Goal: Task Accomplishment & Management: Manage account settings

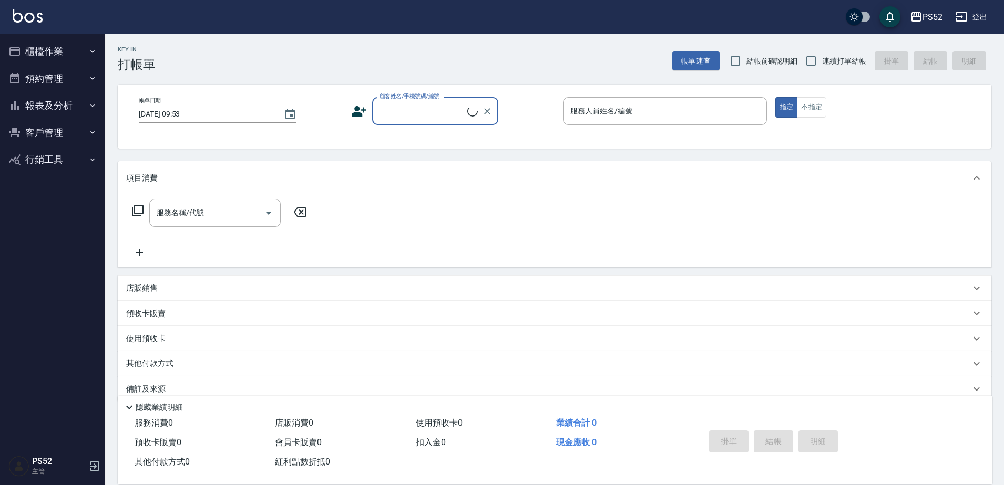
click at [841, 55] on label "連續打單結帳" at bounding box center [833, 61] width 66 height 22
click at [822, 55] on input "連續打單結帳" at bounding box center [811, 61] width 22 height 22
checkbox input "true"
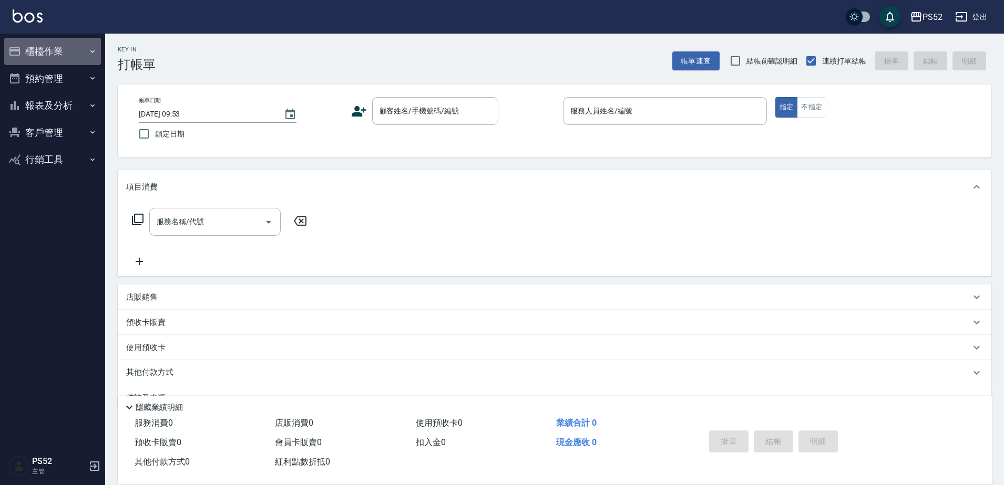
click at [60, 48] on button "櫃檯作業" at bounding box center [52, 51] width 97 height 27
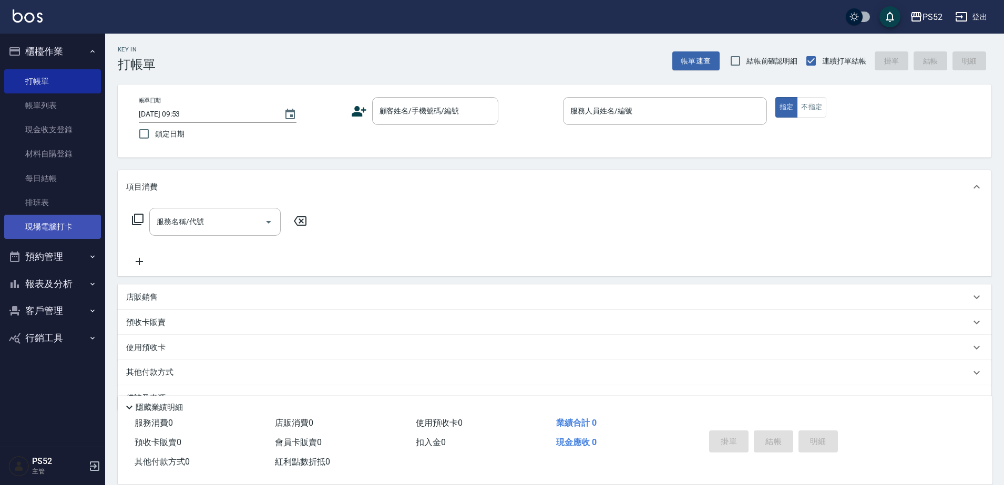
click at [59, 232] on link "現場電腦打卡" at bounding box center [52, 227] width 97 height 24
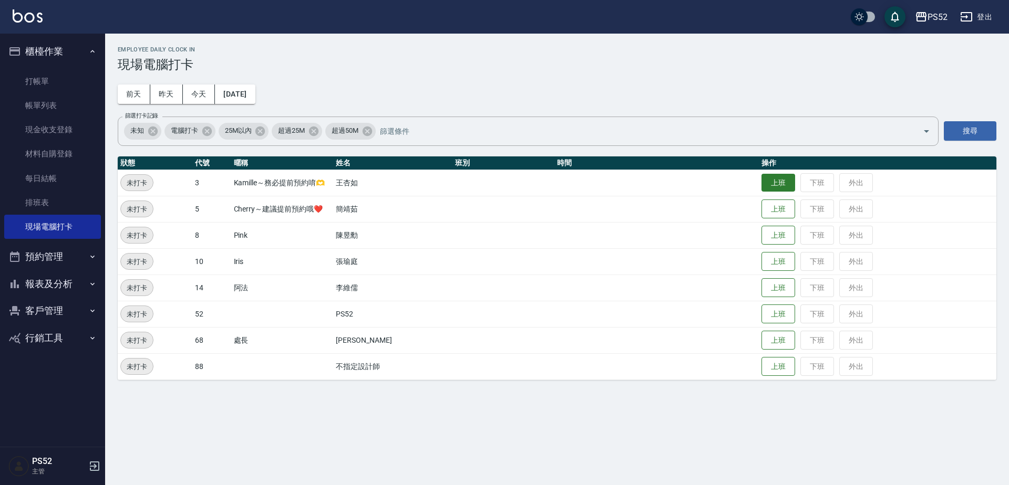
click at [770, 187] on button "上班" at bounding box center [778, 183] width 34 height 18
click at [783, 240] on button "上班" at bounding box center [778, 235] width 34 height 18
click at [73, 265] on button "預約管理" at bounding box center [52, 256] width 97 height 27
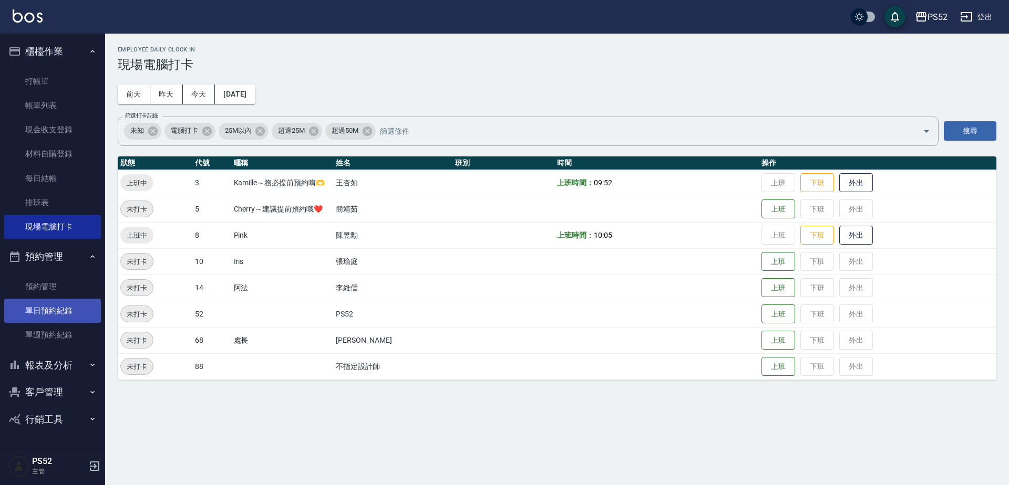
click at [76, 318] on link "單日預約紀錄" at bounding box center [52, 311] width 97 height 24
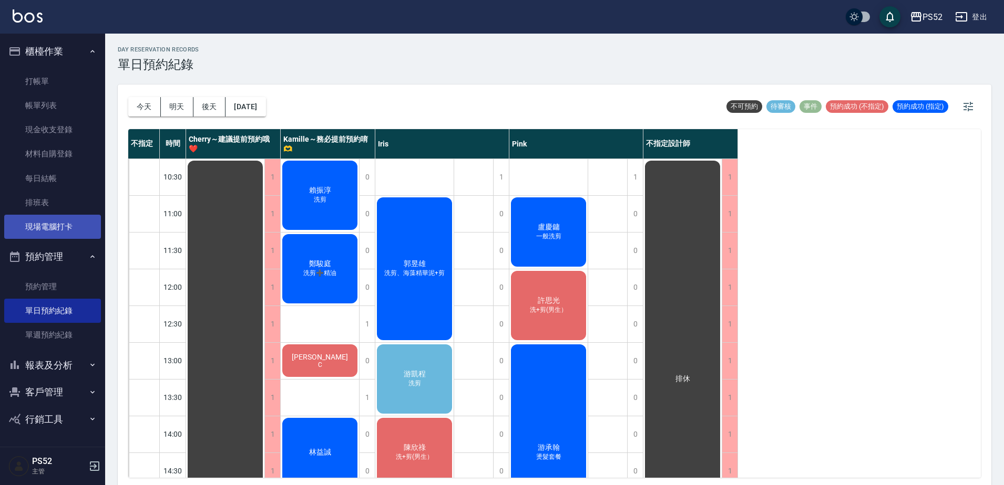
click at [69, 219] on link "現場電腦打卡" at bounding box center [52, 227] width 97 height 24
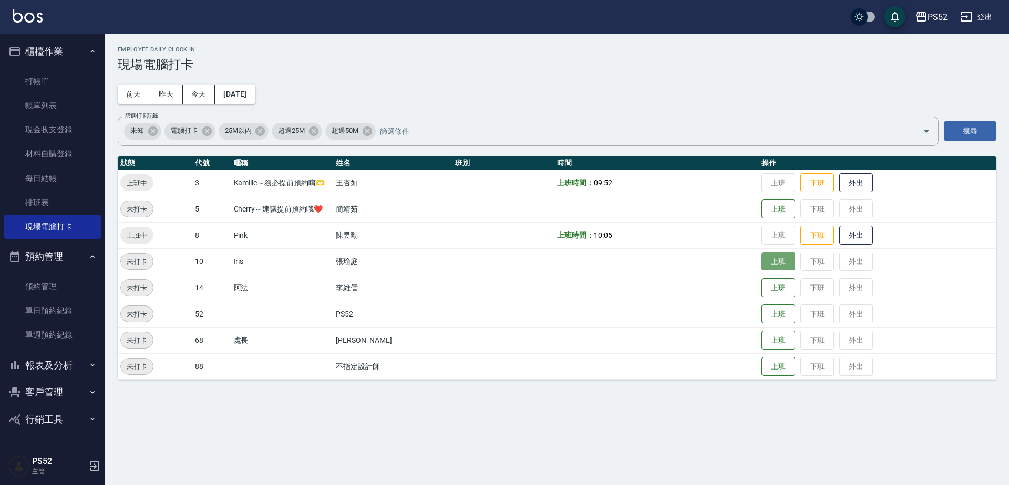
click at [766, 264] on button "上班" at bounding box center [778, 262] width 34 height 18
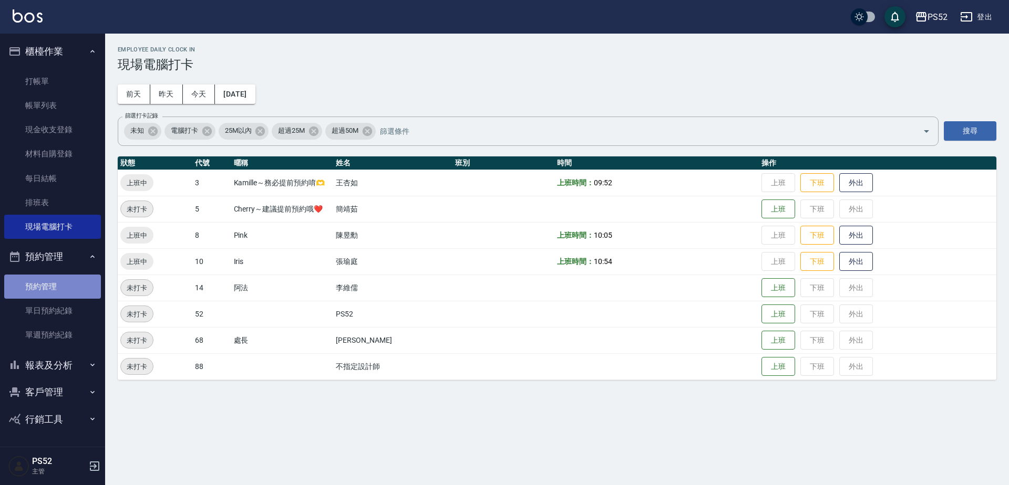
click at [85, 294] on link "預約管理" at bounding box center [52, 287] width 97 height 24
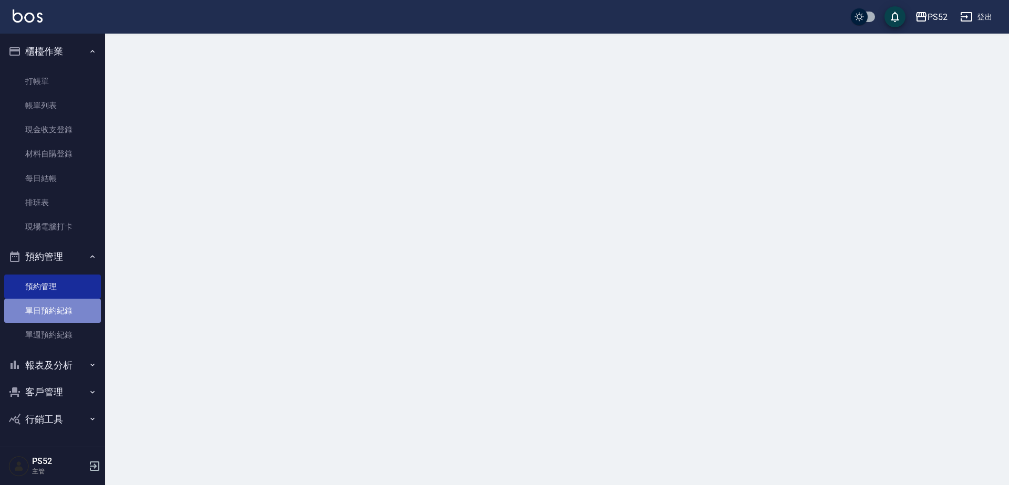
click at [82, 301] on link "單日預約紀錄" at bounding box center [52, 311] width 97 height 24
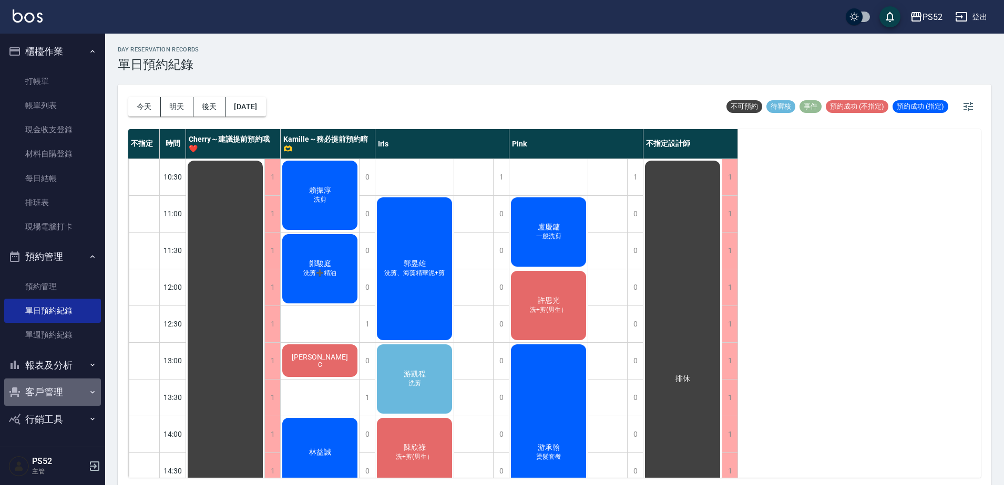
click at [50, 389] on button "客戶管理" at bounding box center [52, 392] width 97 height 27
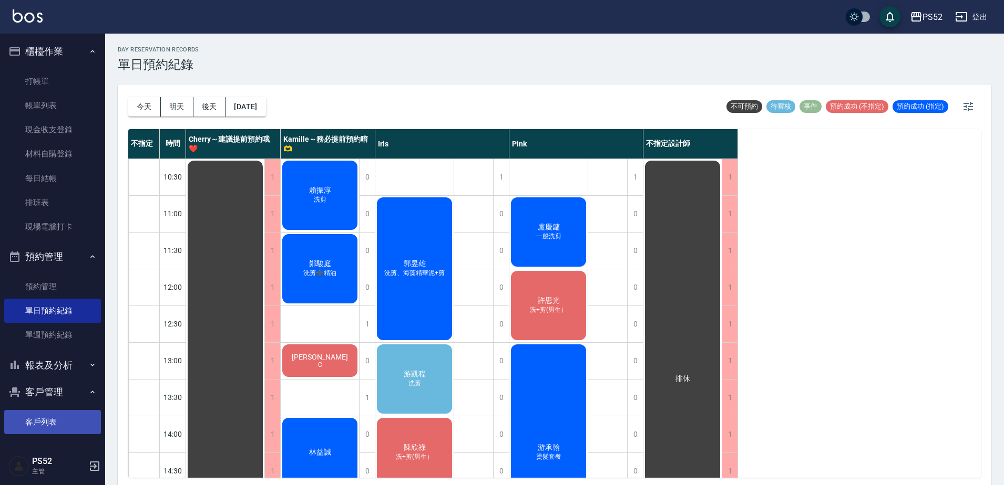
click at [48, 420] on link "客戶列表" at bounding box center [52, 422] width 97 height 24
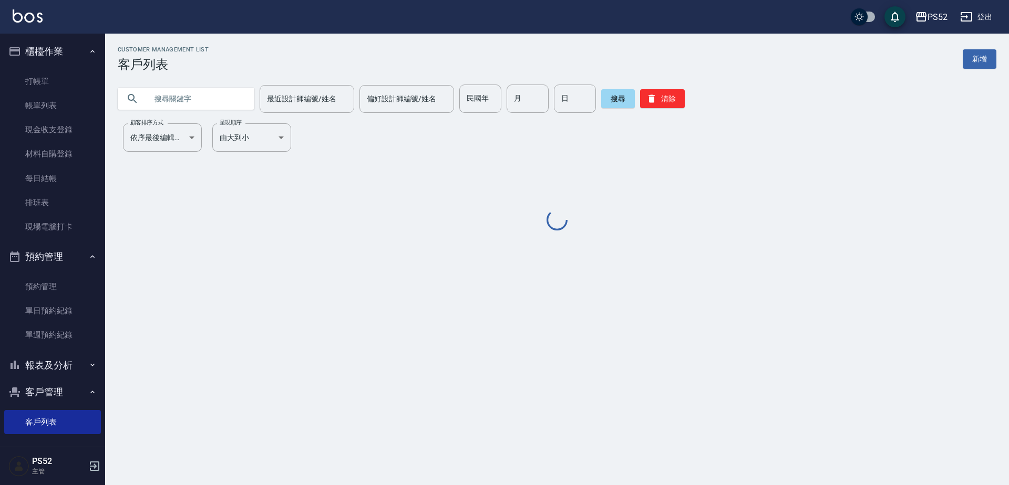
click at [182, 111] on input "text" at bounding box center [196, 99] width 99 height 28
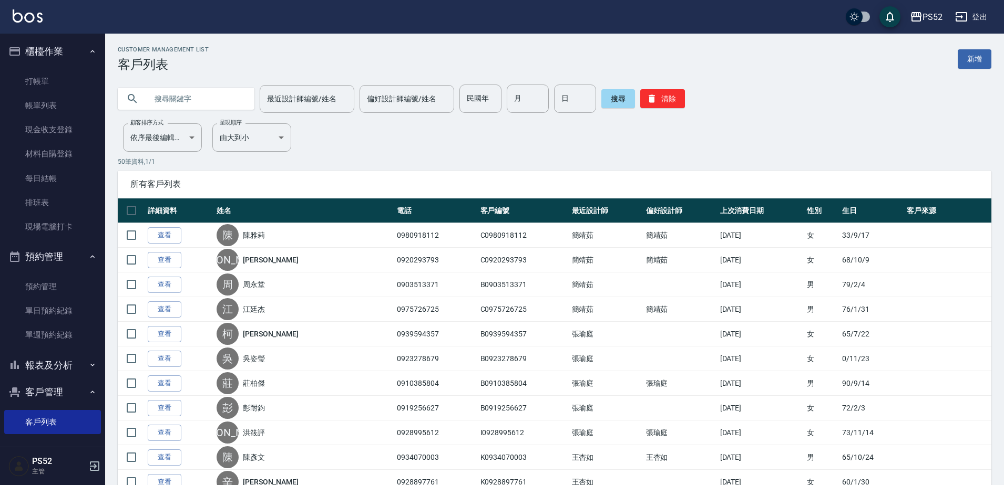
click at [184, 99] on input "text" at bounding box center [196, 99] width 99 height 28
type input "0903785"
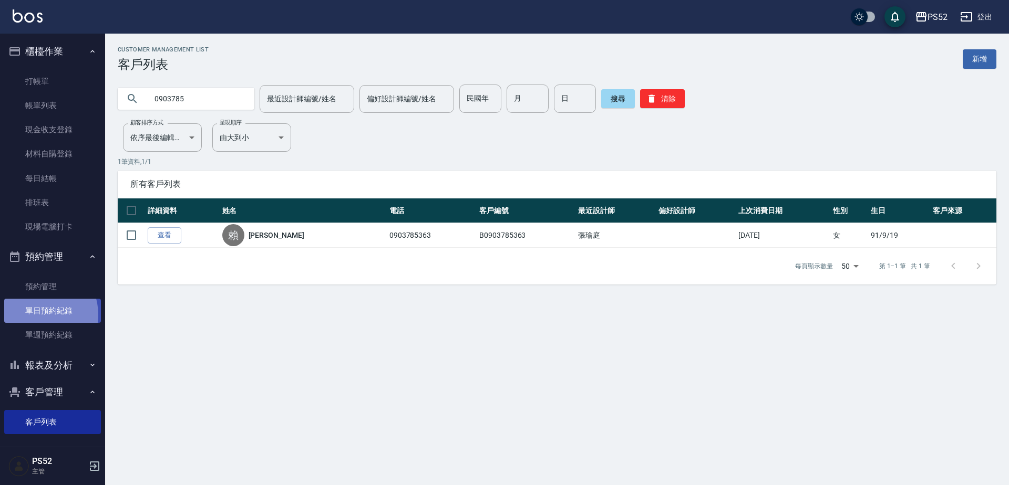
click at [38, 315] on link "單日預約紀錄" at bounding box center [52, 311] width 97 height 24
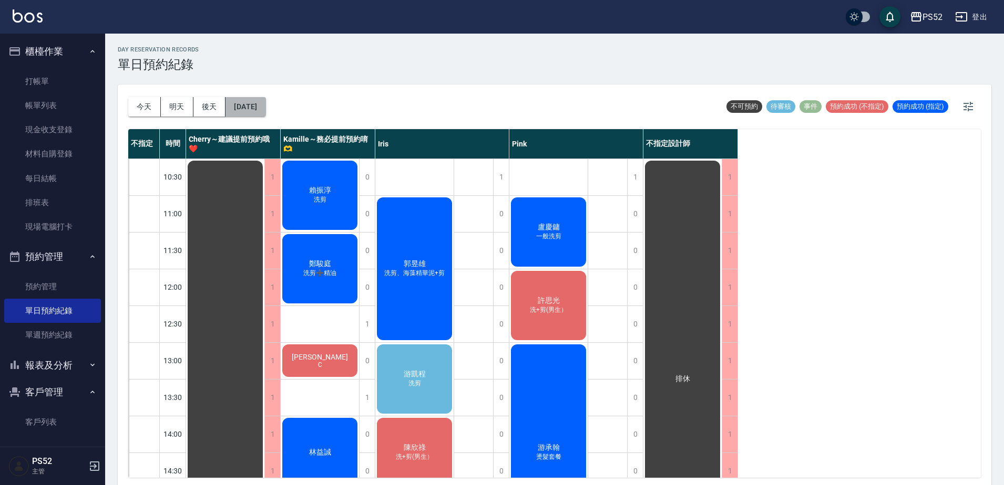
click at [253, 115] on button "[DATE]" at bounding box center [245, 106] width 40 height 19
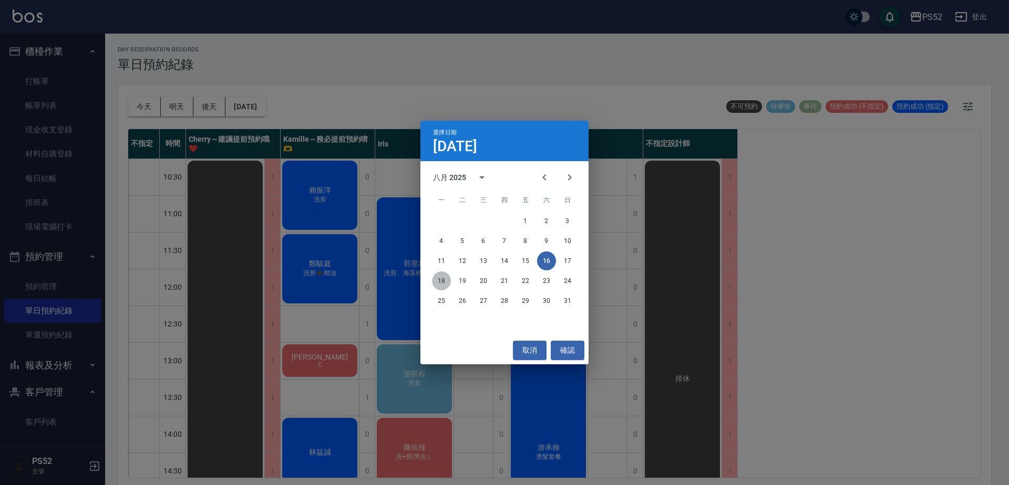
click at [438, 283] on button "18" at bounding box center [441, 281] width 19 height 19
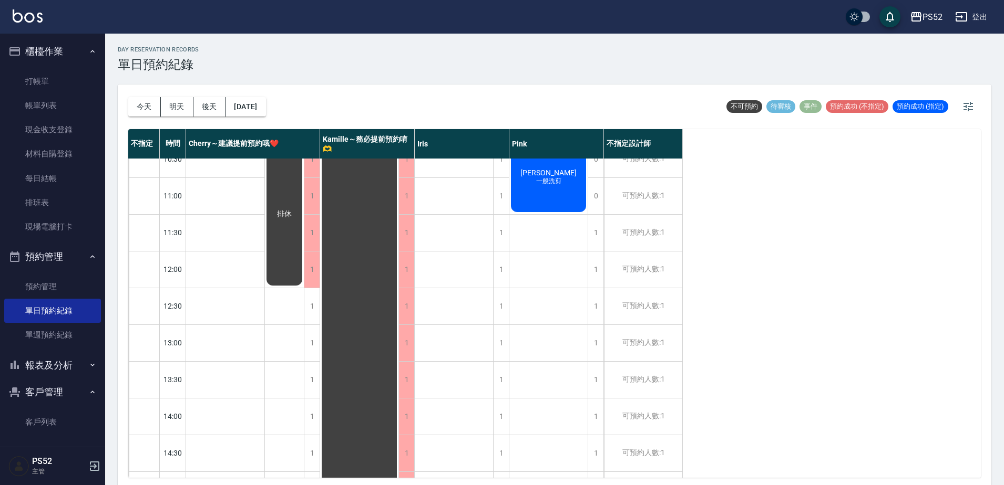
scroll to position [70, 0]
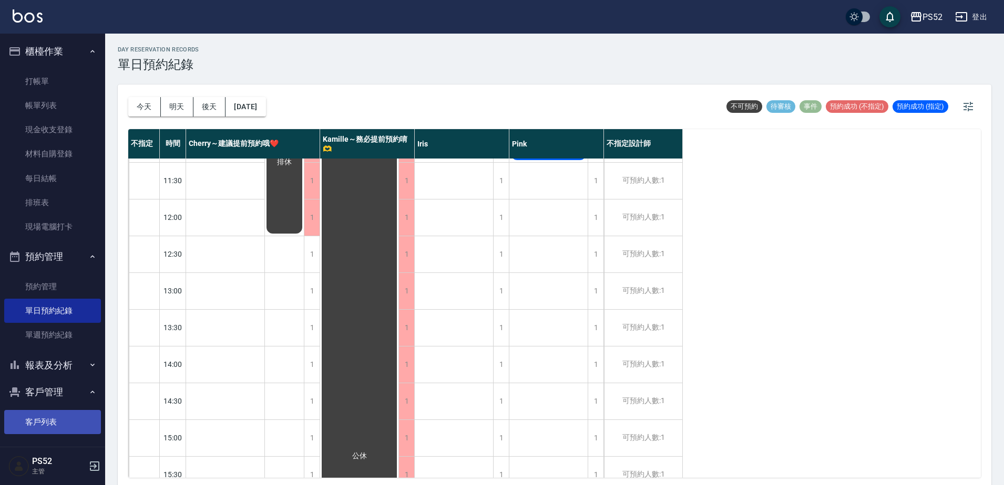
click at [50, 425] on link "客戶列表" at bounding box center [52, 422] width 97 height 24
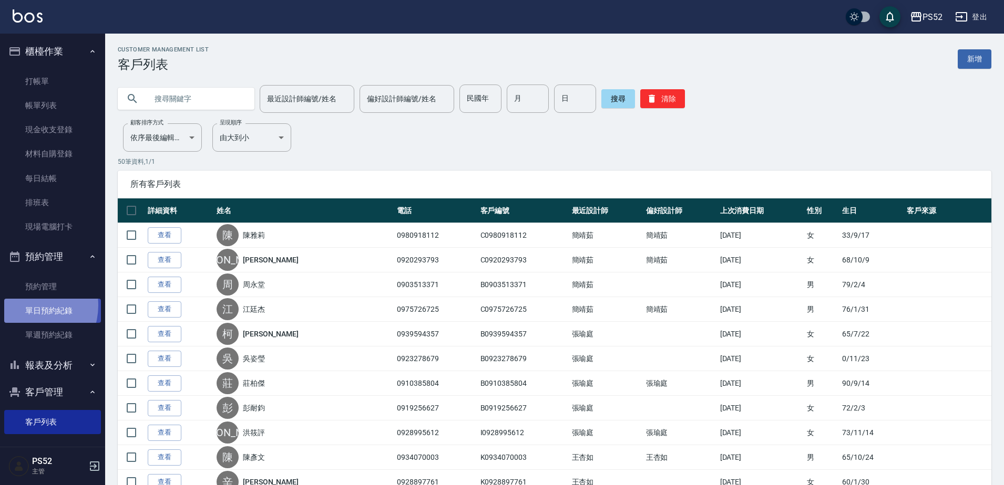
click at [28, 306] on link "單日預約紀錄" at bounding box center [52, 311] width 97 height 24
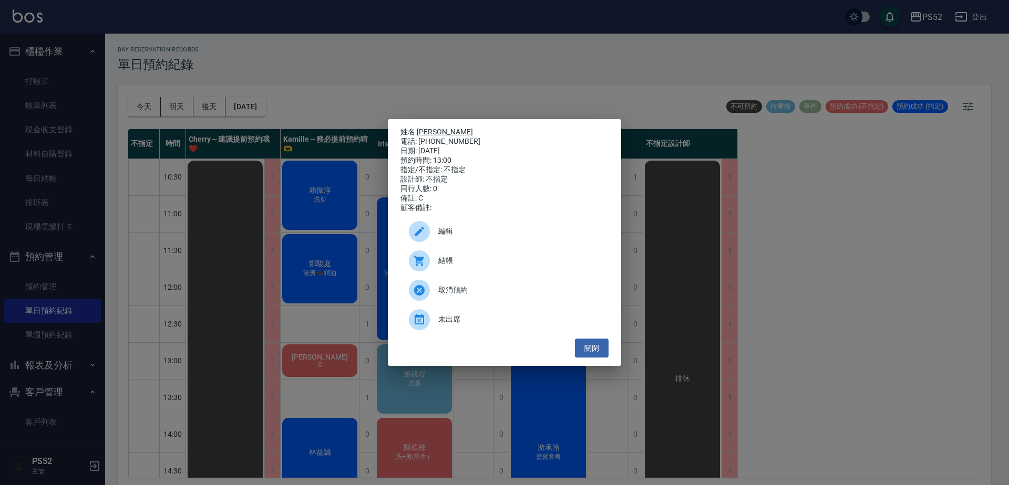
click at [448, 237] on span "編輯" at bounding box center [519, 231] width 162 height 11
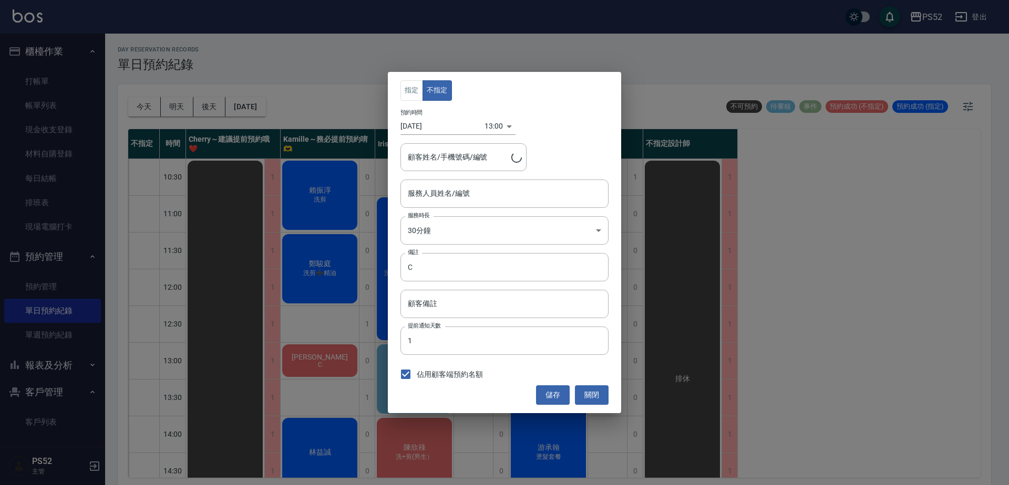
type input "Kamille～務必提前預約唷🫶-3"
type input "[PERSON_NAME]/0903785363/B0903785363"
click at [445, 131] on input "[DATE]" at bounding box center [442, 126] width 84 height 17
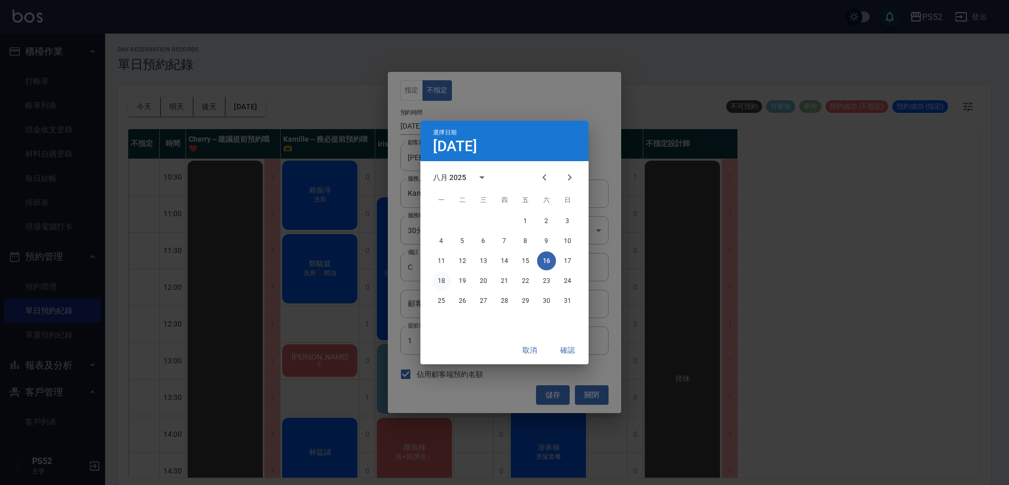
click at [437, 282] on button "18" at bounding box center [441, 281] width 19 height 19
type input "[DATE]"
type input "1755493200000"
click at [557, 353] on button "確認" at bounding box center [568, 350] width 34 height 19
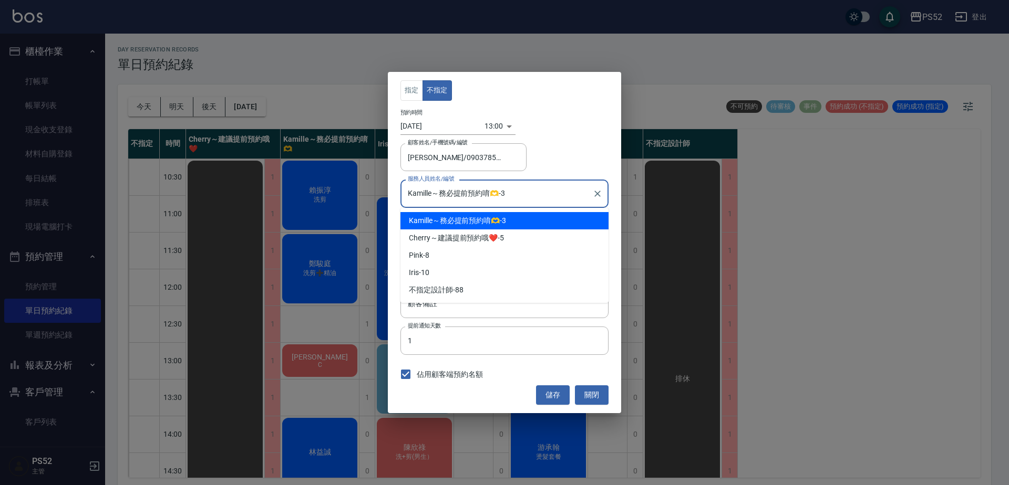
click at [492, 197] on input "Kamille～務必提前預約唷🫶-3" at bounding box center [496, 193] width 183 height 18
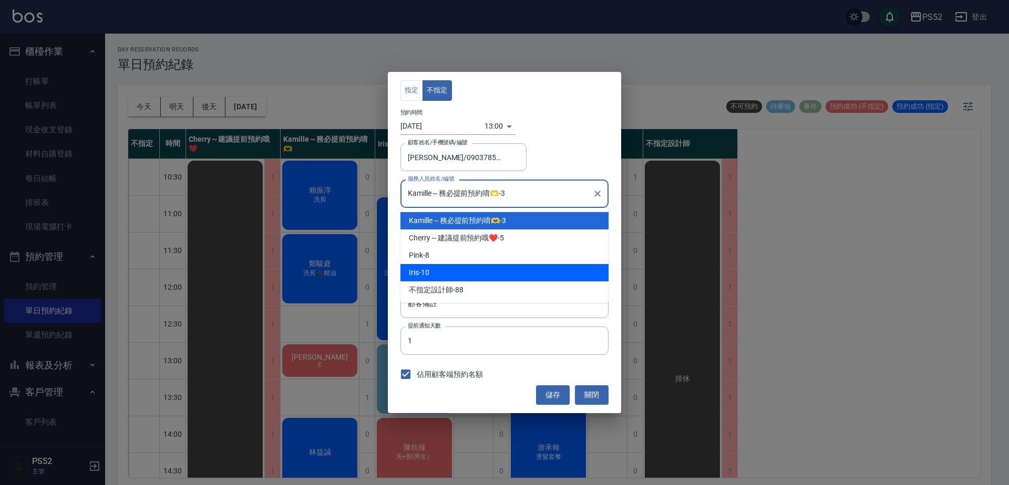
click at [452, 271] on div "Iris -10" at bounding box center [504, 272] width 208 height 17
type input "Iris-10"
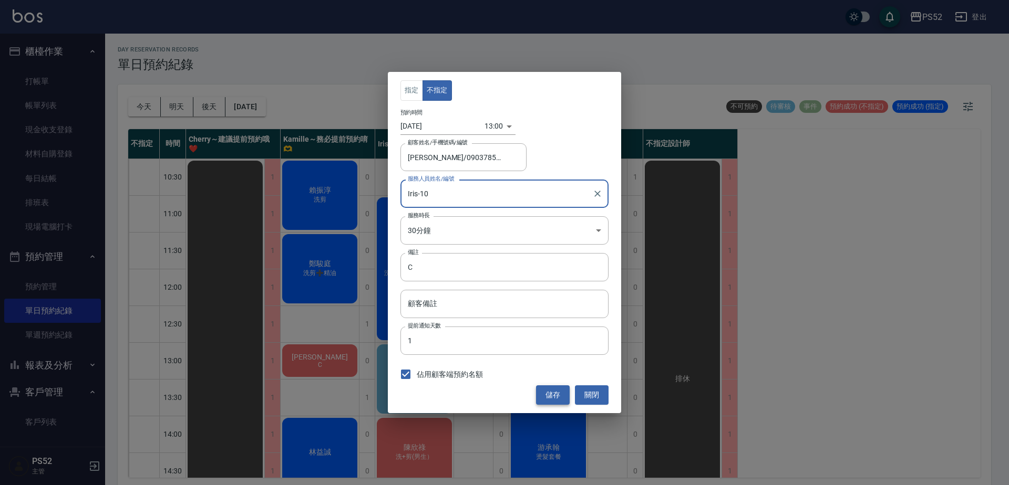
click at [555, 395] on button "儲存" at bounding box center [553, 395] width 34 height 19
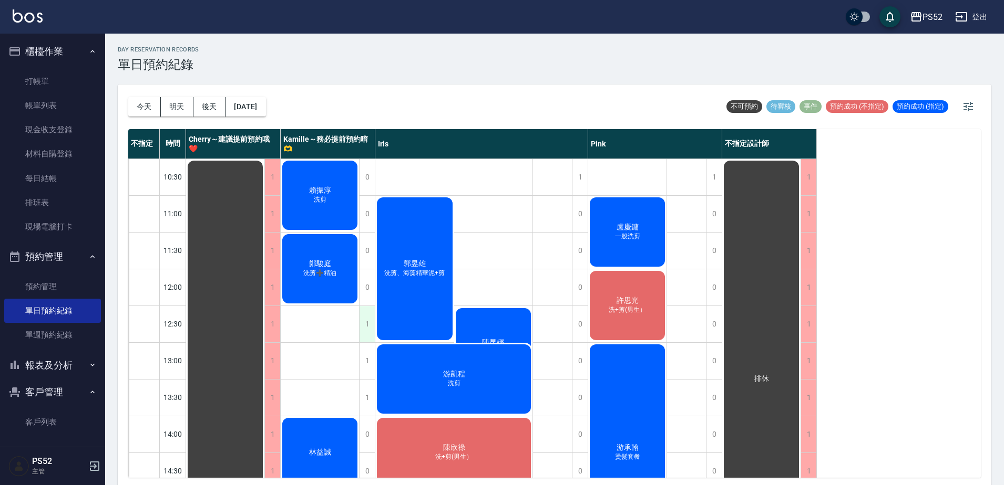
click at [370, 322] on div "1" at bounding box center [367, 324] width 16 height 36
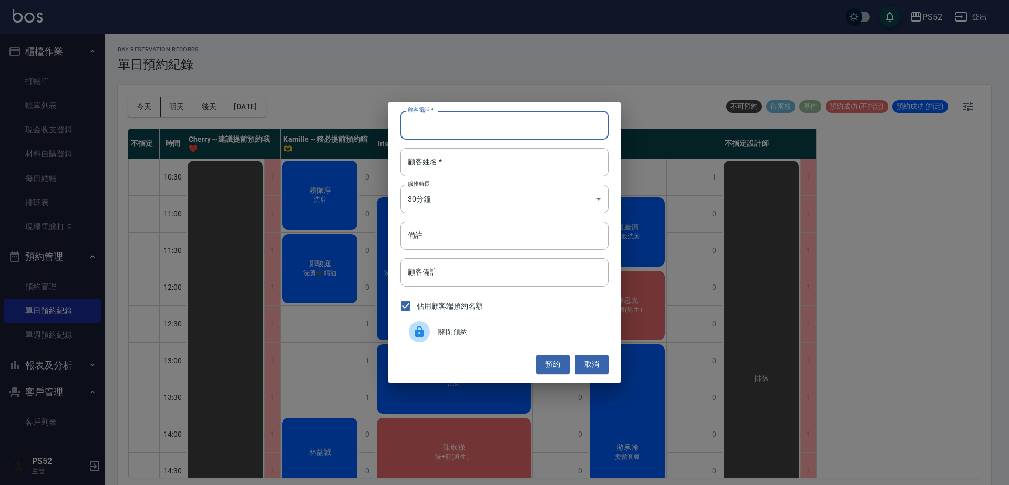
click at [432, 137] on input "顧客電話   *" at bounding box center [504, 125] width 208 height 28
click at [458, 135] on input "0965076876" at bounding box center [504, 125] width 208 height 28
type input "0965076876"
click at [599, 366] on button "取消" at bounding box center [592, 364] width 34 height 19
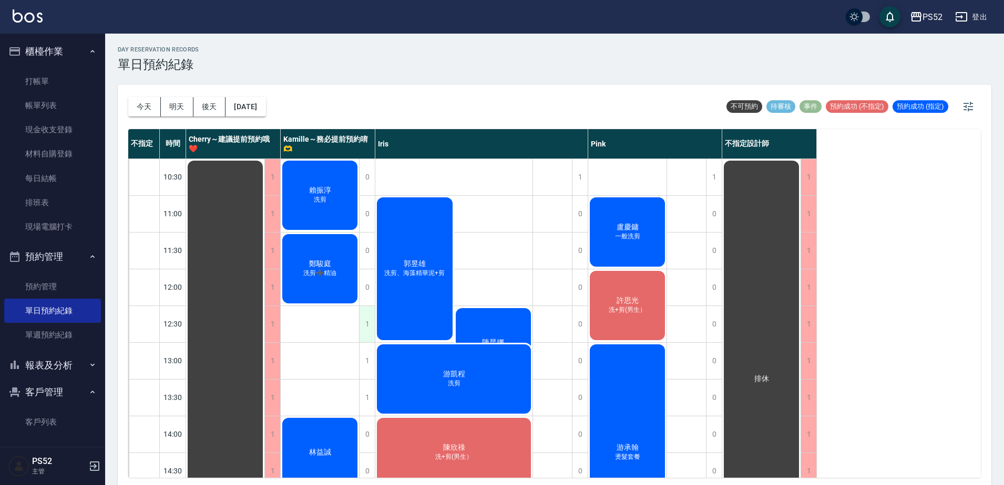
click at [369, 319] on div "1" at bounding box center [367, 324] width 16 height 36
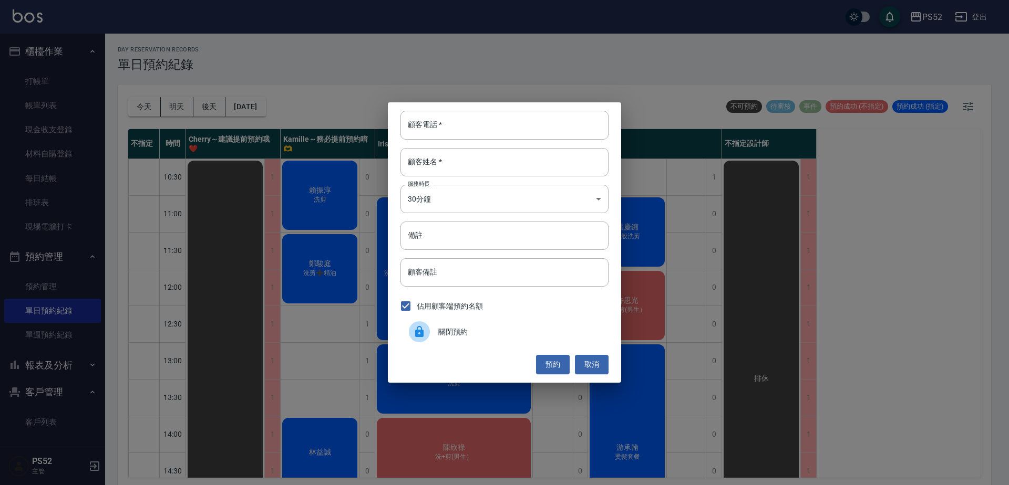
click at [443, 327] on span "關閉預約" at bounding box center [519, 332] width 162 height 11
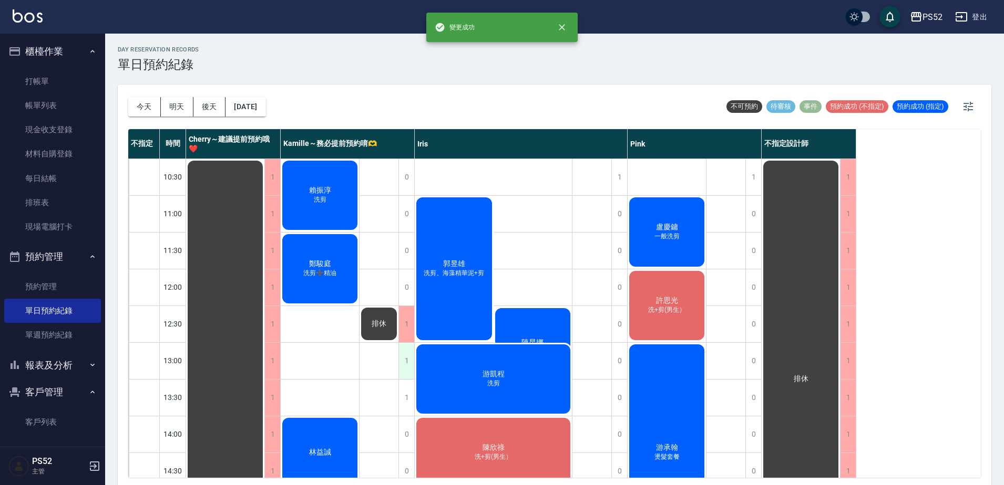
click at [401, 361] on div "1" at bounding box center [406, 361] width 16 height 36
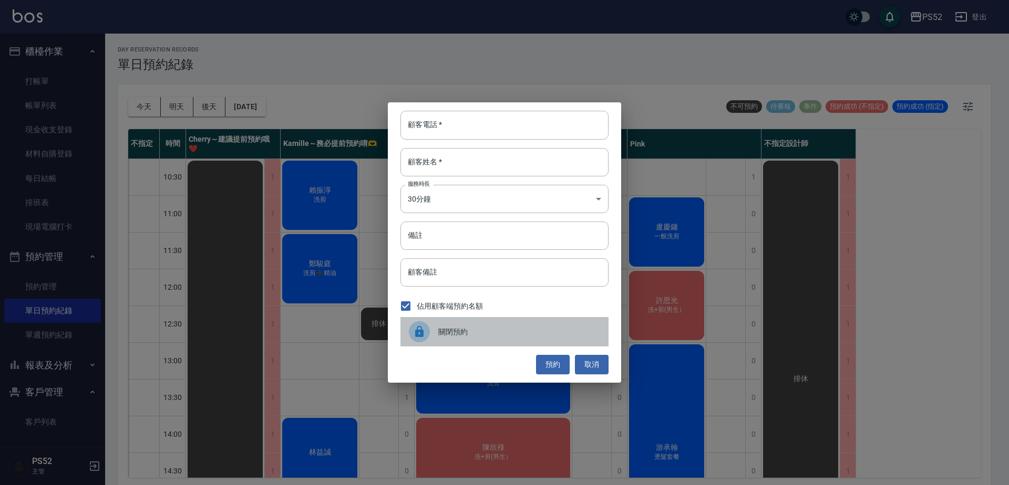
click at [431, 344] on div "關閉預約" at bounding box center [504, 331] width 208 height 29
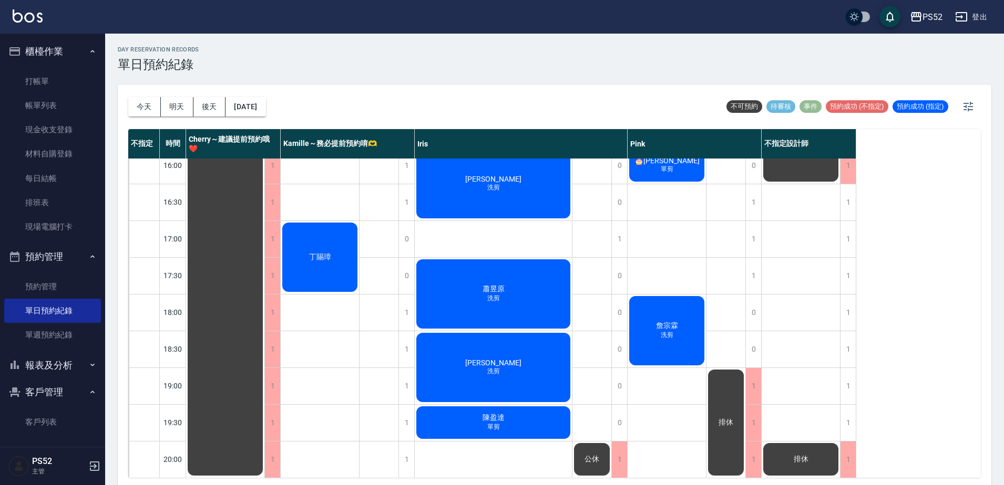
scroll to position [426, 0]
click at [210, 104] on button "後天" at bounding box center [209, 106] width 33 height 19
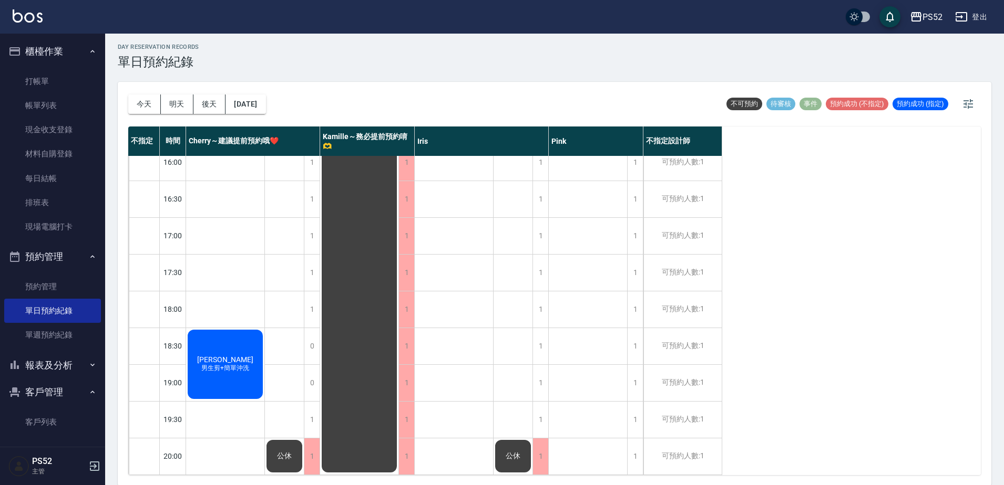
scroll to position [3, 0]
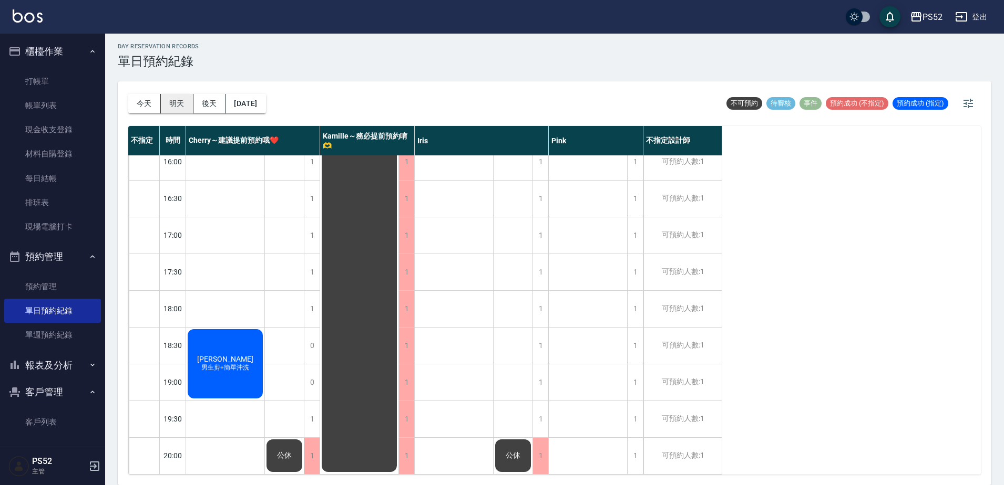
click at [183, 105] on button "明天" at bounding box center [177, 103] width 33 height 19
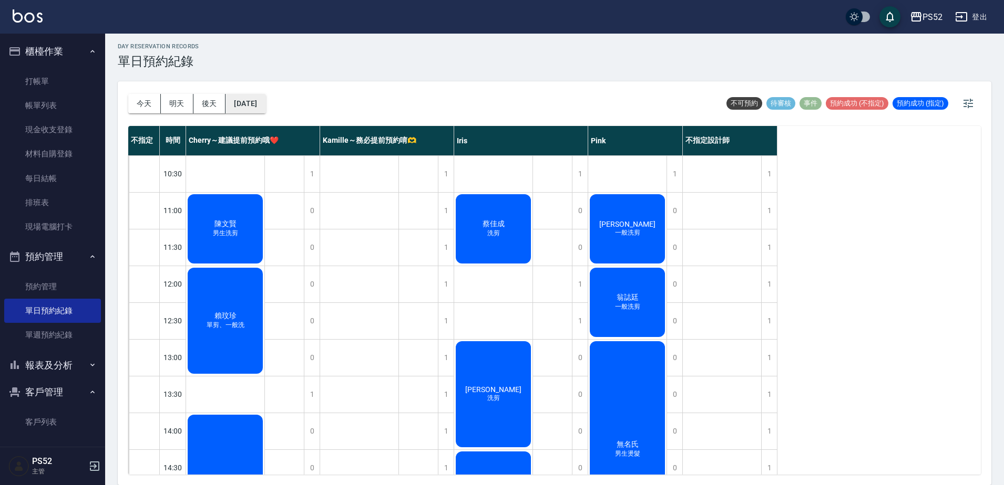
click at [265, 109] on button "[DATE]" at bounding box center [245, 103] width 40 height 19
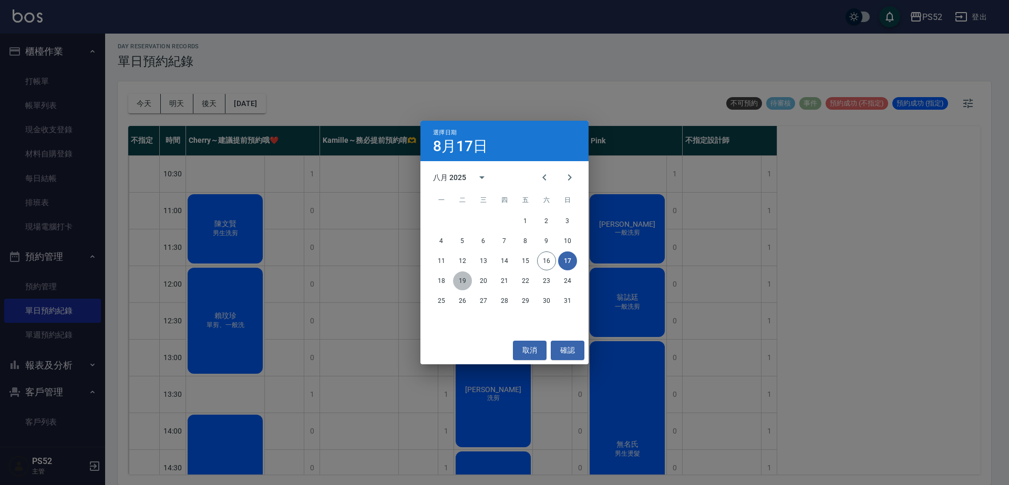
click at [468, 281] on button "19" at bounding box center [462, 281] width 19 height 19
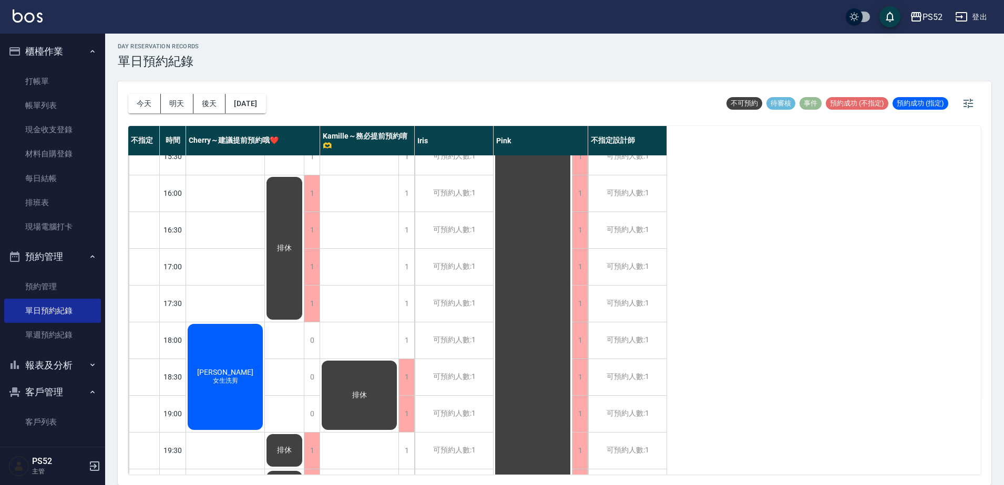
scroll to position [426, 0]
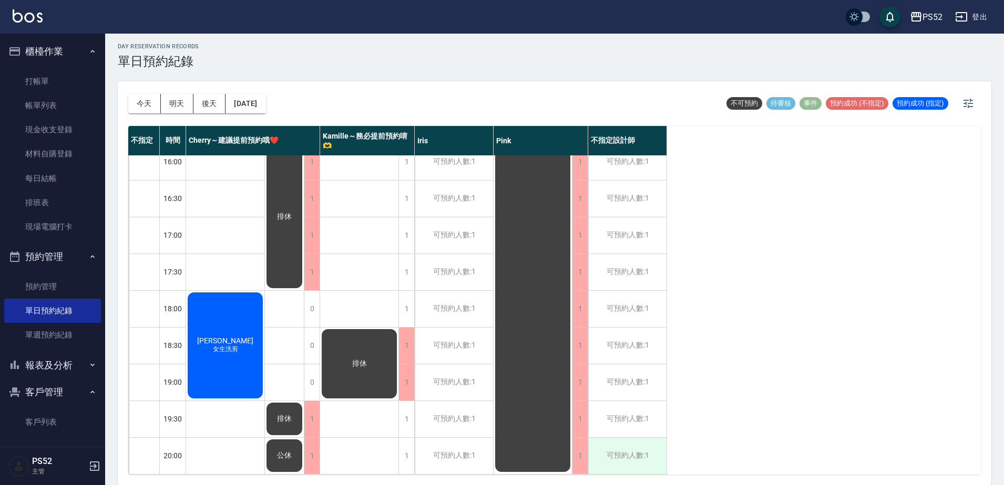
click at [630, 438] on div "可預約人數:1" at bounding box center [627, 456] width 78 height 36
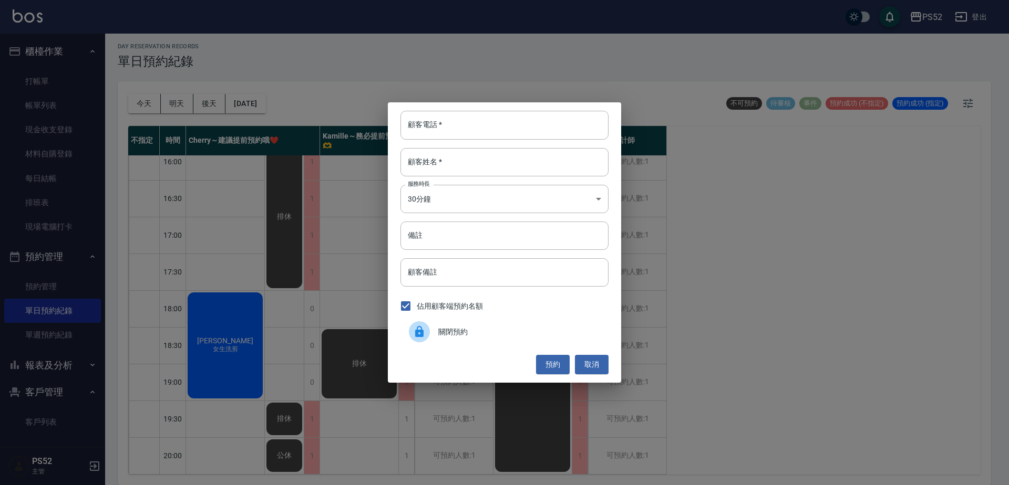
click at [444, 343] on div "關閉預約" at bounding box center [504, 331] width 208 height 29
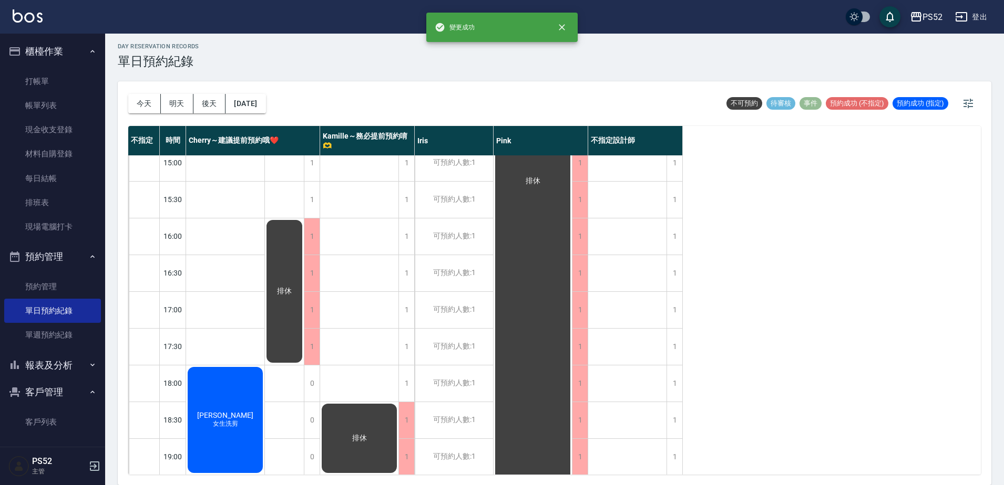
scroll to position [338, 0]
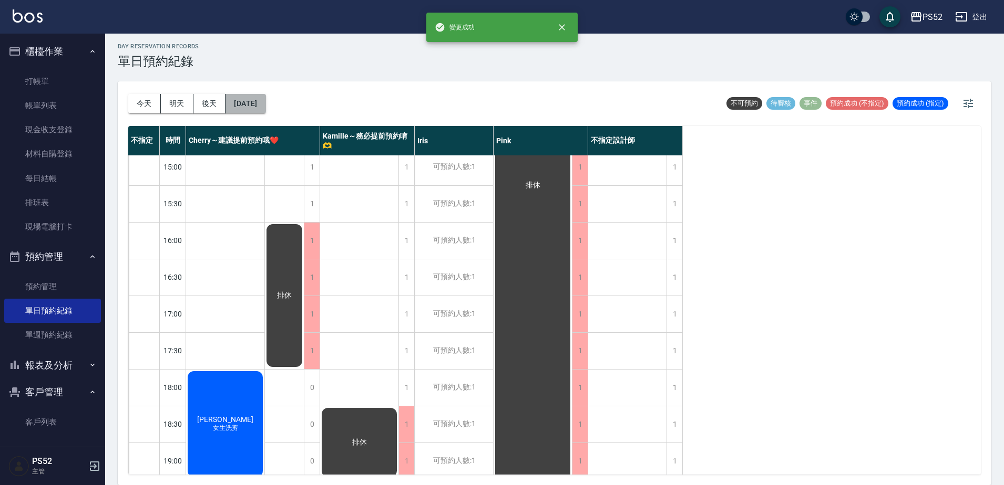
click at [265, 106] on button "[DATE]" at bounding box center [245, 103] width 40 height 19
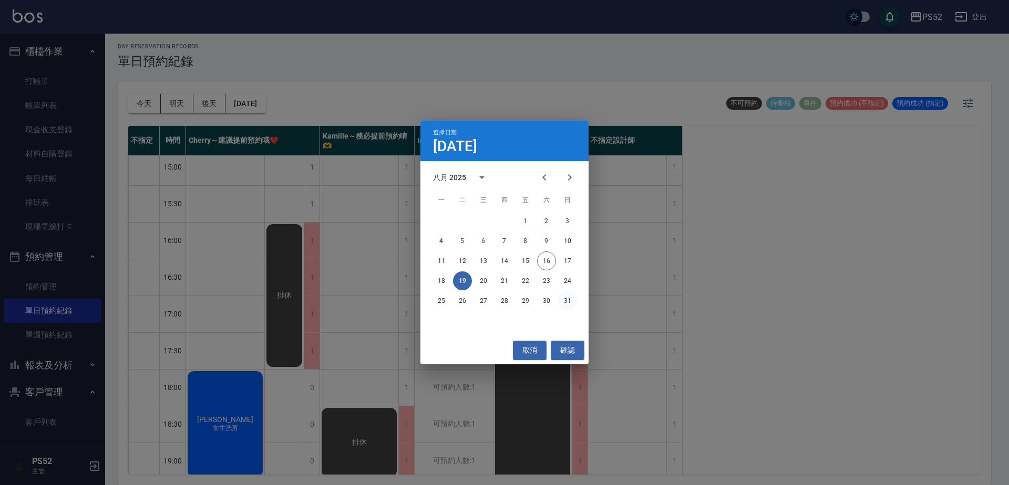
click at [564, 302] on button "31" at bounding box center [567, 301] width 19 height 19
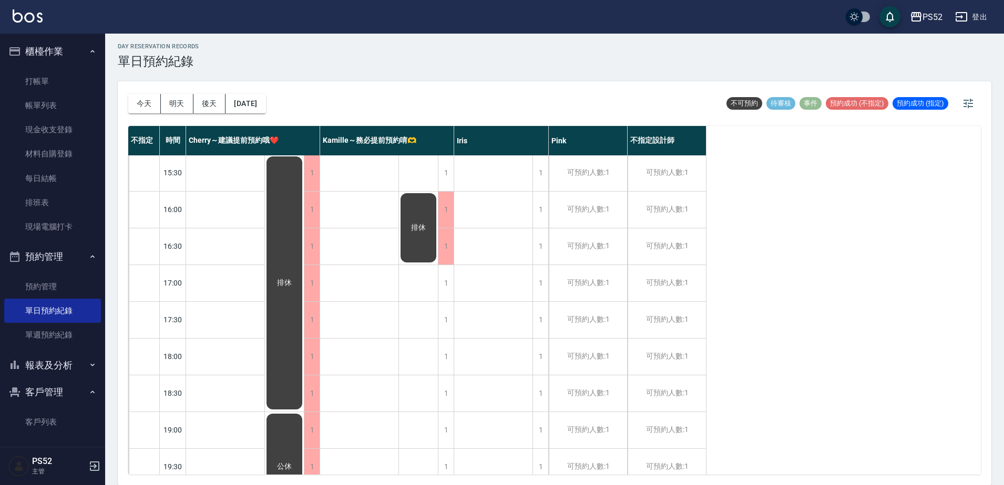
scroll to position [426, 0]
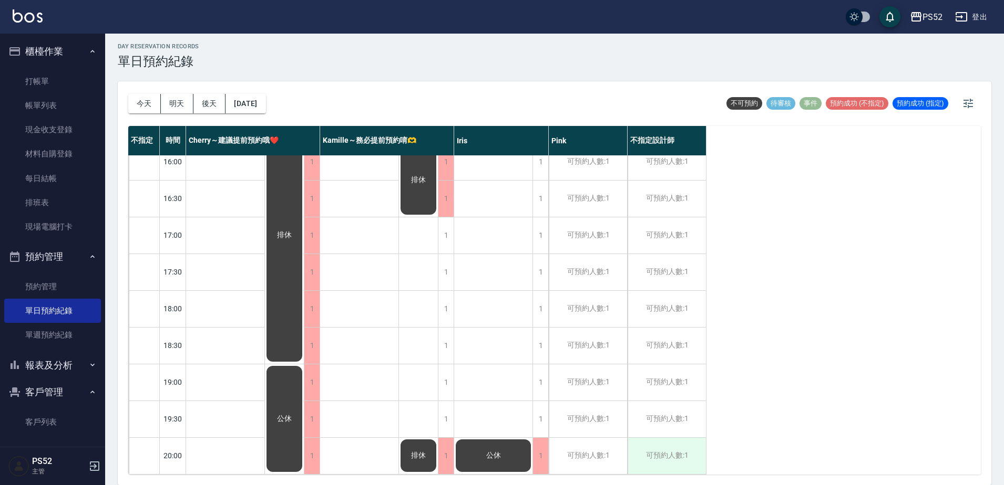
click at [689, 439] on div "可預約人數:1" at bounding box center [666, 456] width 78 height 36
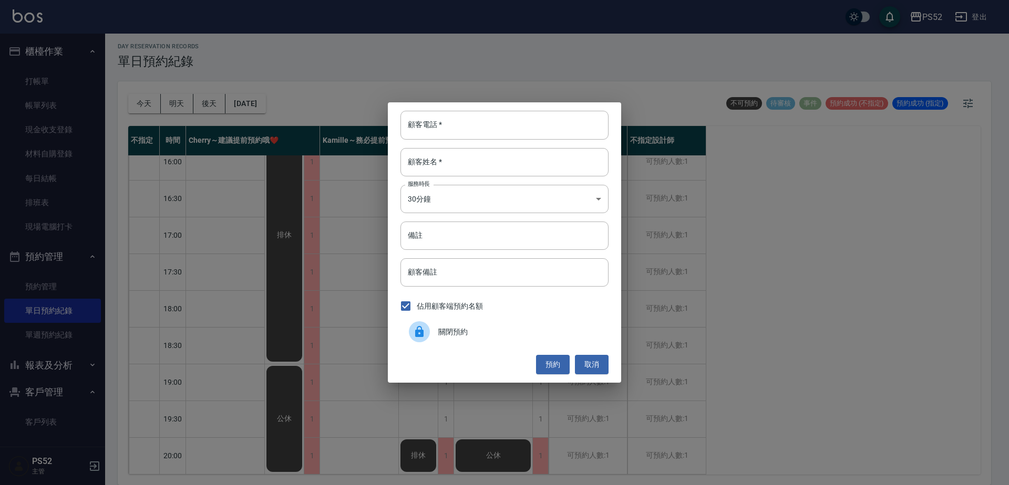
click at [451, 342] on div "關閉預約" at bounding box center [504, 331] width 208 height 29
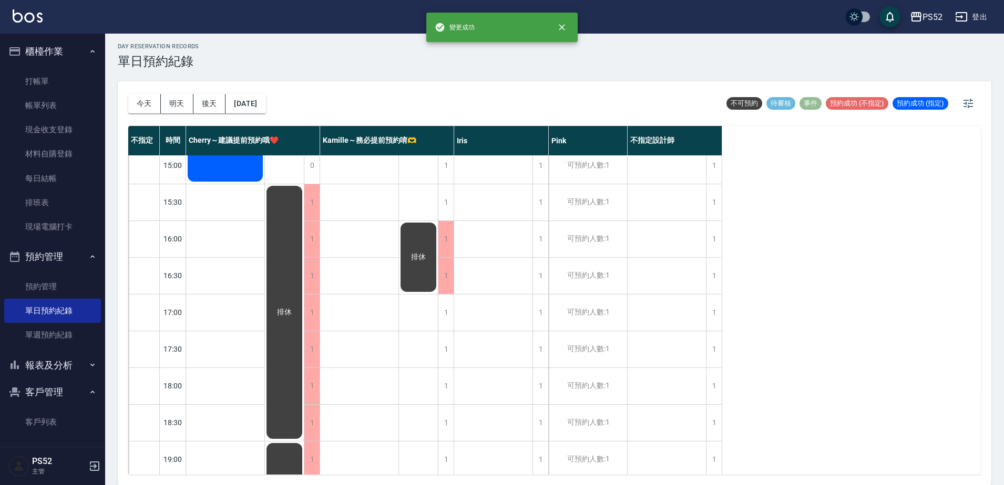
scroll to position [338, 0]
click at [253, 102] on button "[DATE]" at bounding box center [245, 103] width 40 height 19
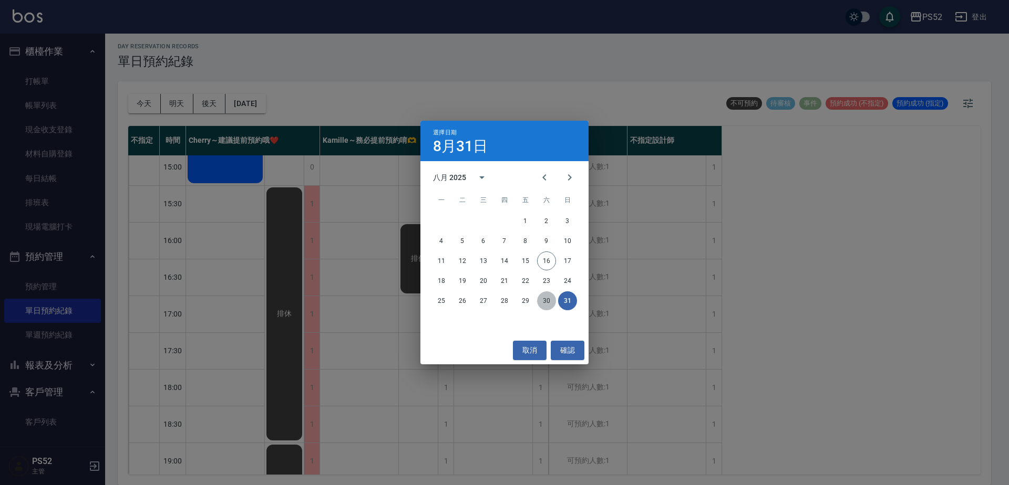
click at [546, 301] on button "30" at bounding box center [546, 301] width 19 height 19
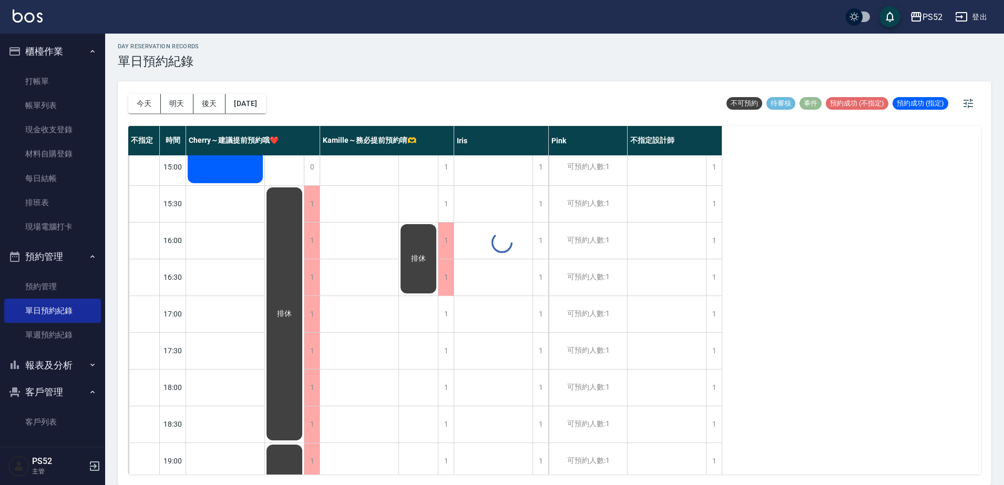
click at [547, 298] on div at bounding box center [502, 242] width 1004 height 485
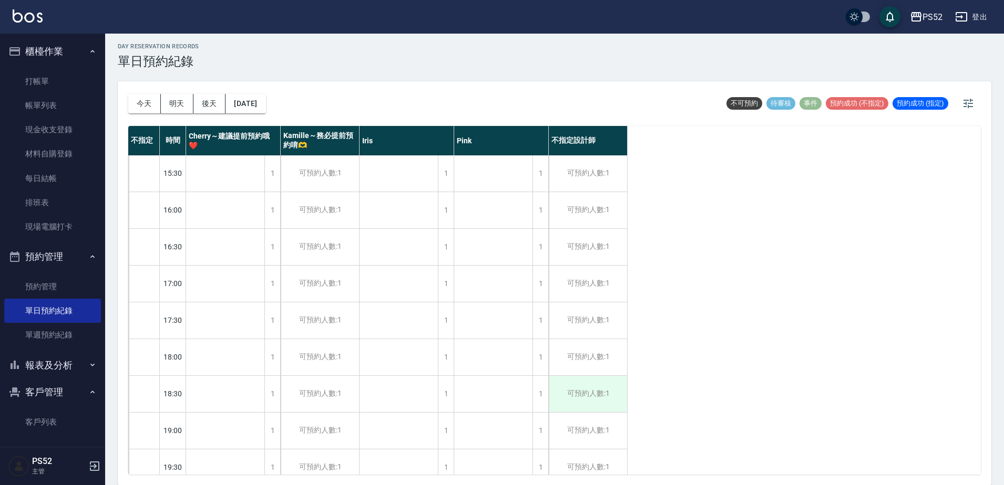
scroll to position [426, 0]
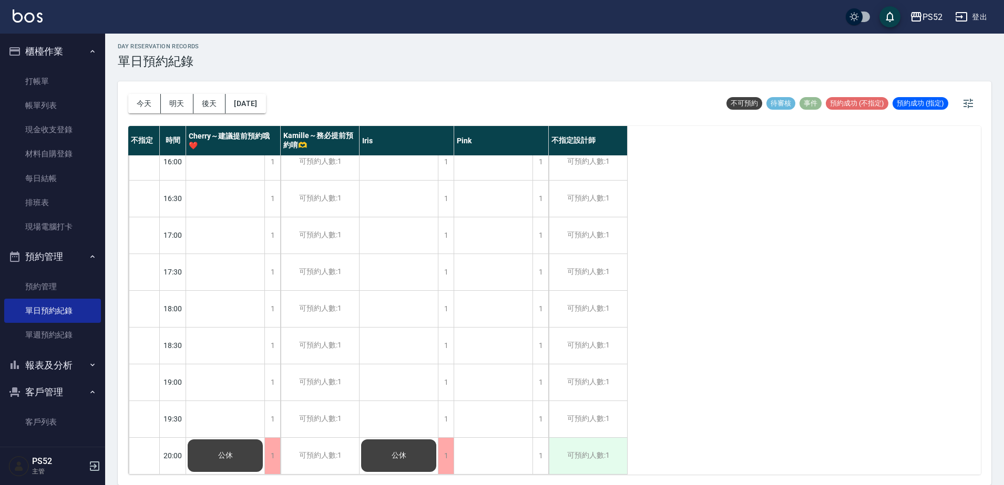
click at [602, 463] on div "可預約人數:1" at bounding box center [588, 456] width 78 height 36
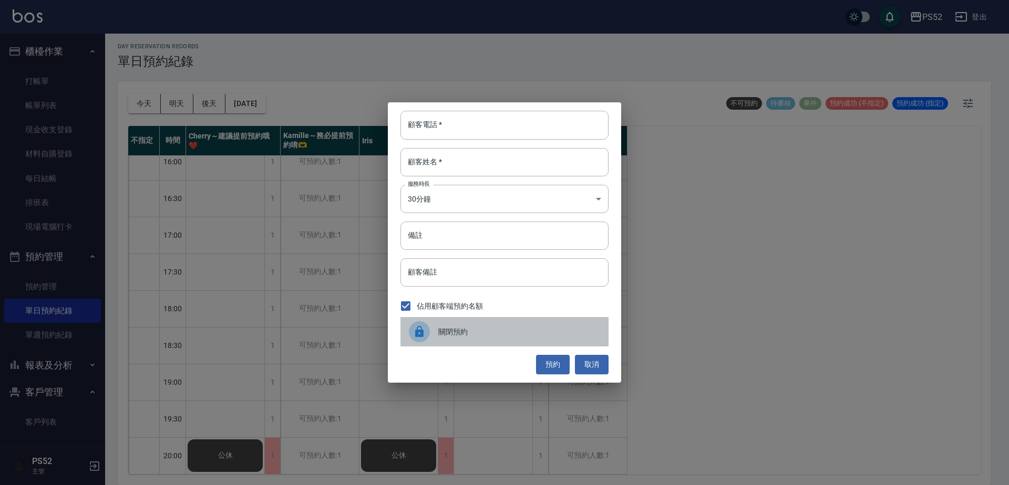
click at [465, 329] on span "關閉預約" at bounding box center [519, 332] width 162 height 11
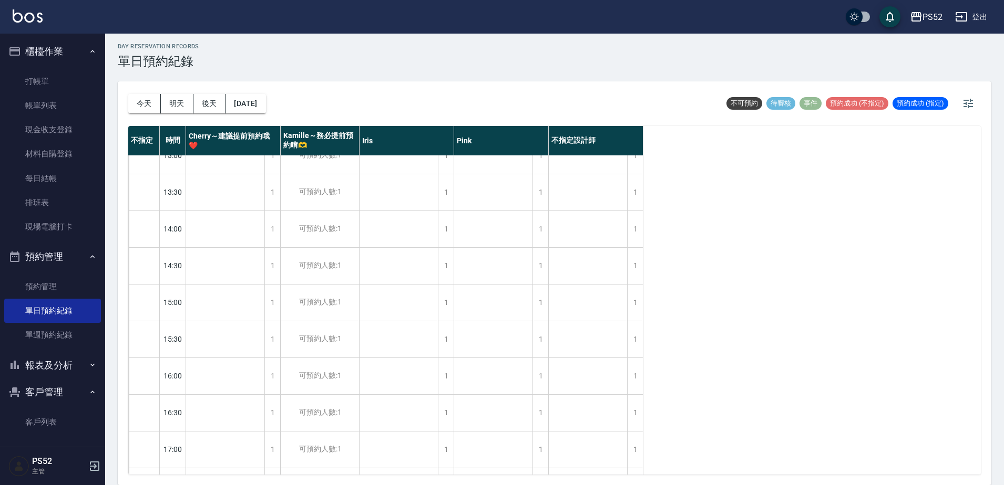
scroll to position [198, 0]
click at [249, 109] on button "[DATE]" at bounding box center [245, 103] width 40 height 19
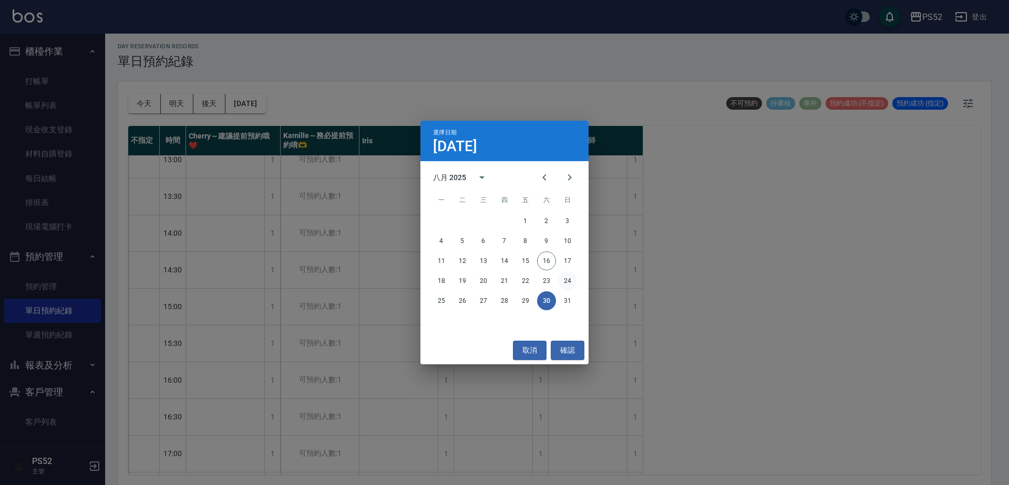
click at [568, 283] on button "24" at bounding box center [567, 281] width 19 height 19
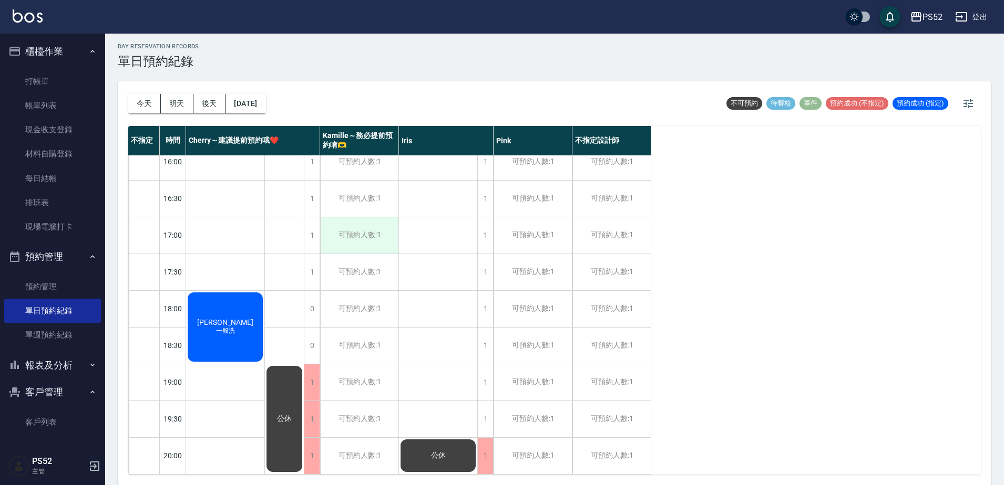
scroll to position [426, 0]
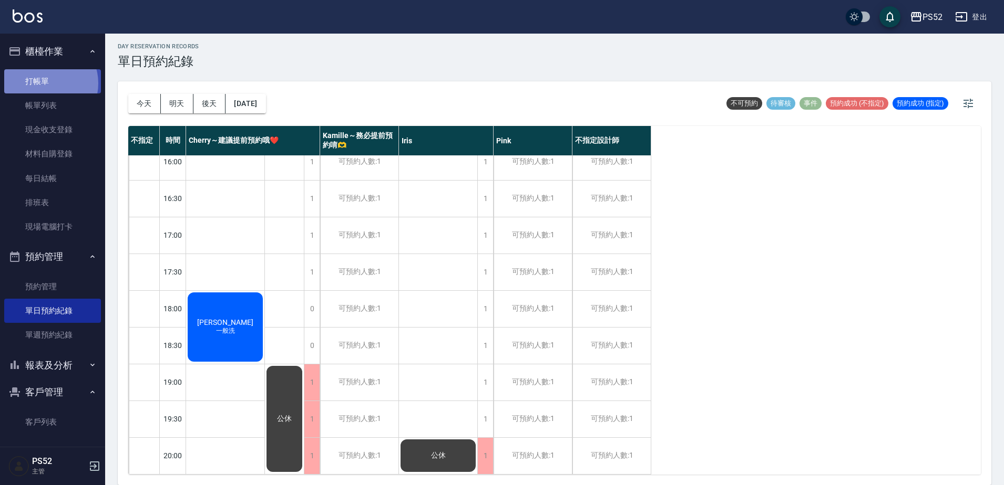
click at [46, 83] on link "打帳單" at bounding box center [52, 81] width 97 height 24
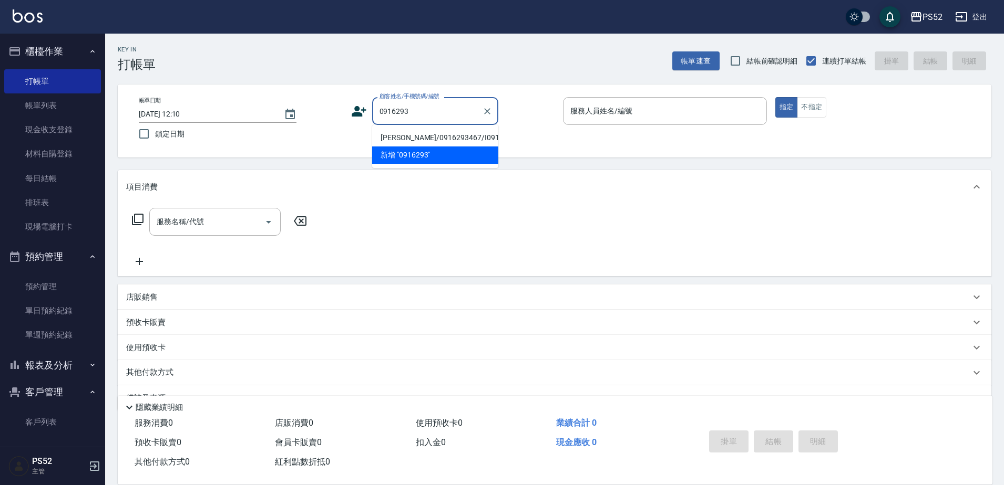
click at [413, 146] on li "[PERSON_NAME]/0916293467/I0916293467" at bounding box center [435, 137] width 126 height 17
type input "[PERSON_NAME]/0916293467/I0916293467"
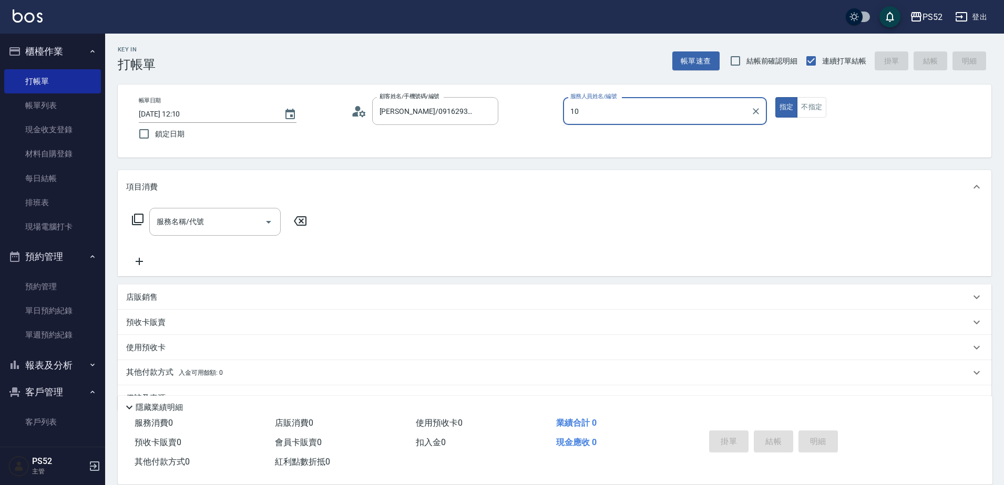
type input "Iris-10"
type button "true"
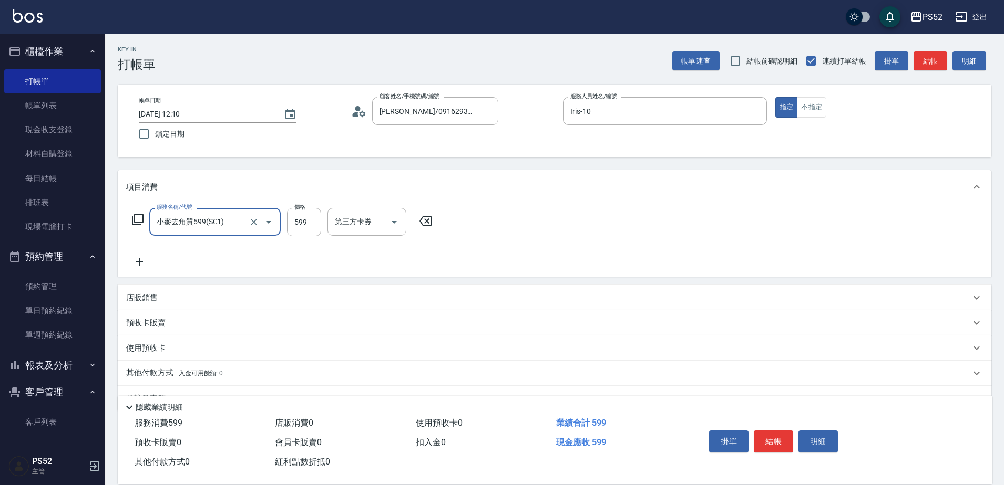
type input "小麥去角質599(SC1)"
type input "540"
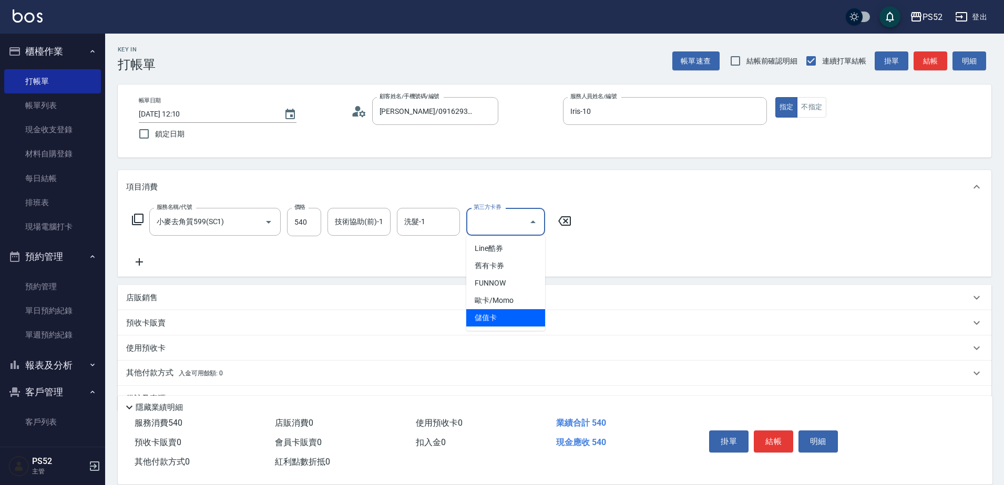
type input "儲值卡"
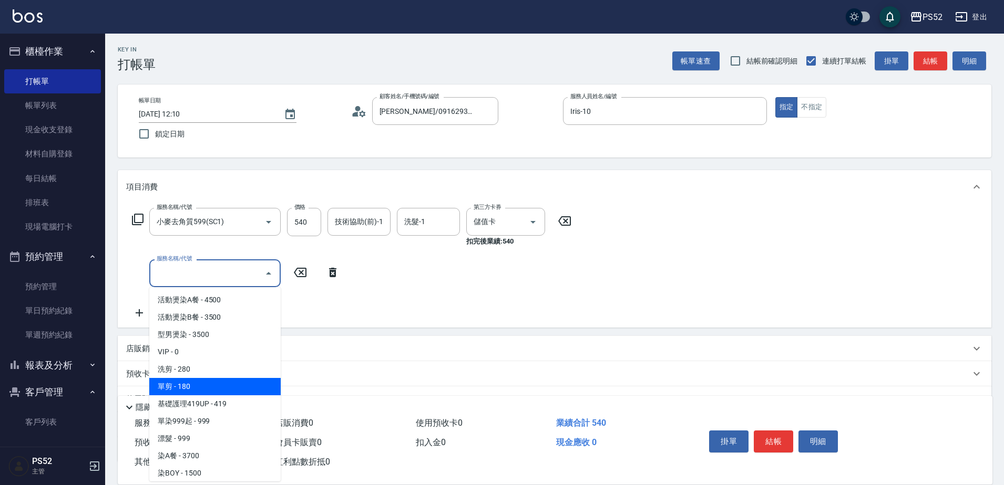
type input "單剪(C2)"
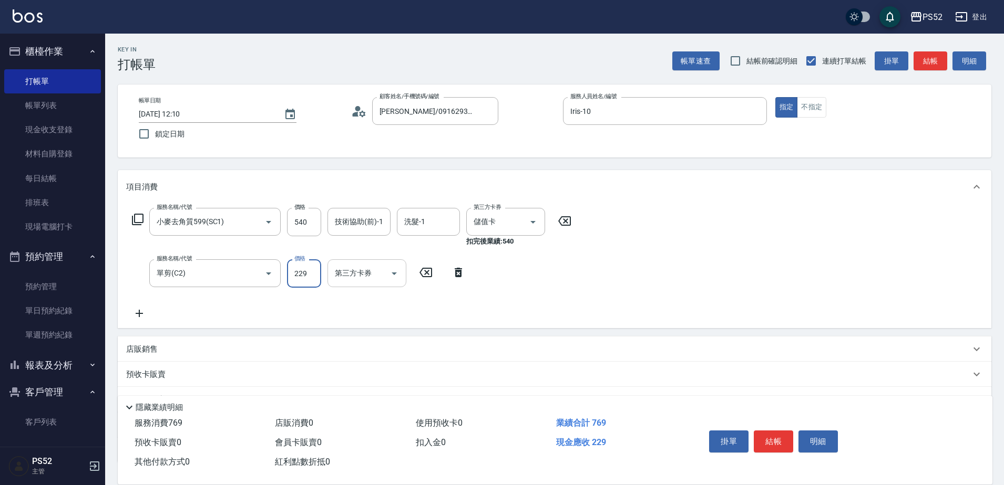
click at [396, 277] on icon "Open" at bounding box center [394, 273] width 13 height 13
type input "229"
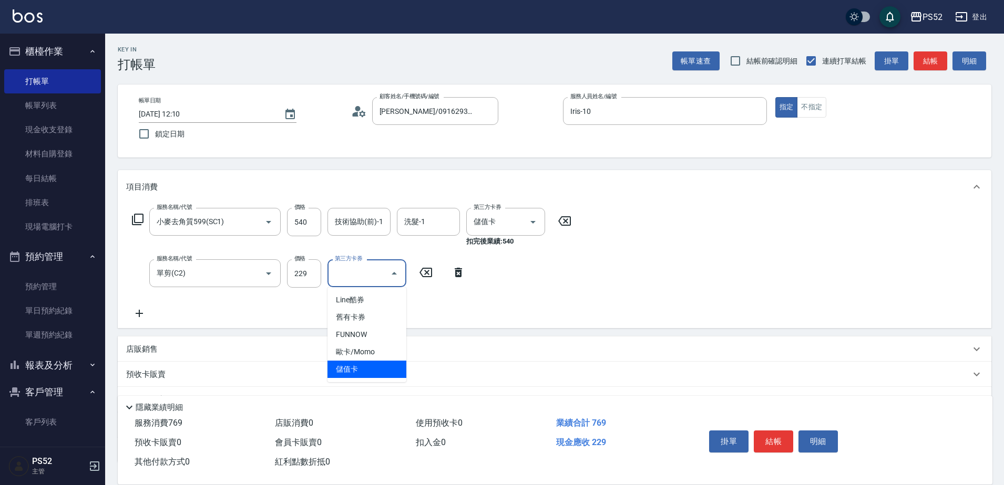
click at [381, 369] on span "儲值卡" at bounding box center [366, 369] width 79 height 17
type input "儲值卡"
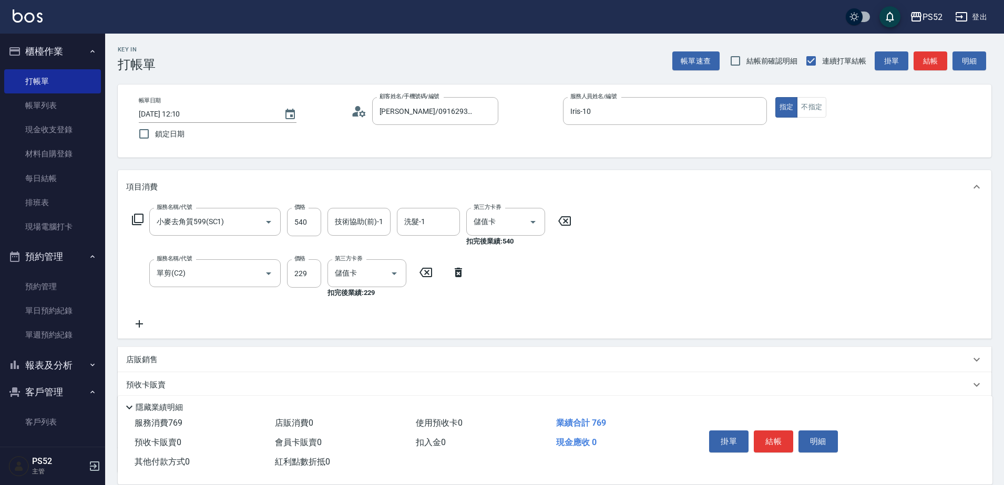
click at [138, 326] on icon at bounding box center [139, 324] width 26 height 13
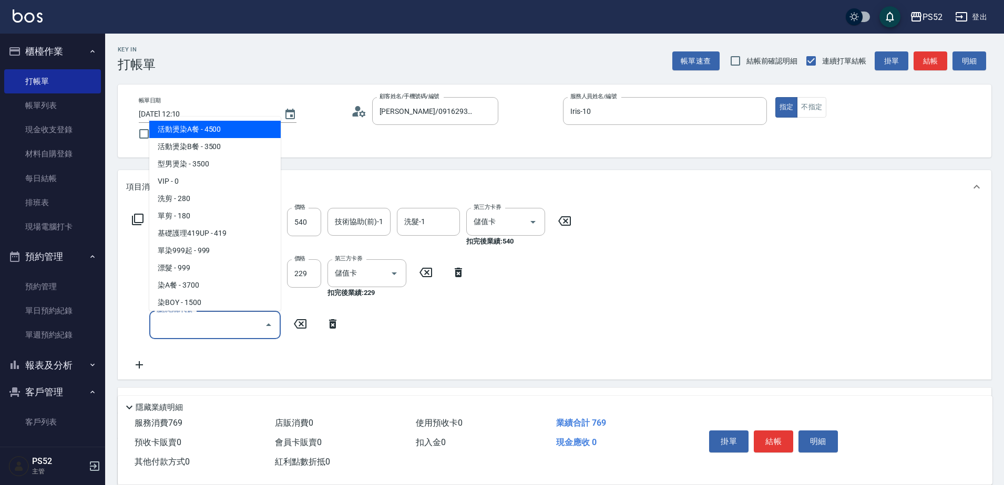
click at [177, 326] on input "服務名稱/代號" at bounding box center [207, 325] width 106 height 18
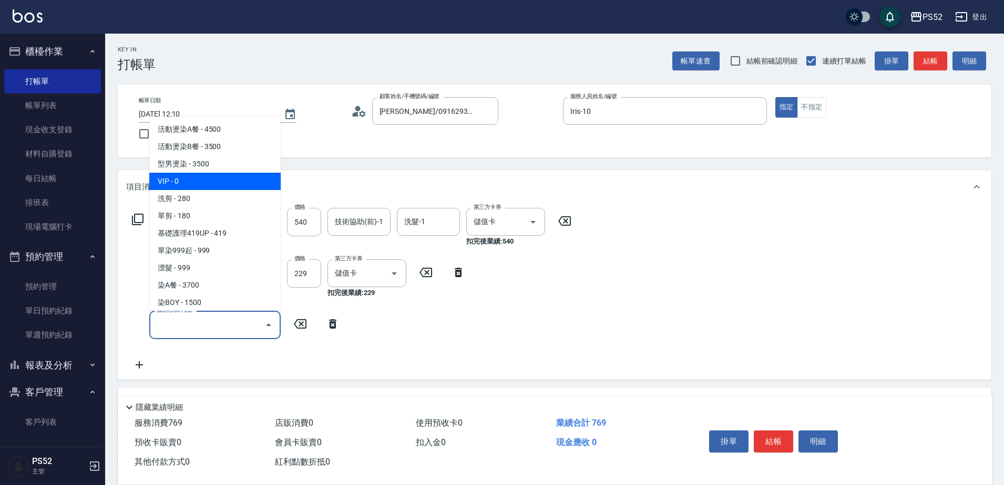
click at [190, 181] on span "VIP - 0" at bounding box center [214, 181] width 131 height 17
type input "VIP(888)"
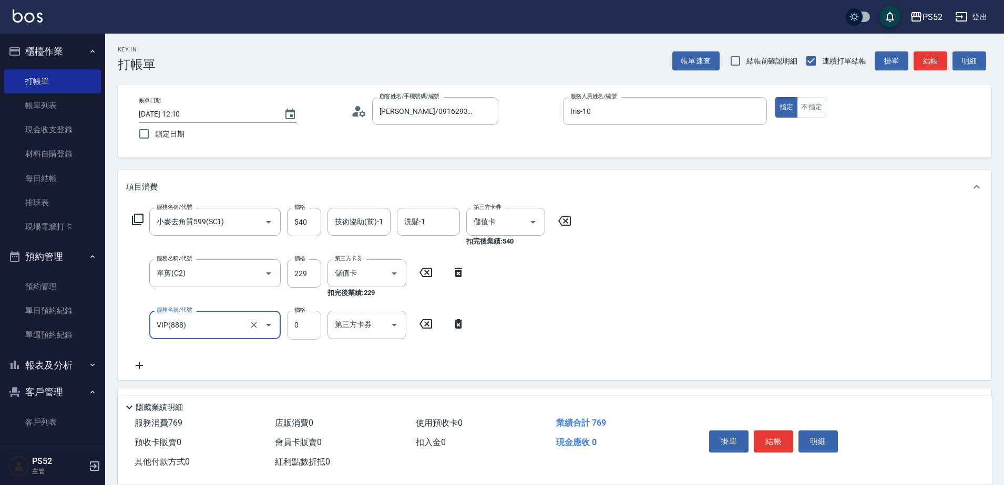
click at [301, 323] on input "0" at bounding box center [304, 325] width 34 height 28
type input "1000"
click at [770, 436] on button "結帳" at bounding box center [772, 442] width 39 height 22
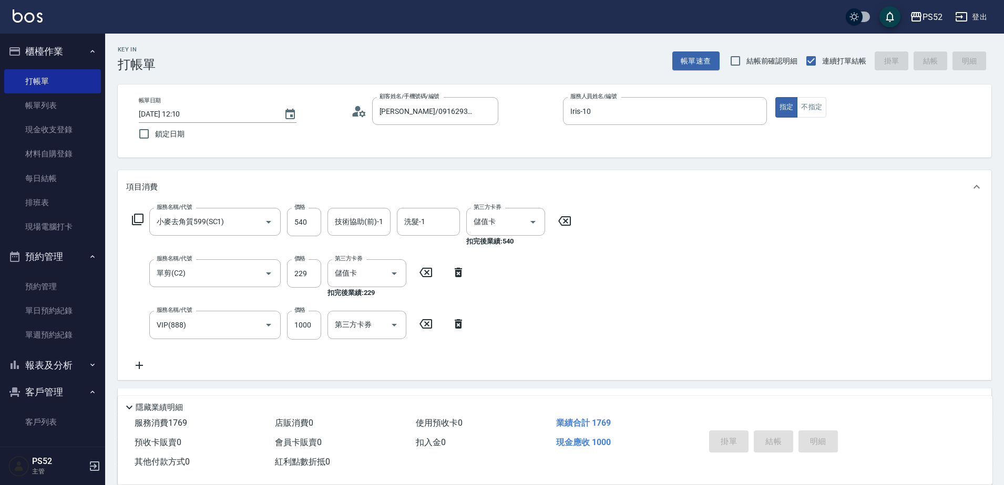
type input "[DATE] 12:11"
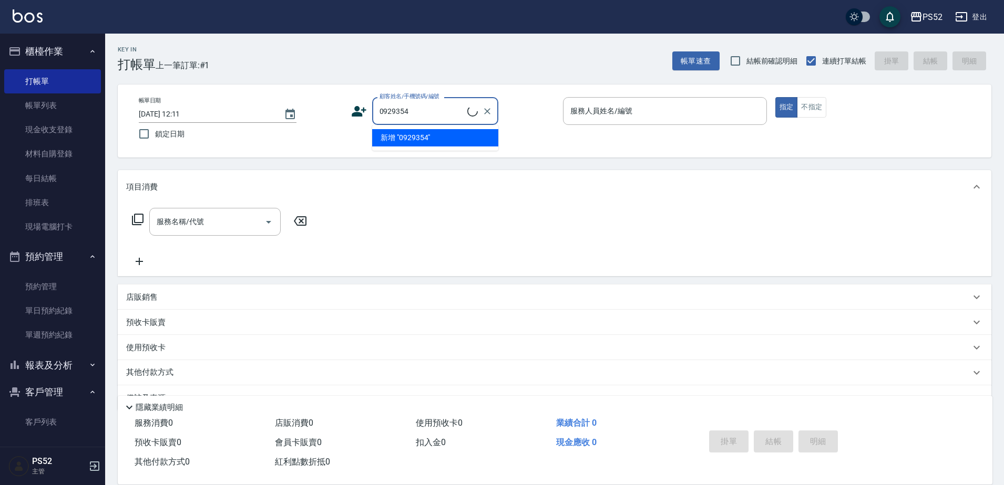
click at [407, 143] on li "新增 "0929354"" at bounding box center [435, 137] width 126 height 17
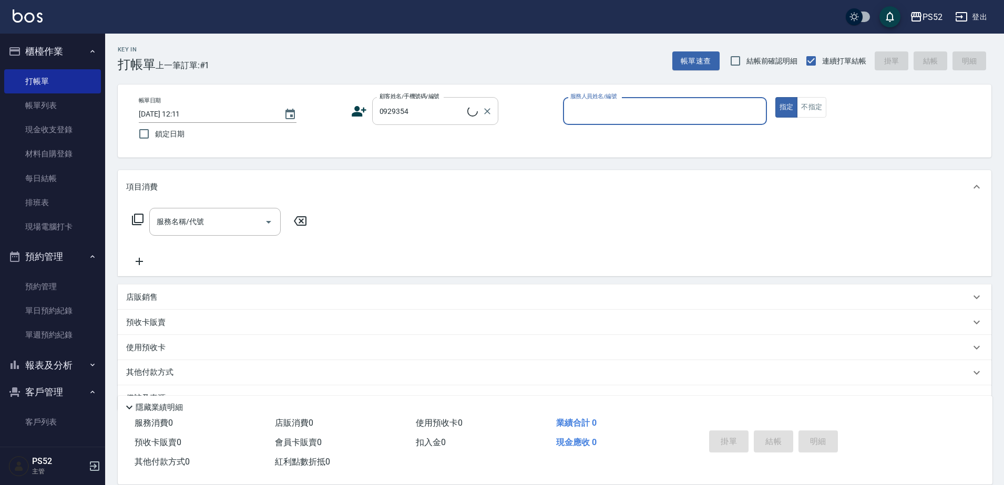
click at [425, 120] on input "0929354" at bounding box center [422, 111] width 90 height 18
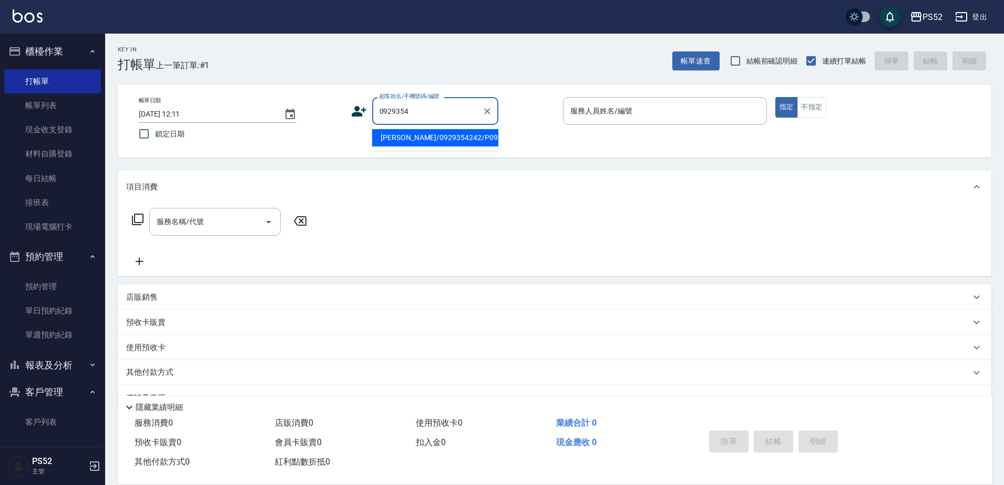
click at [406, 143] on li "[PERSON_NAME]/0929354242/P0929354242" at bounding box center [435, 137] width 126 height 17
type input "[PERSON_NAME]/0929354242/P0929354242"
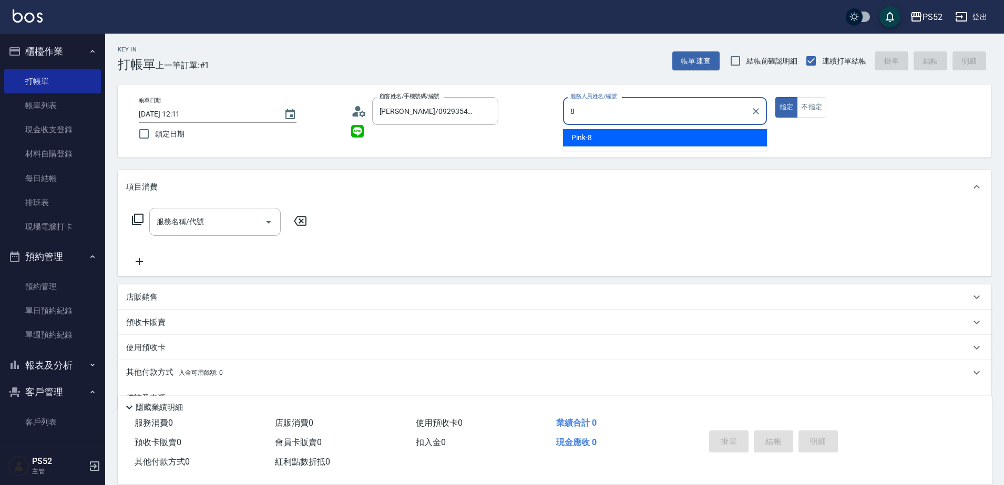
type input "Pink-8"
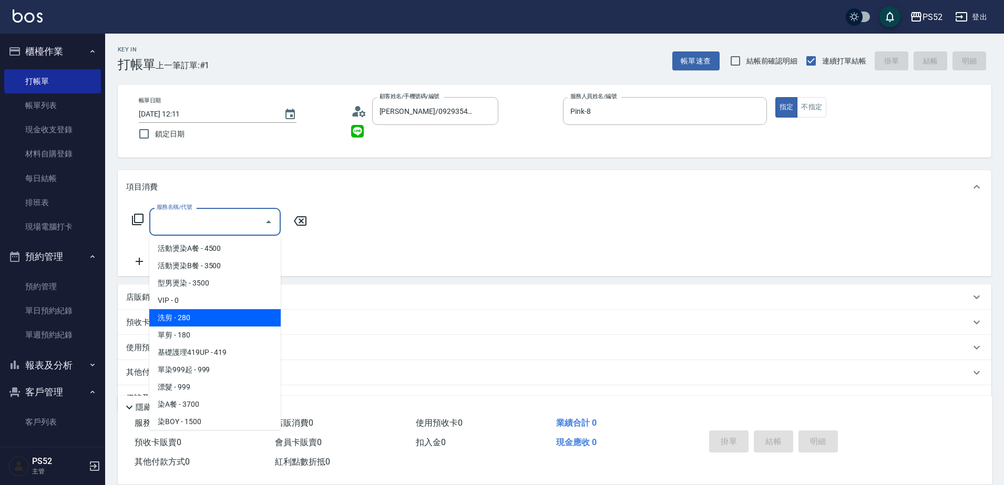
type input "洗剪(C1)"
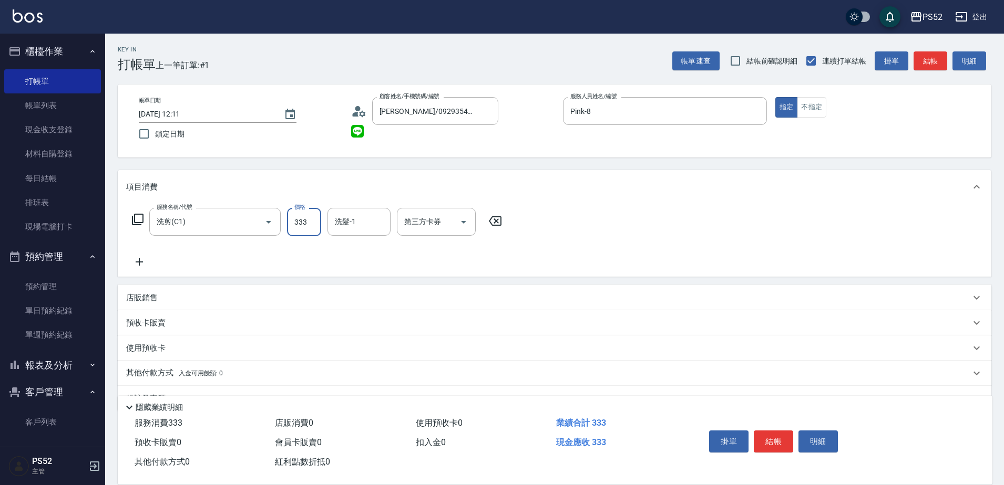
type input "333"
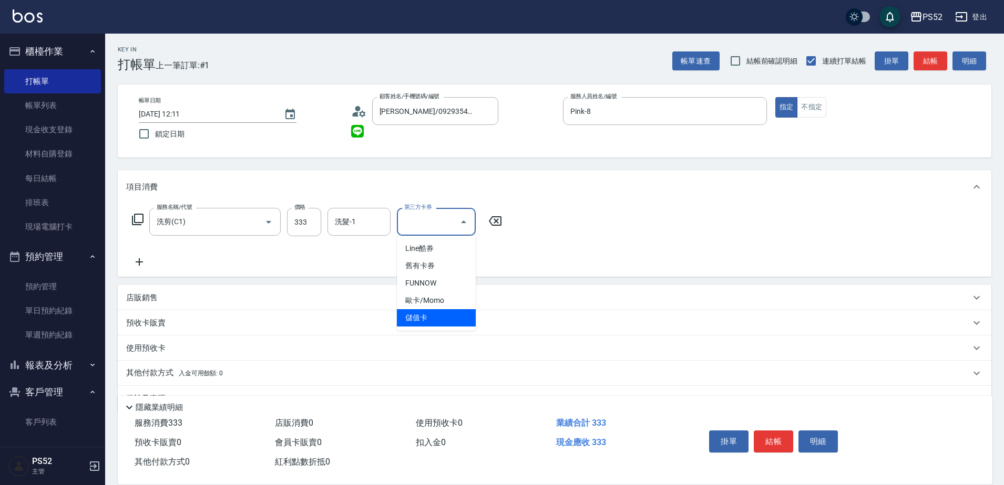
type input "儲值卡"
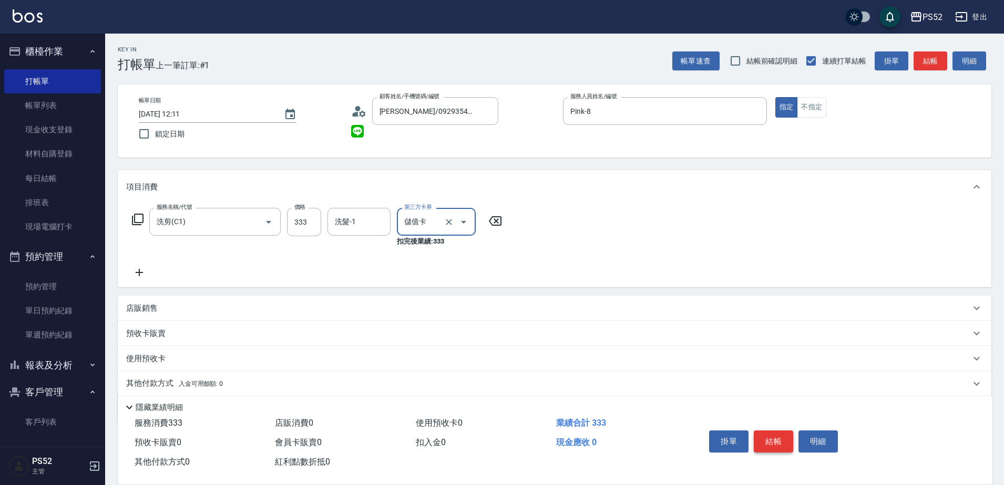
click at [766, 437] on button "結帳" at bounding box center [772, 442] width 39 height 22
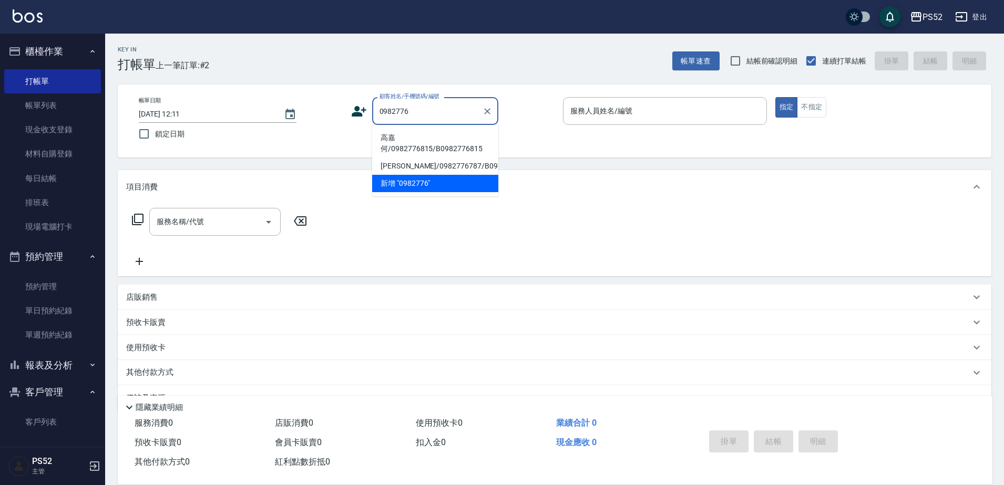
click at [401, 147] on li "高嘉何/0982776815/B0982776815" at bounding box center [435, 143] width 126 height 28
type input "高嘉何/0982776815/B0982776815"
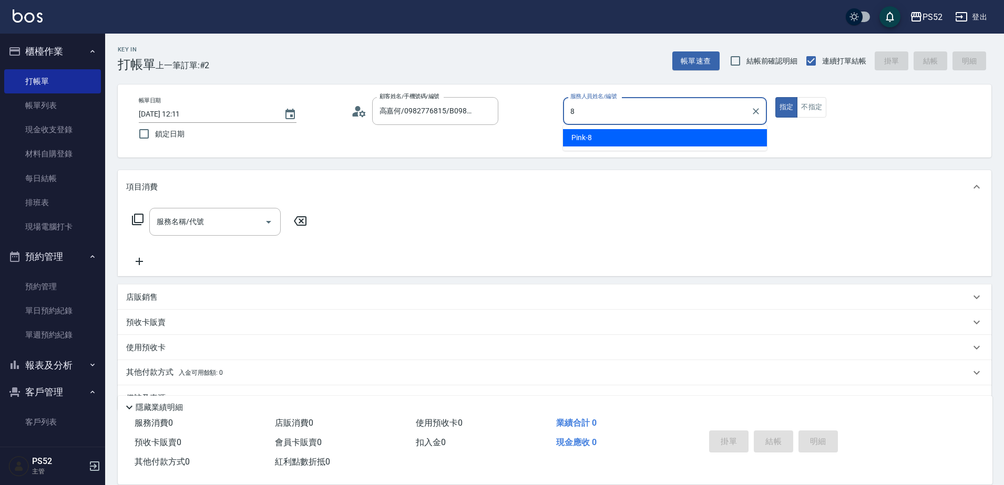
type input "Pink-8"
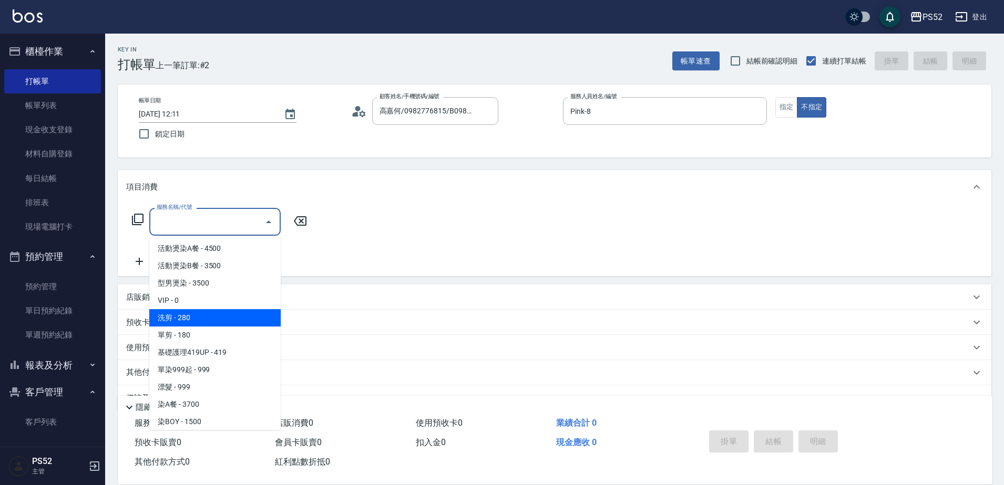
type input "洗剪(C1)"
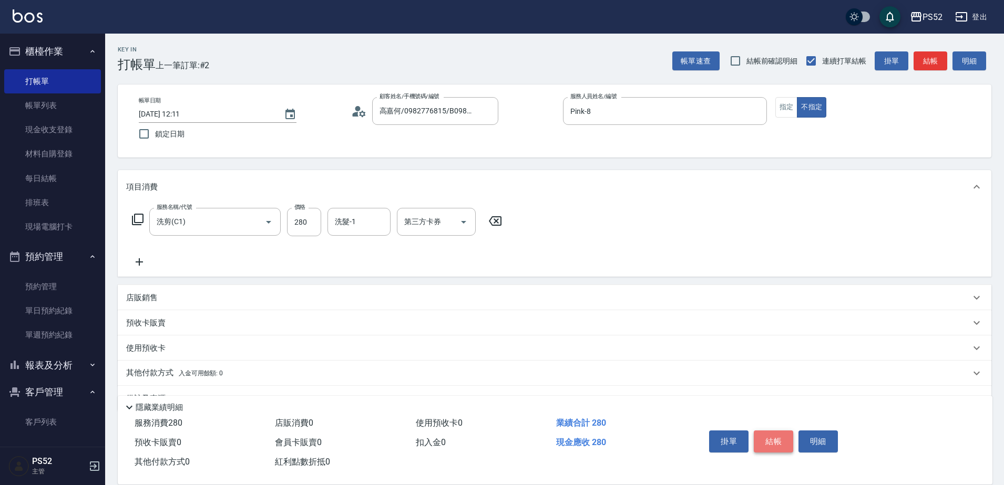
click at [775, 444] on button "結帳" at bounding box center [772, 442] width 39 height 22
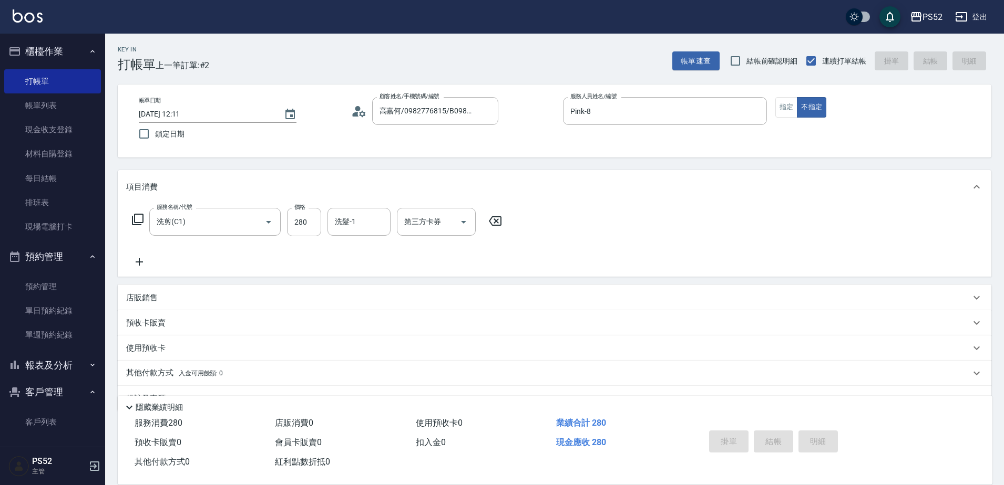
type input "[DATE] 12:12"
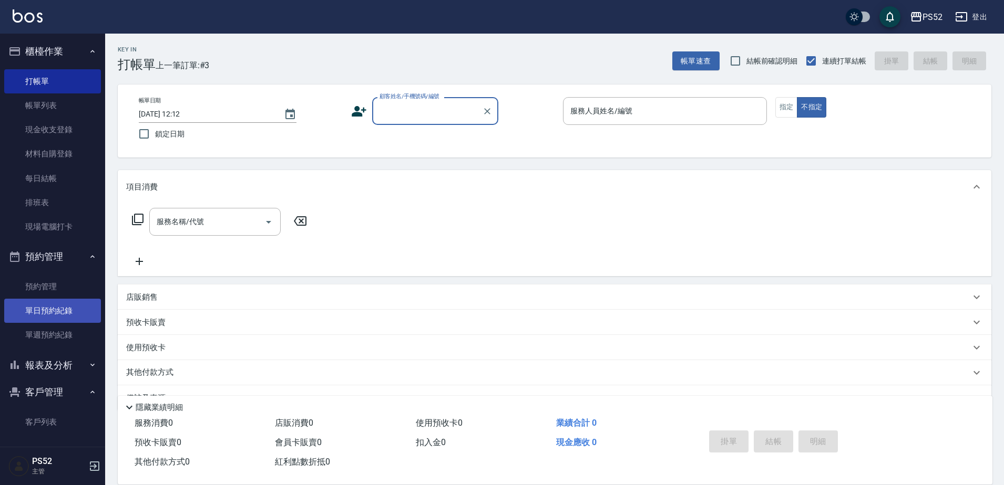
click at [51, 315] on link "單日預約紀錄" at bounding box center [52, 311] width 97 height 24
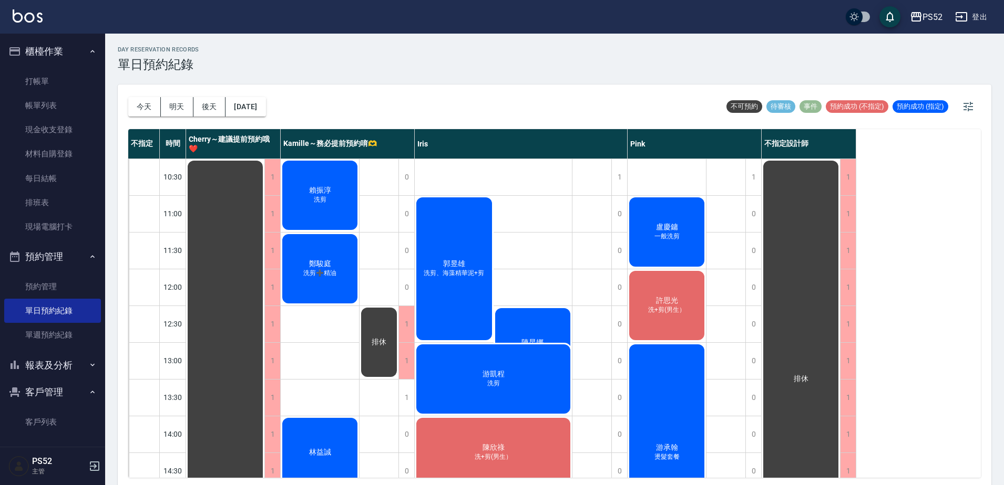
click at [48, 389] on button "客戶管理" at bounding box center [52, 392] width 97 height 27
click at [49, 368] on button "報表及分析" at bounding box center [52, 365] width 97 height 27
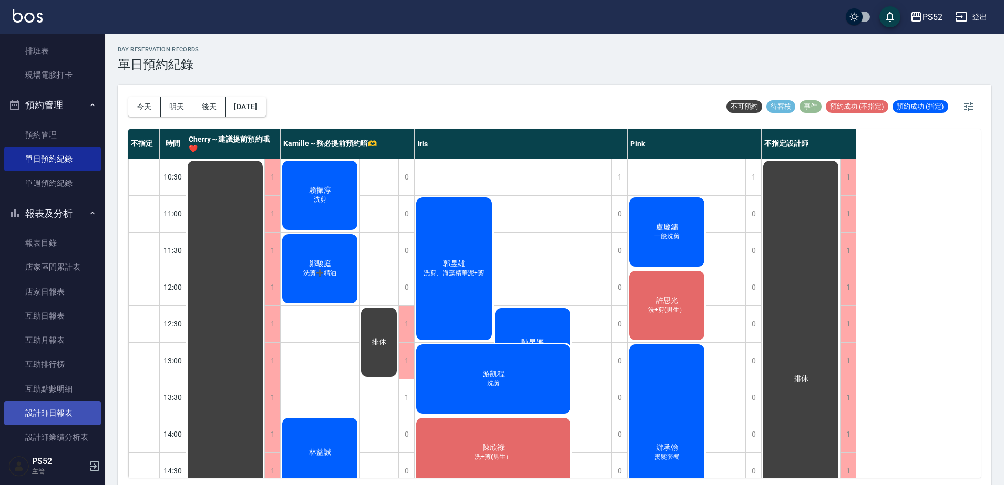
scroll to position [210, 0]
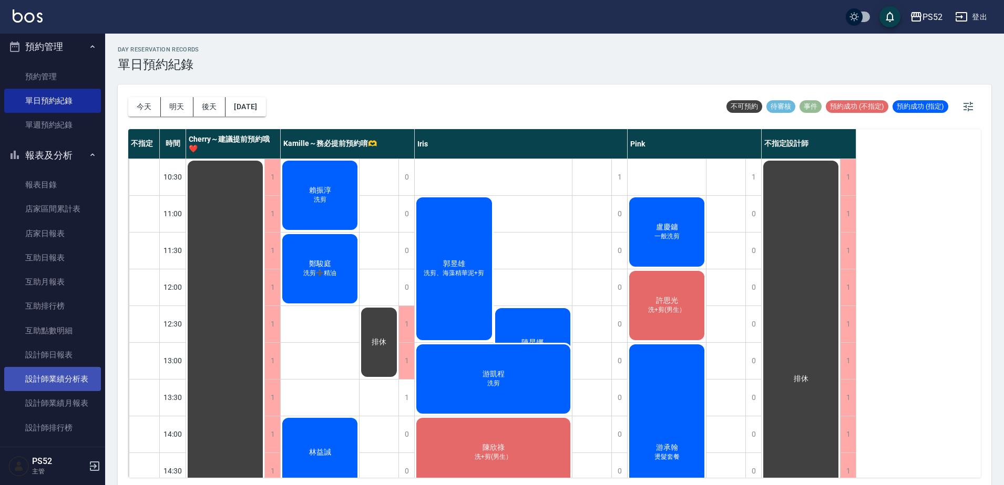
click at [53, 380] on link "設計師業績分析表" at bounding box center [52, 379] width 97 height 24
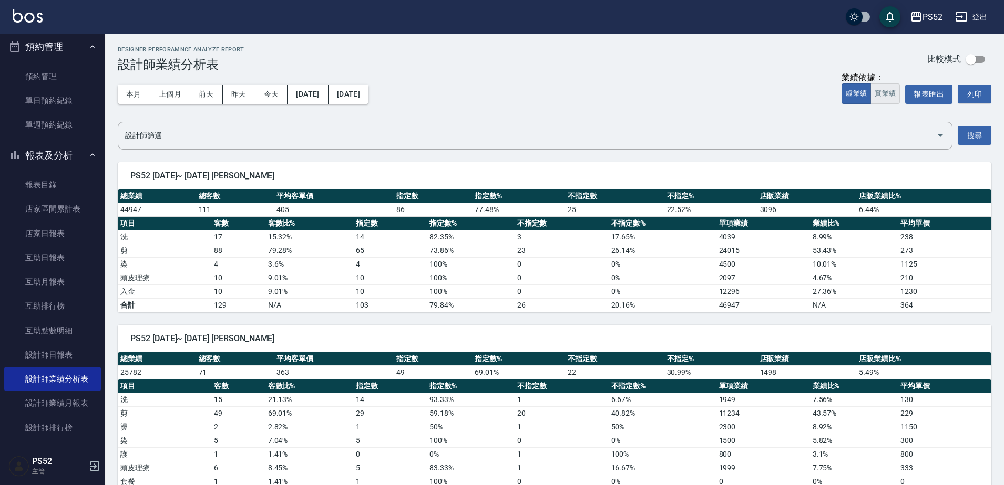
click at [880, 94] on button "實業績" at bounding box center [884, 94] width 29 height 20
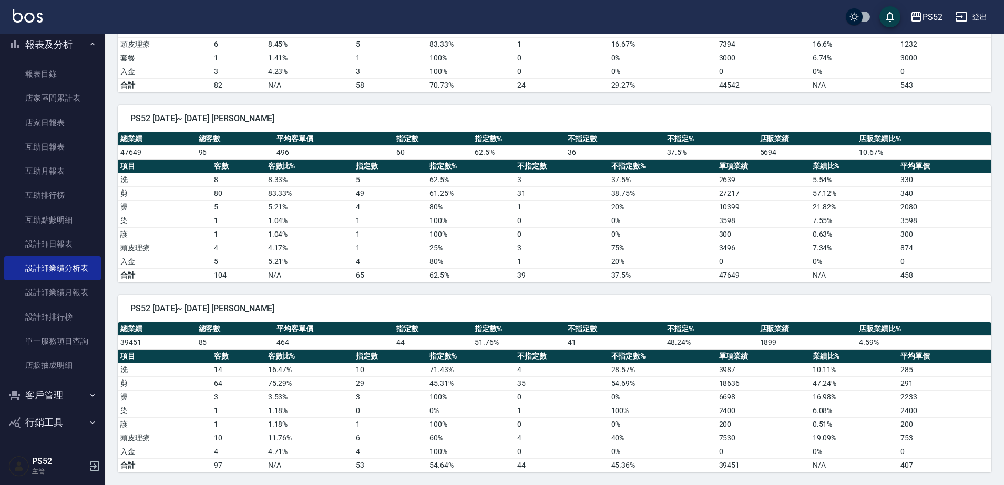
scroll to position [323, 0]
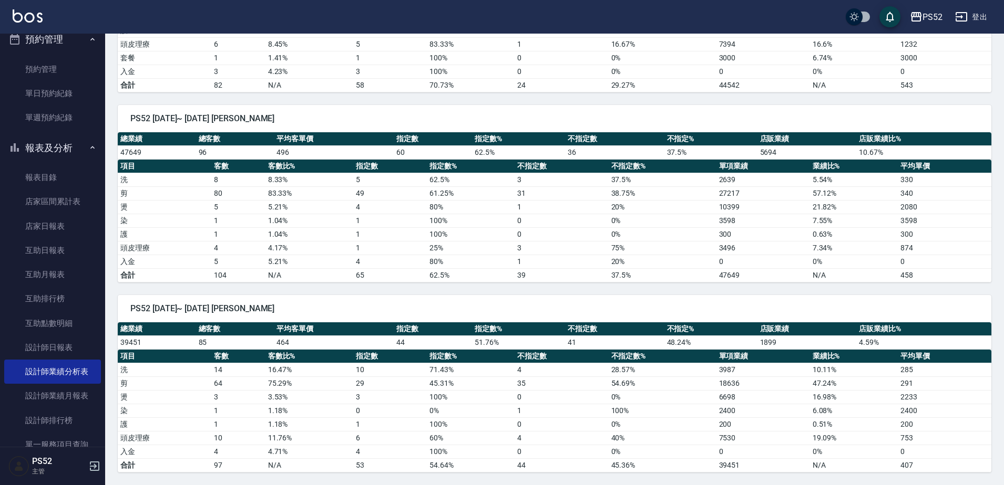
click at [42, 151] on button "報表及分析" at bounding box center [52, 148] width 97 height 27
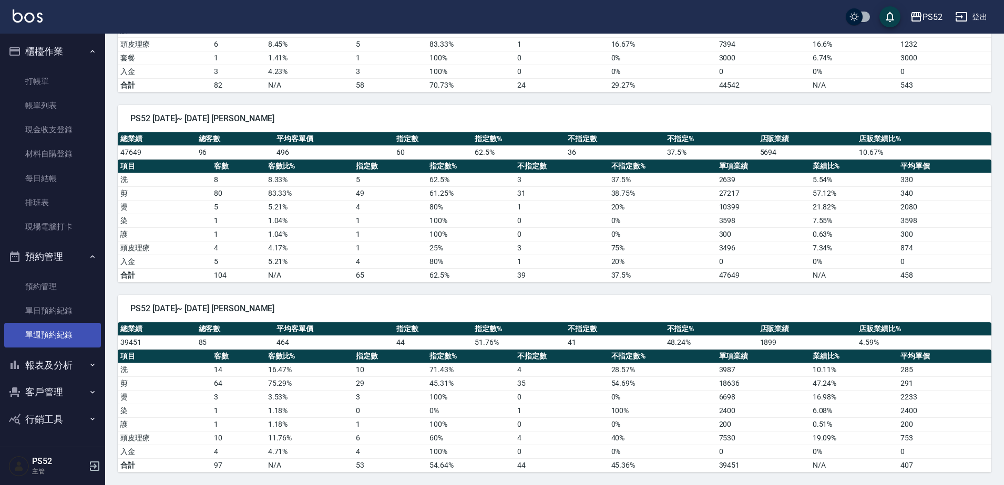
scroll to position [0, 0]
click at [62, 312] on link "單日預約紀錄" at bounding box center [52, 311] width 97 height 24
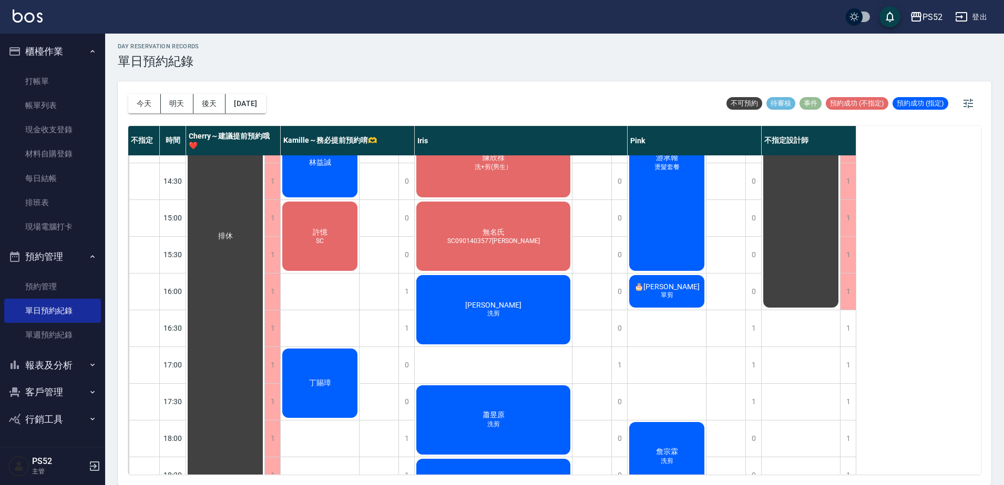
scroll to position [426, 0]
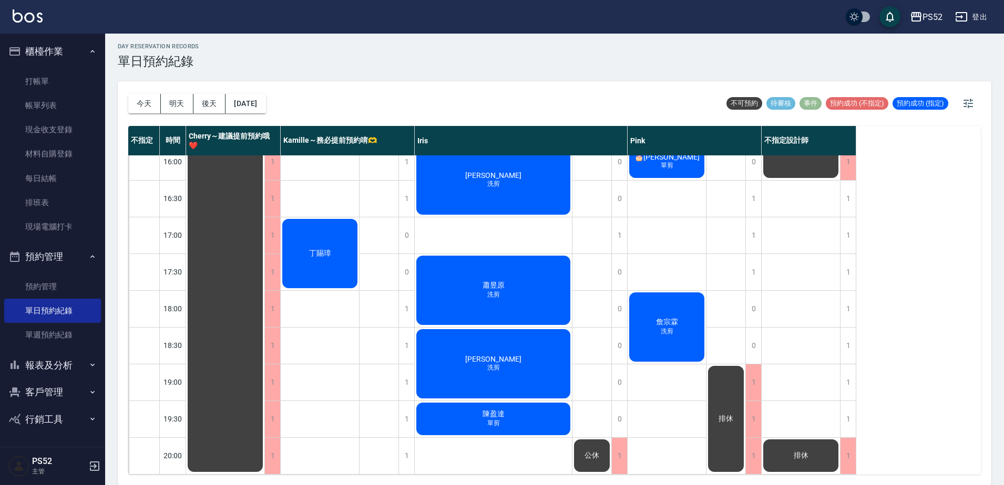
drag, startPoint x: 916, startPoint y: 334, endPoint x: 901, endPoint y: 342, distance: 17.4
click at [914, 334] on div "不指定 時間 Cherry～建議提前預約哦❤️ [PERSON_NAME]～務必提前預約唷🫶 [PERSON_NAME] 不指定設計師 10:30 11:00…" at bounding box center [554, 300] width 852 height 349
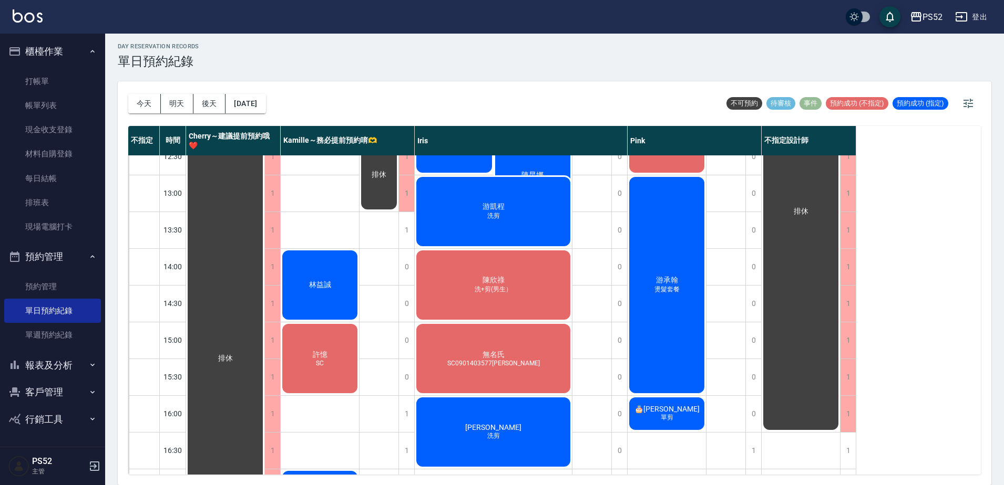
scroll to position [164, 0]
click at [264, 302] on div "[PERSON_NAME] 燙髮套餐" at bounding box center [225, 359] width 78 height 735
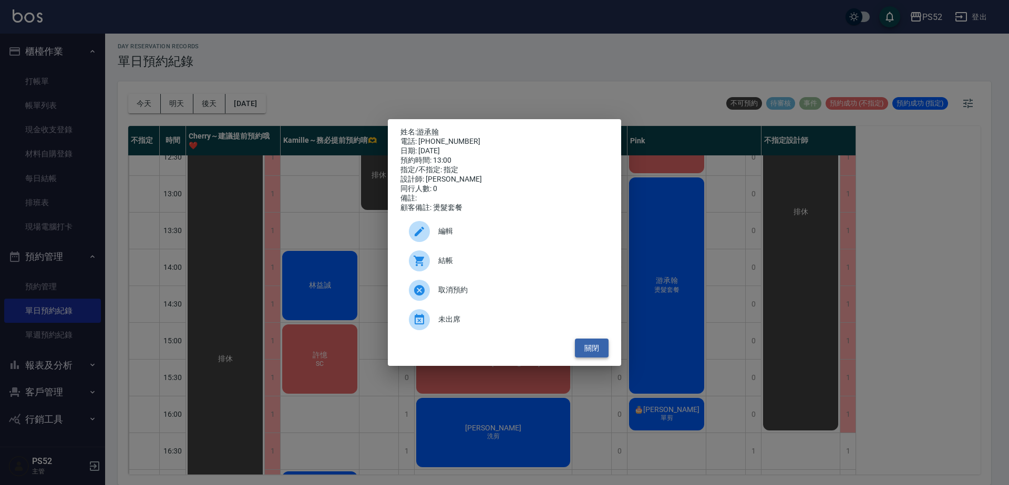
click at [584, 354] on button "關閉" at bounding box center [592, 348] width 34 height 19
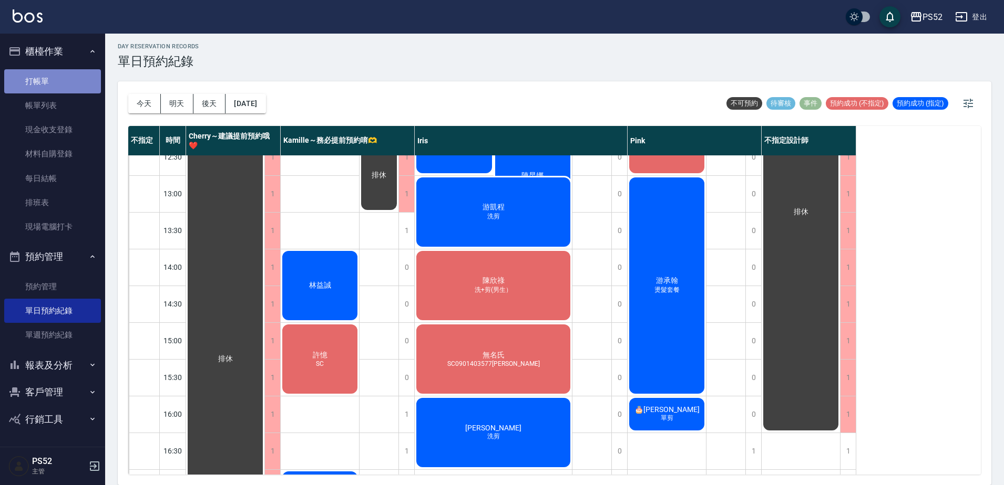
click at [49, 81] on link "打帳單" at bounding box center [52, 81] width 97 height 24
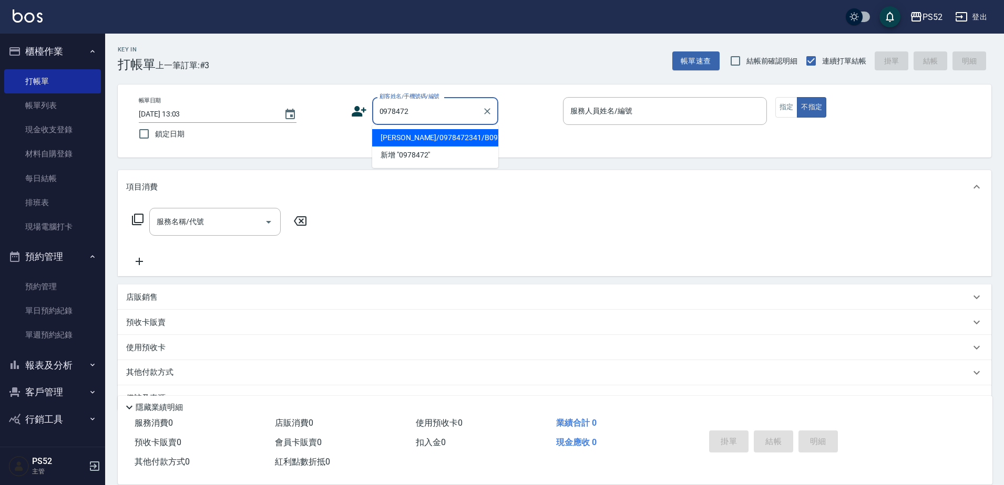
click at [409, 147] on li "[PERSON_NAME]/0978472341/B0978472341" at bounding box center [435, 137] width 126 height 17
type input "[PERSON_NAME]/0978472341/B0978472341"
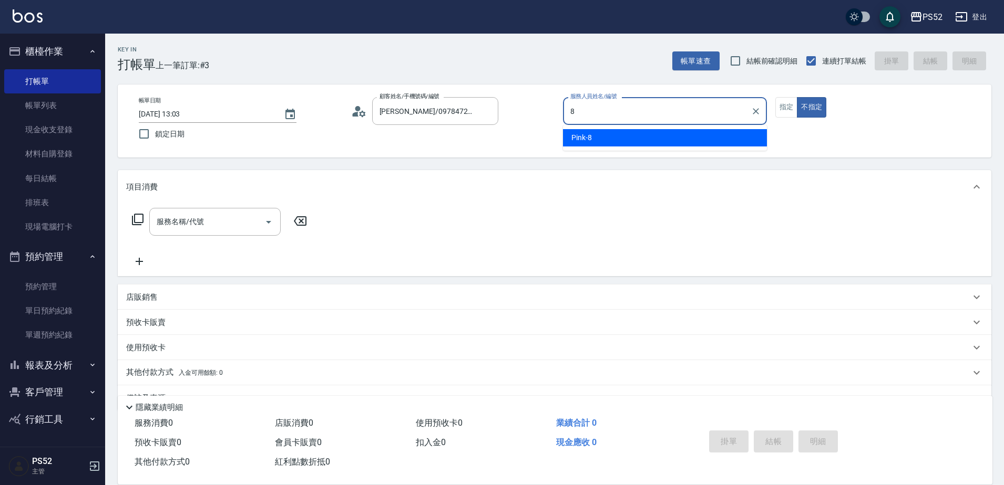
type input "8"
type button "false"
type input "Pink-8"
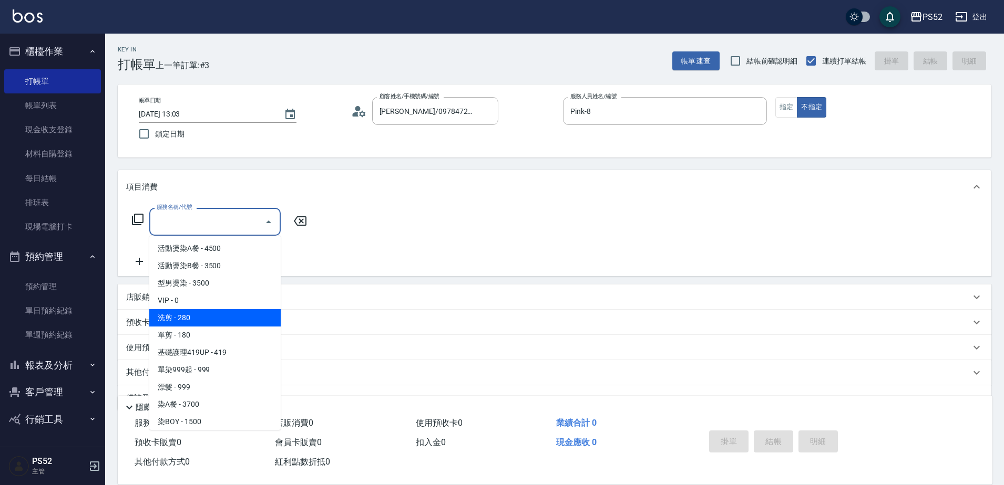
type input "洗剪(C1)"
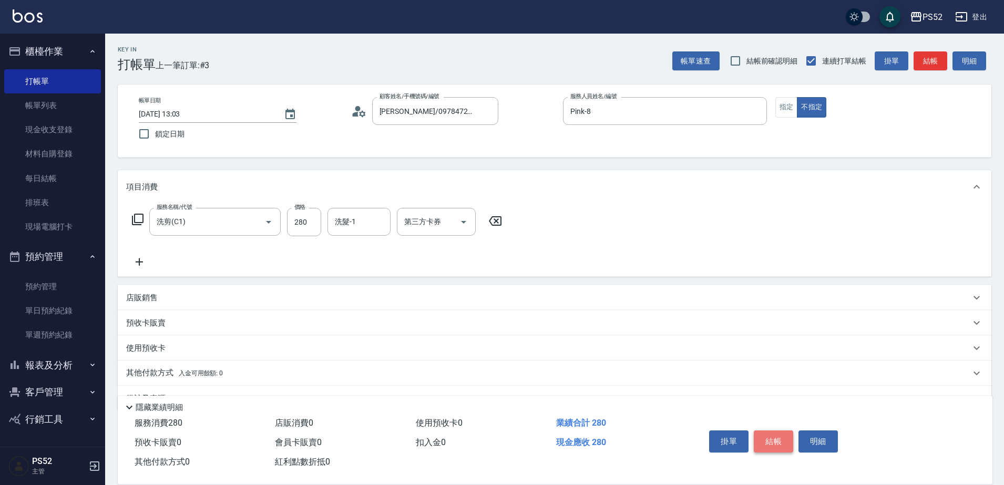
click at [773, 431] on button "結帳" at bounding box center [772, 442] width 39 height 22
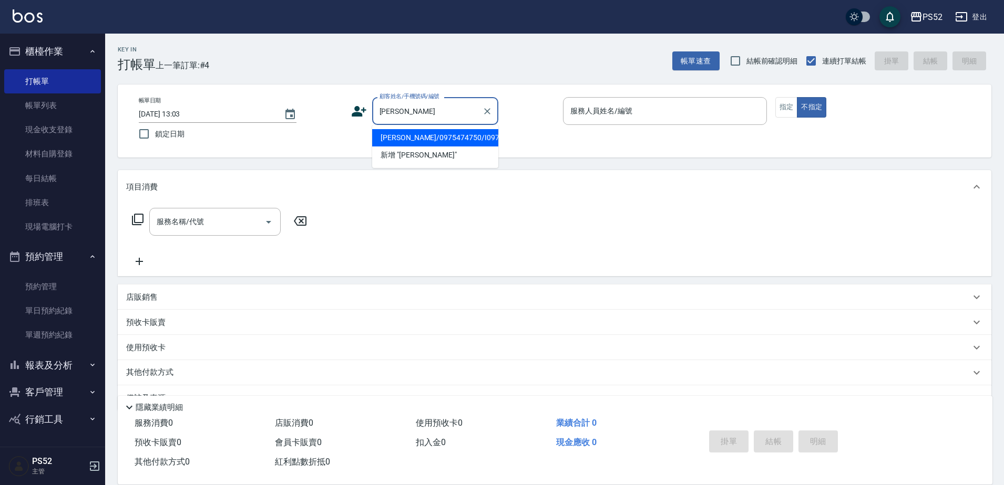
click at [454, 147] on li "[PERSON_NAME]/0975474750/I0975414750" at bounding box center [435, 137] width 126 height 17
type input "[PERSON_NAME]/0975474750/I0975414750"
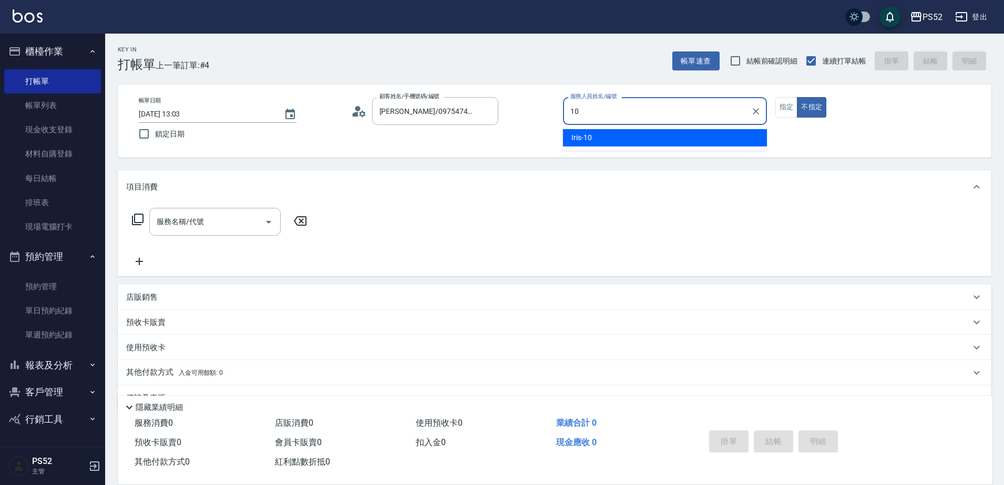
type input "Iris-10"
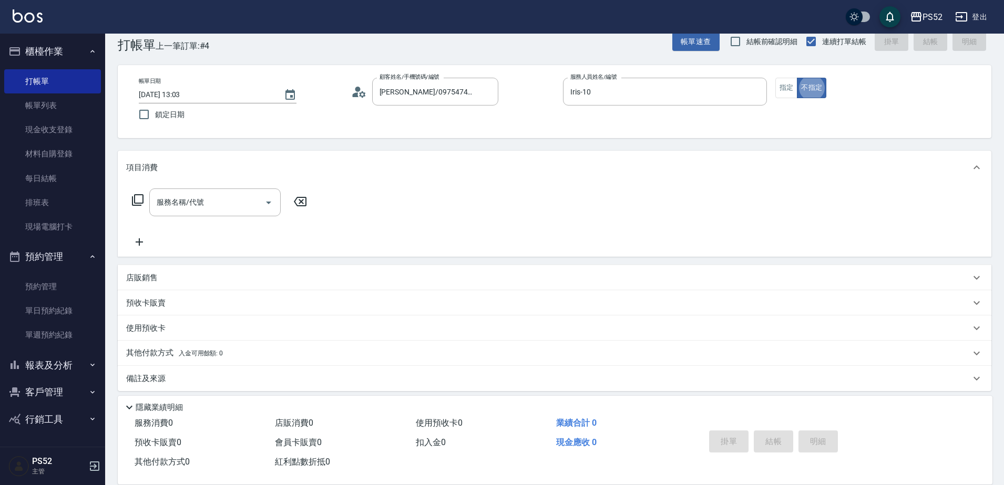
scroll to position [21, 0]
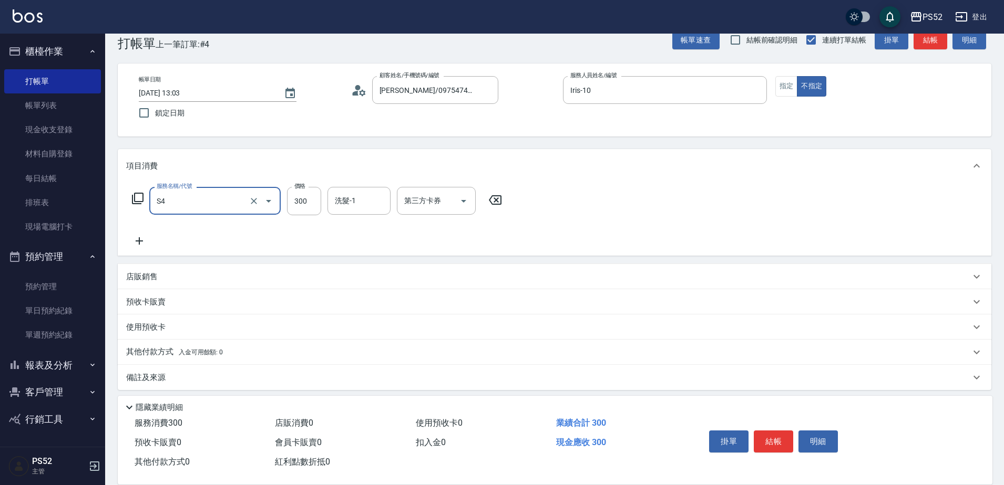
type input "洗髮300元(S4)"
click at [133, 244] on icon at bounding box center [139, 241] width 26 height 13
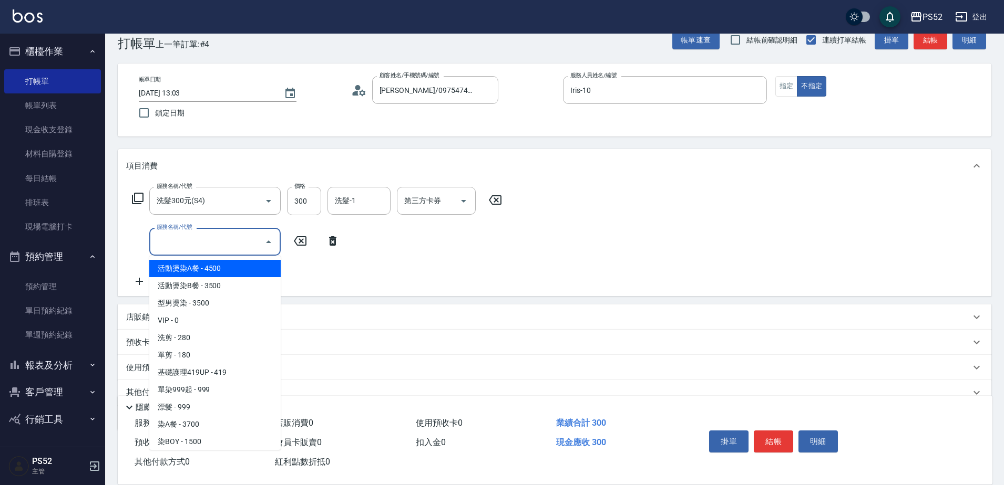
click at [158, 240] on input "服務名稱/代號" at bounding box center [207, 242] width 106 height 18
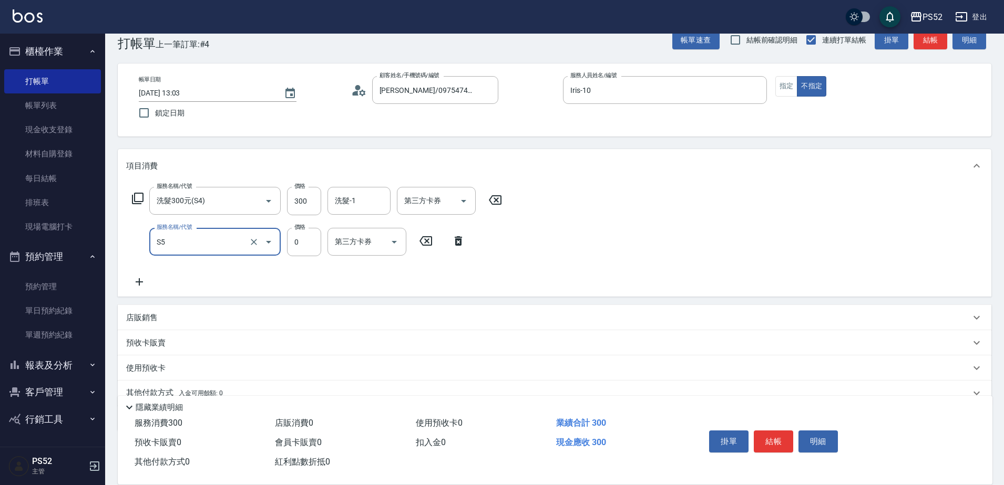
type input "造型(S5)"
type input "100"
click at [771, 437] on button "結帳" at bounding box center [772, 442] width 39 height 22
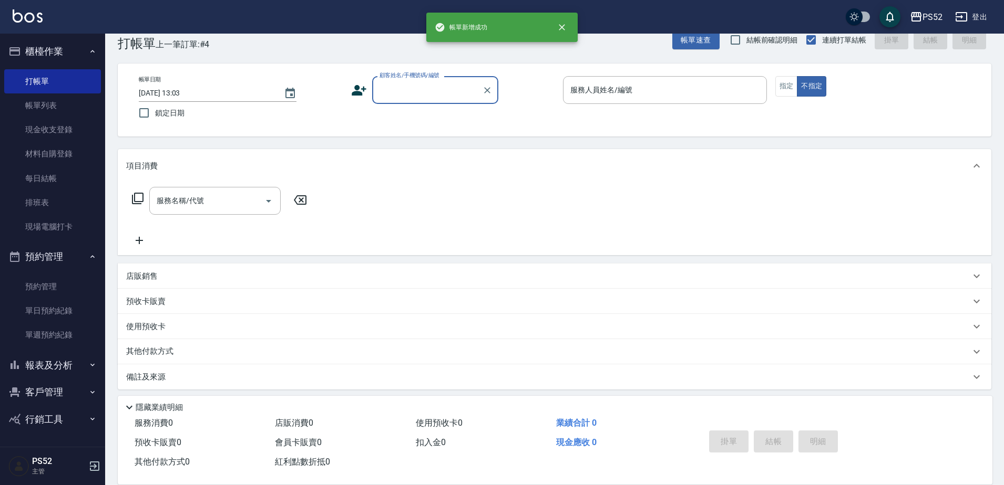
scroll to position [0, 0]
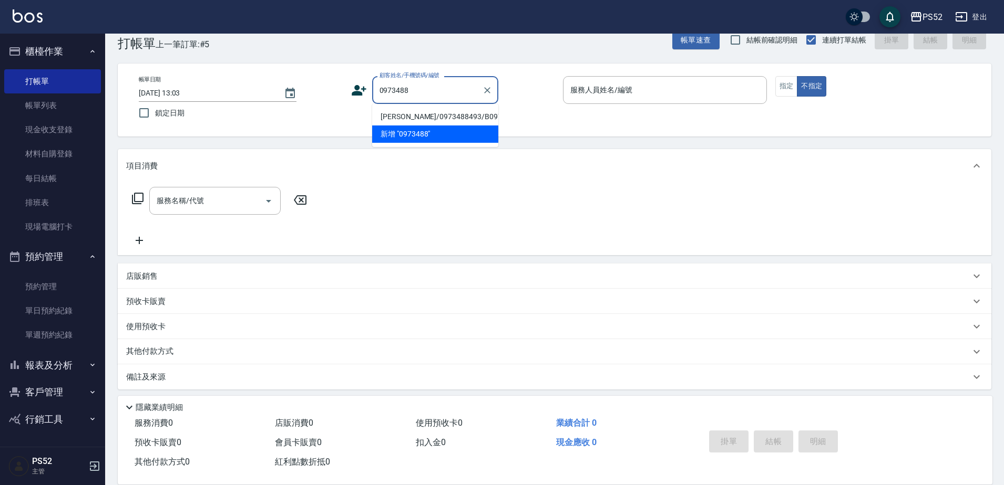
click at [426, 114] on li "[PERSON_NAME]/0973488493/B0973488493" at bounding box center [435, 116] width 126 height 17
type input "[PERSON_NAME]/0973488493/B0973488493"
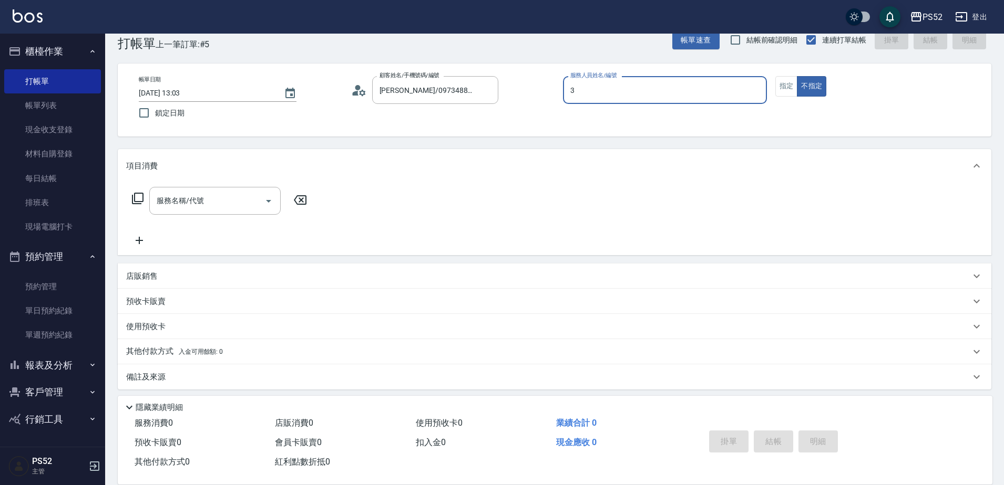
type input "Kamille～務必提前預約唷🫶-3"
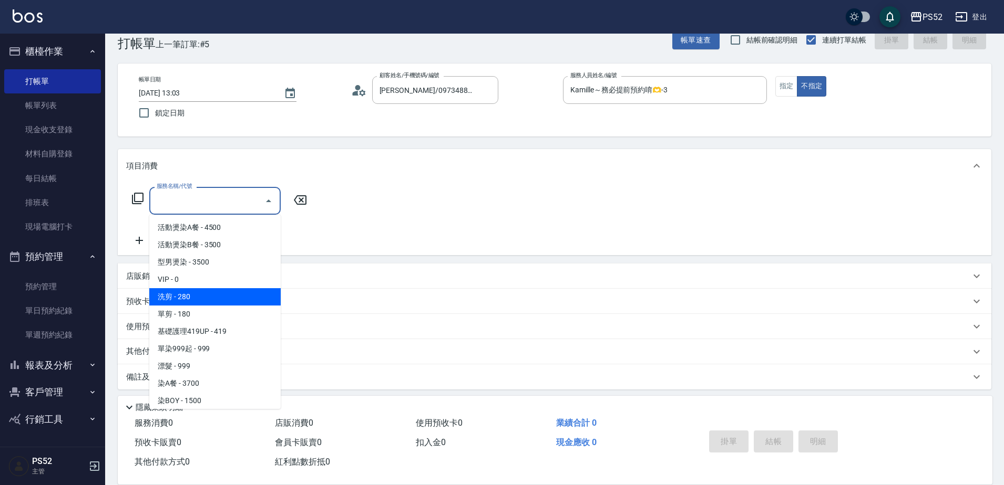
type input "洗剪(C1)"
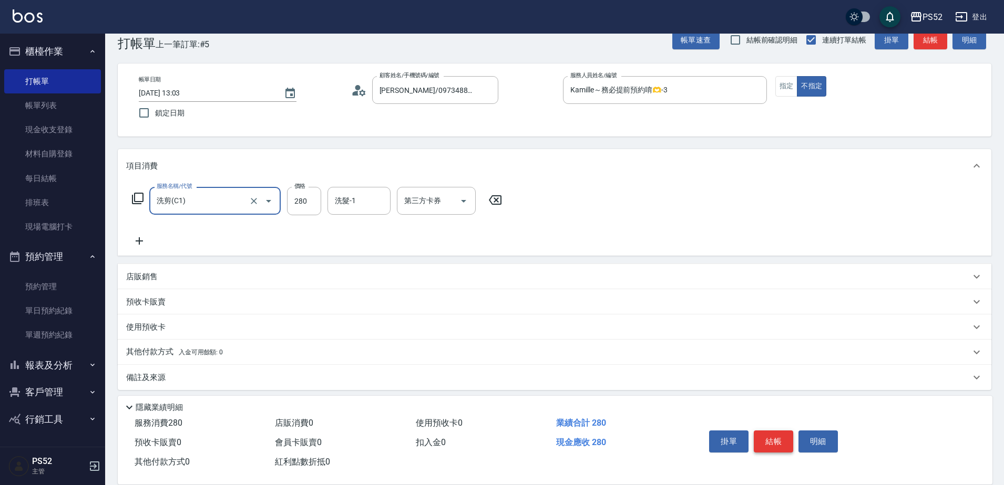
click at [768, 431] on button "結帳" at bounding box center [772, 442] width 39 height 22
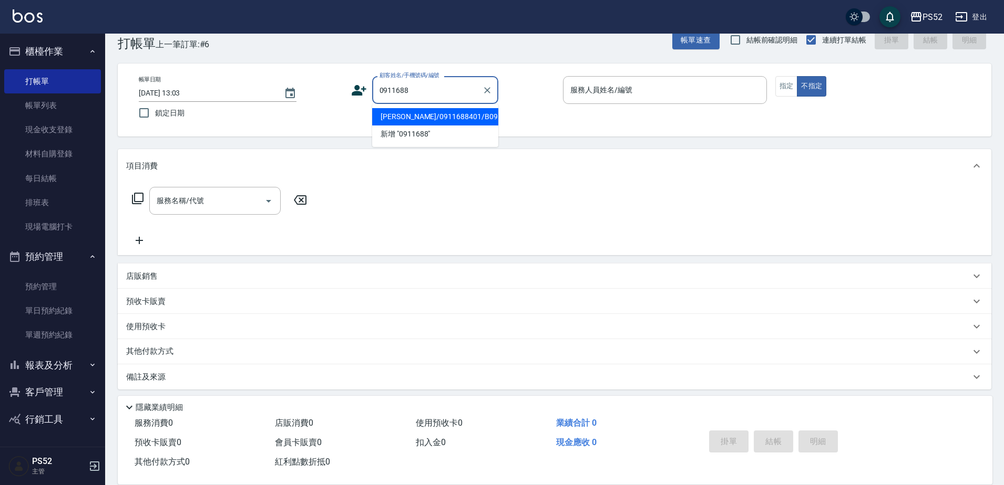
click at [447, 126] on li "[PERSON_NAME]/0911688401/B0911688401" at bounding box center [435, 116] width 126 height 17
type input "[PERSON_NAME]/0911688401/B0911688401"
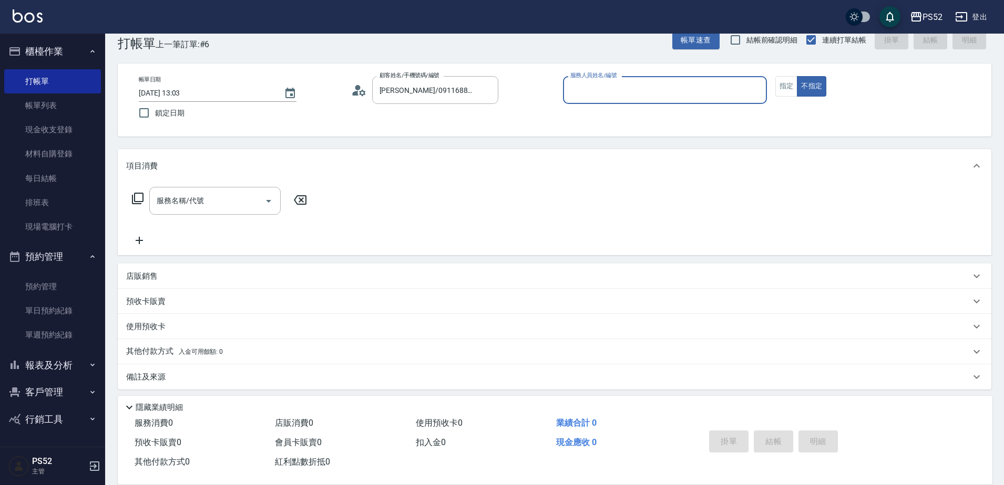
click at [356, 97] on icon at bounding box center [359, 90] width 16 height 16
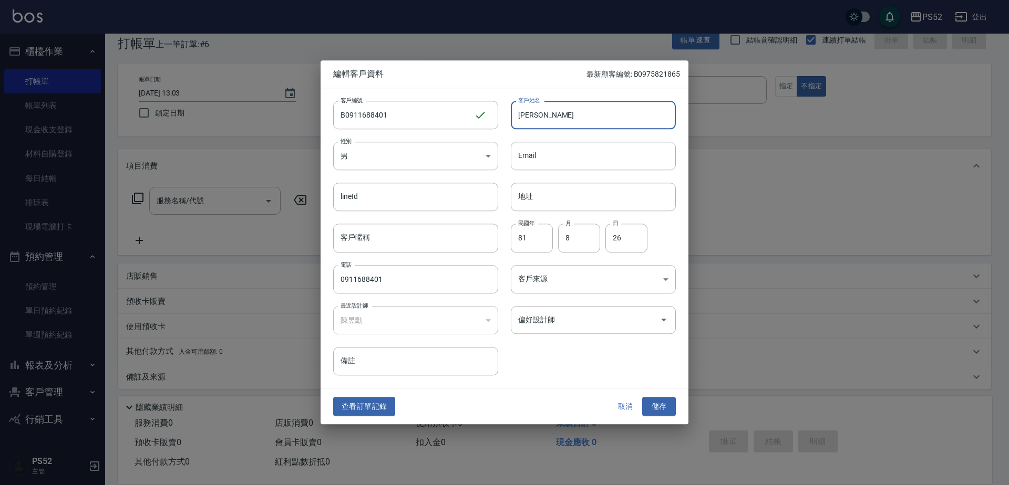
click at [551, 112] on input "[PERSON_NAME]" at bounding box center [593, 115] width 165 height 28
type input "[PERSON_NAME]"
click at [660, 406] on button "儲存" at bounding box center [659, 406] width 34 height 19
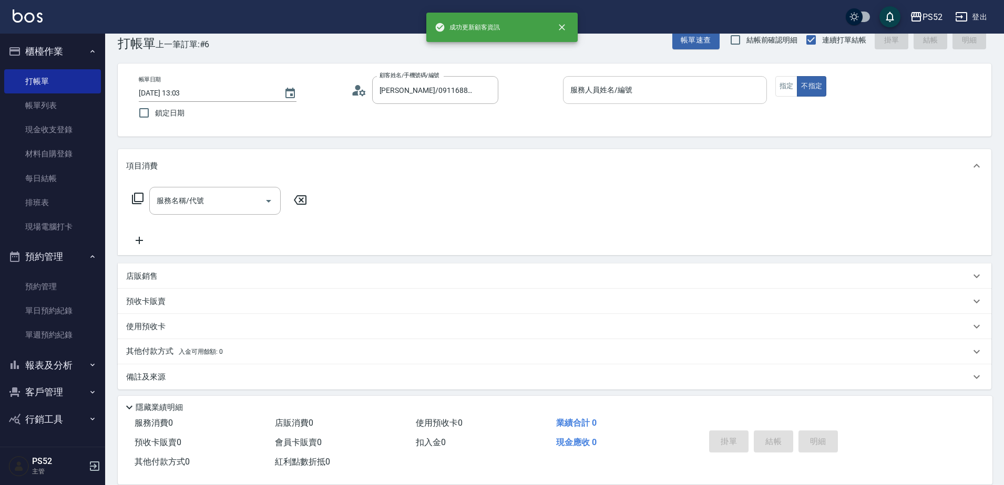
click at [723, 80] on div "服務人員姓名/編號" at bounding box center [665, 90] width 204 height 28
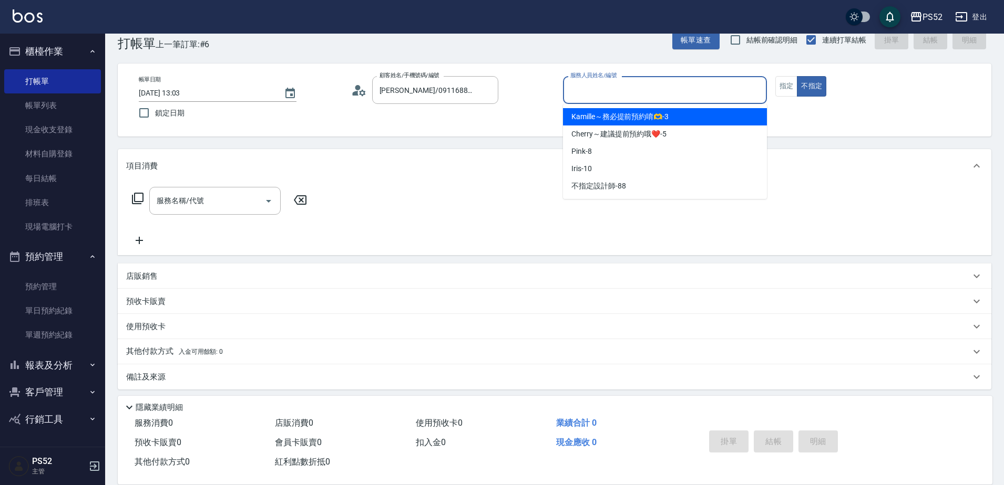
type input "2"
type input "Kamille～務必提前預約唷🫶-3"
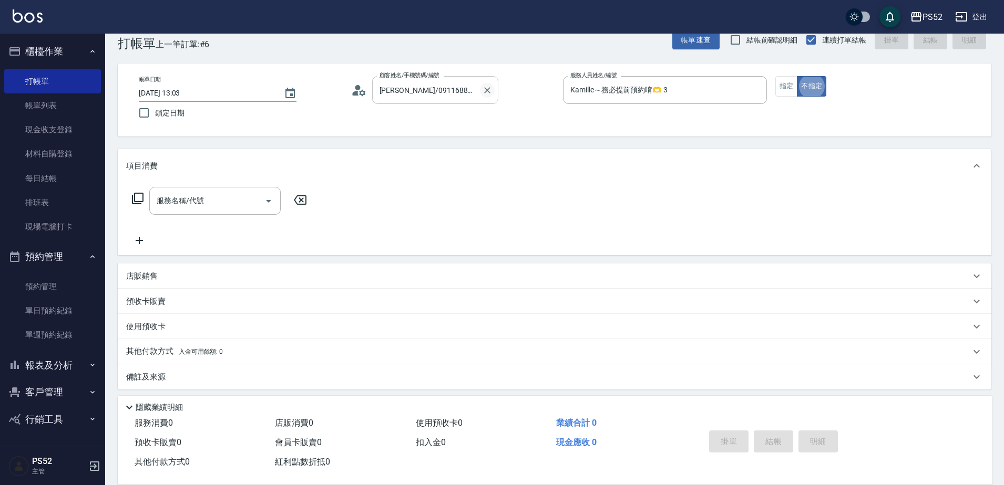
click at [485, 86] on icon "Clear" at bounding box center [487, 90] width 11 height 11
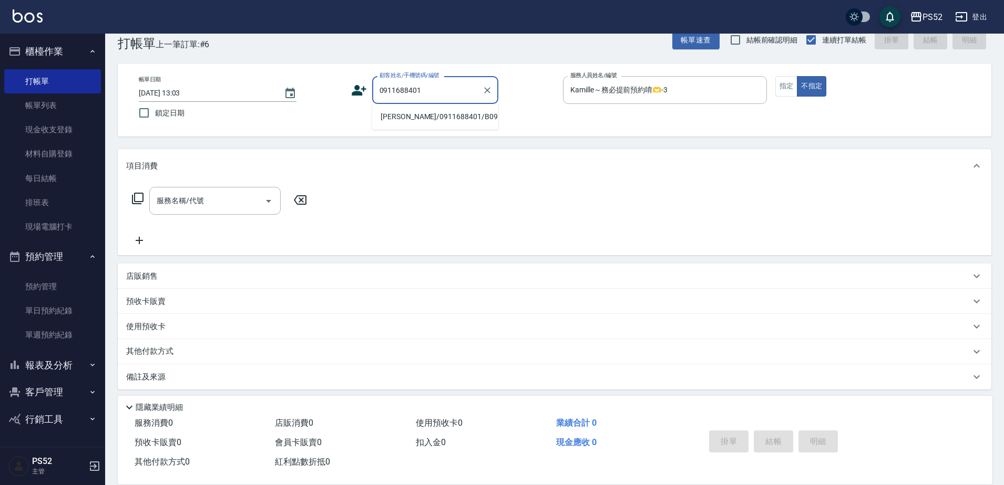
click at [418, 126] on li "[PERSON_NAME]/0911688401/B0911688401" at bounding box center [435, 116] width 126 height 17
type input "[PERSON_NAME]/0911688401/B0911688401"
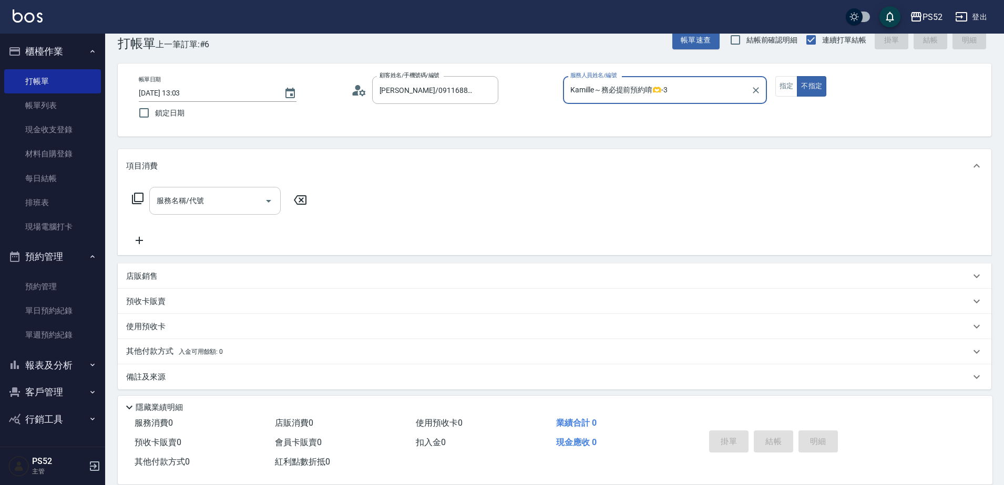
click at [238, 207] on input "服務名稱/代號" at bounding box center [207, 201] width 106 height 18
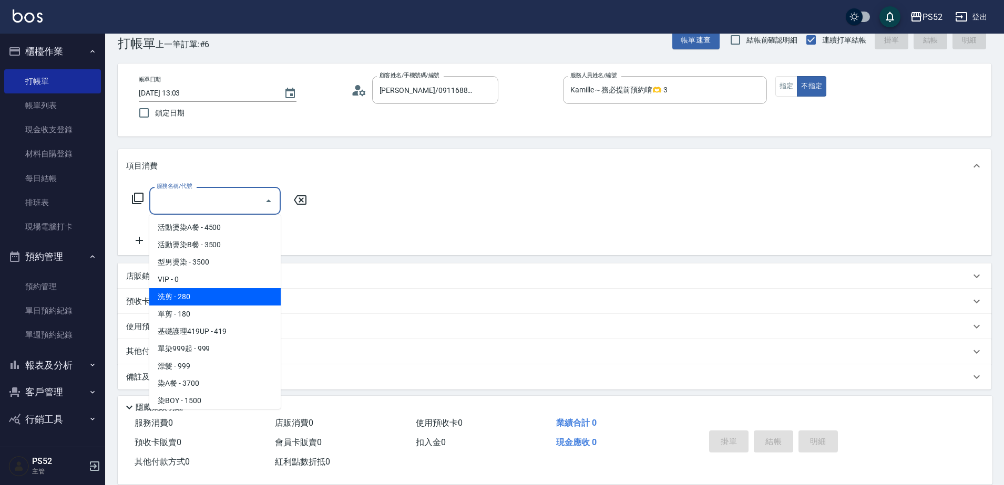
click at [210, 305] on span "洗剪 - 280" at bounding box center [214, 296] width 131 height 17
type input "洗剪(C1)"
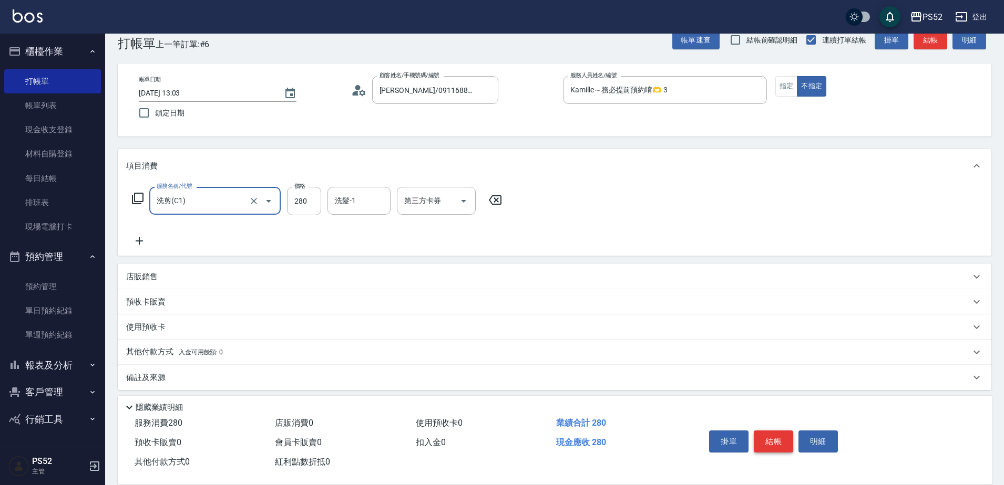
click at [771, 433] on button "結帳" at bounding box center [772, 442] width 39 height 22
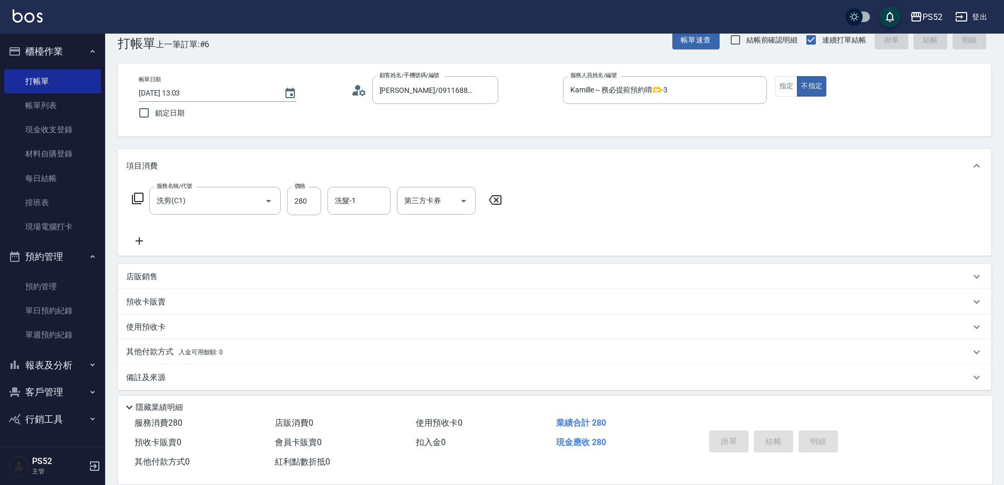
type input "[DATE] 13:04"
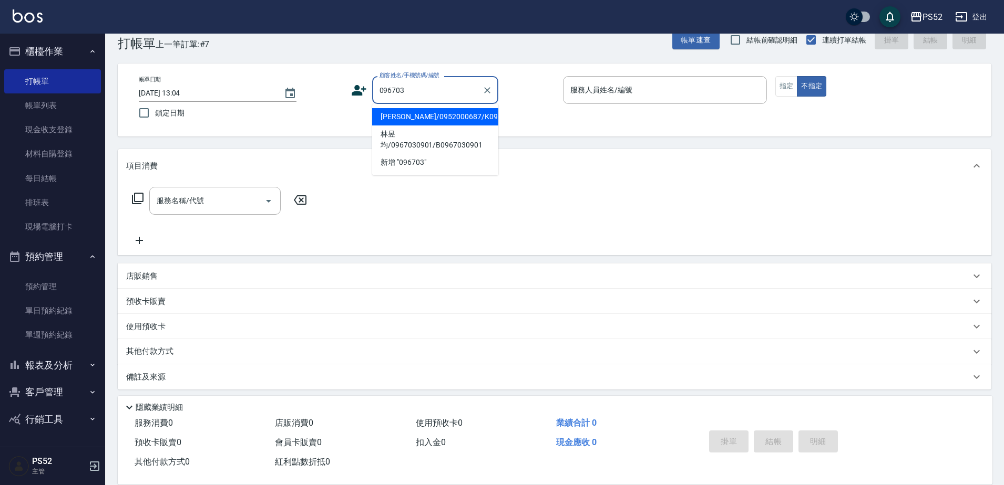
click at [410, 126] on li "[PERSON_NAME]/0952000687/K0967031861" at bounding box center [435, 116] width 126 height 17
type input "[PERSON_NAME]/0952000687/K0967031861"
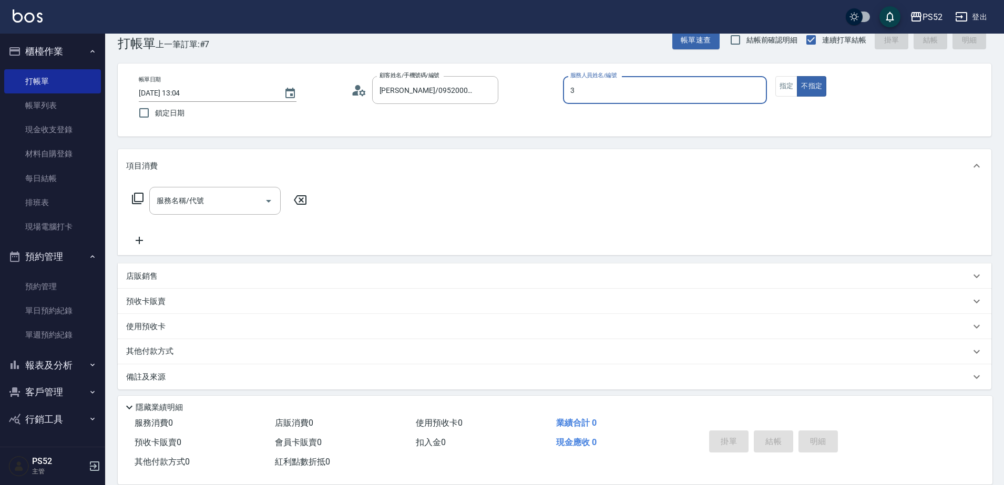
type input "Kamille～務必提前預約唷🫶-3"
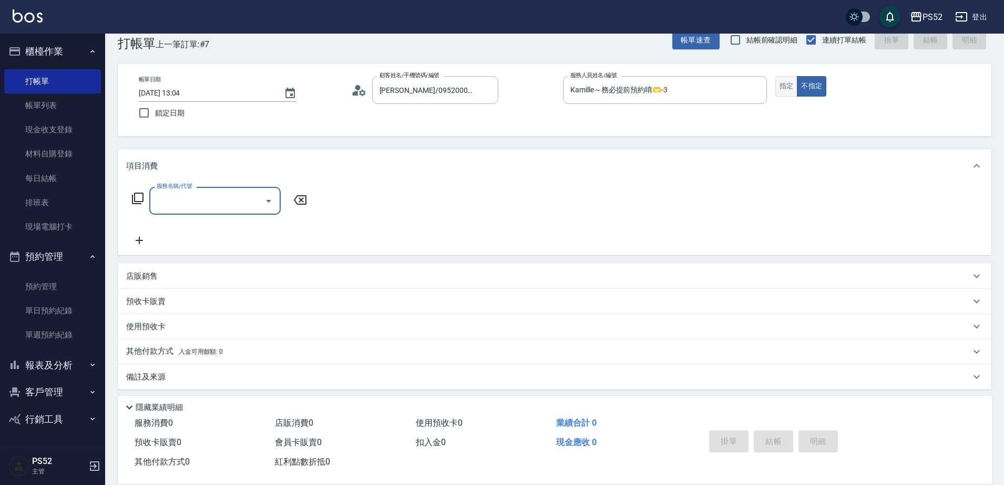
click at [786, 89] on button "指定" at bounding box center [786, 86] width 23 height 20
click at [229, 190] on div "服務名稱/代號" at bounding box center [214, 201] width 131 height 28
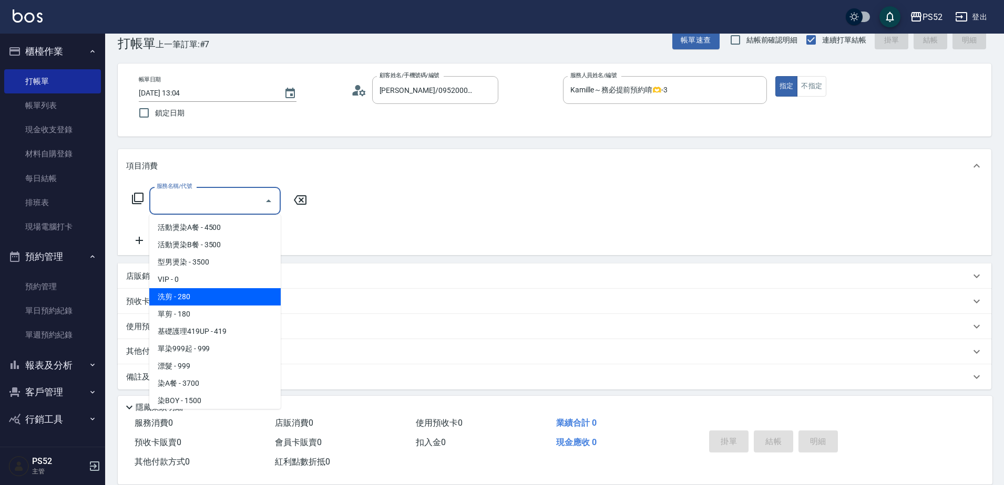
click at [216, 292] on span "洗剪 - 280" at bounding box center [214, 296] width 131 height 17
type input "洗剪(C1)"
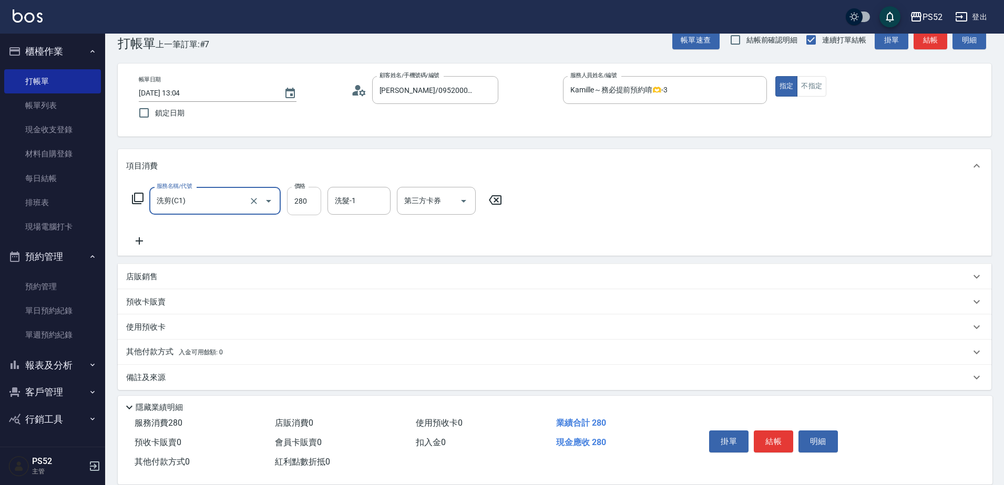
click at [294, 199] on input "280" at bounding box center [304, 201] width 34 height 28
type input "400"
click at [789, 446] on button "結帳" at bounding box center [772, 442] width 39 height 22
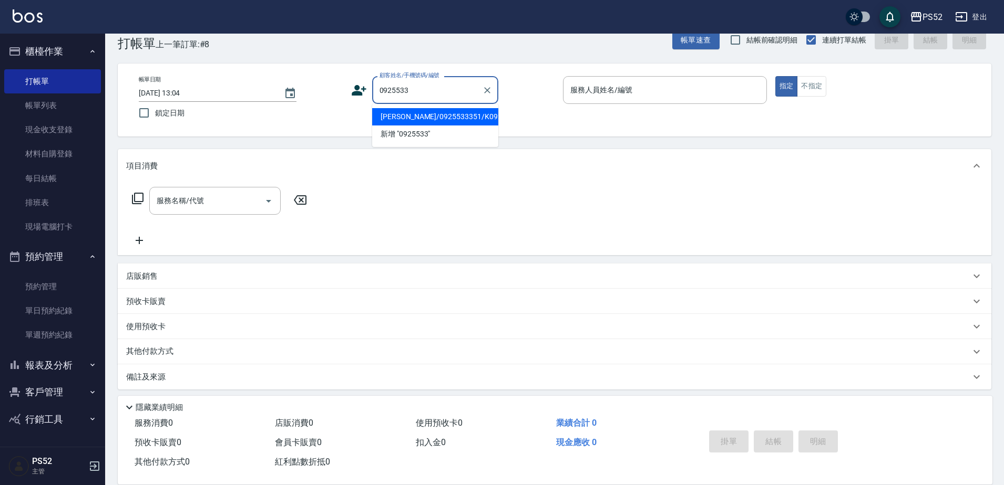
click at [396, 125] on li "[PERSON_NAME]/0925533351/K0925533351" at bounding box center [435, 116] width 126 height 17
type input "[PERSON_NAME]/0925533351/K0925533351"
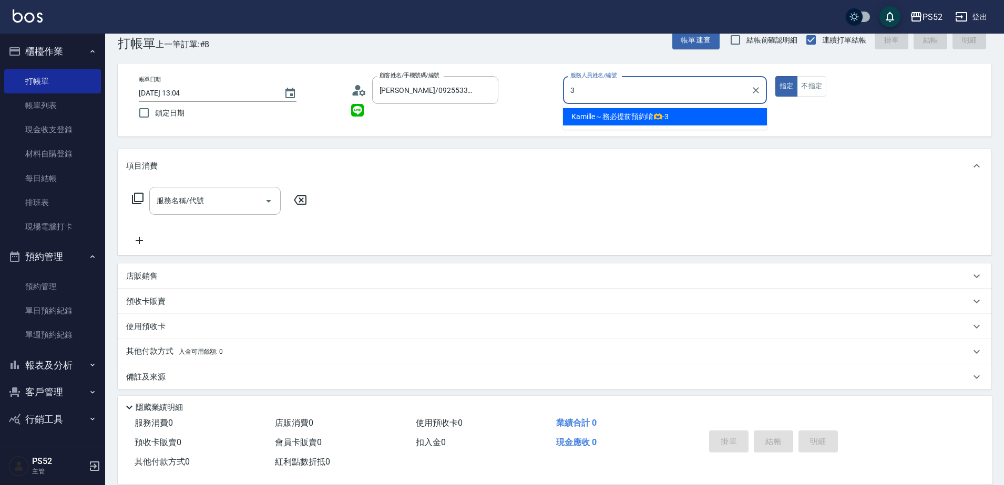
type input "3"
type button "true"
type input "Kamille～務必提前預約唷🫶-3"
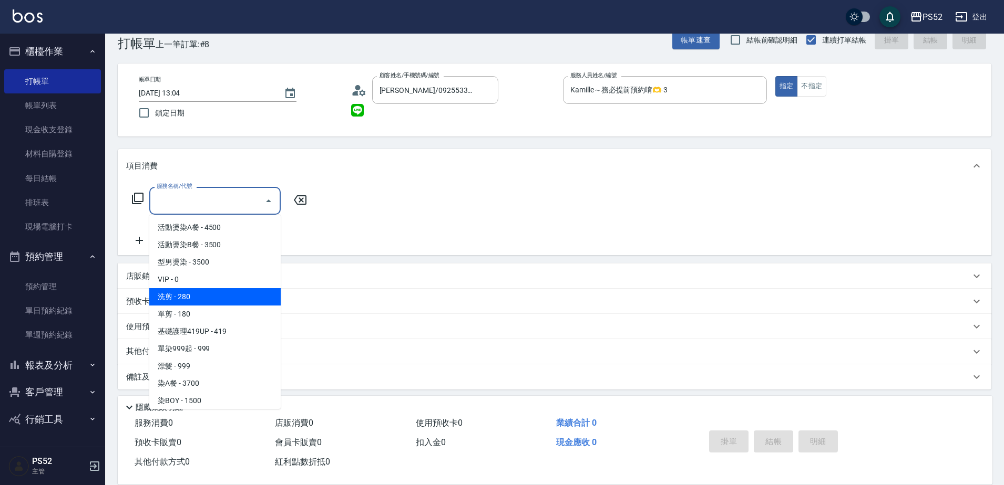
type input "洗剪(C1)"
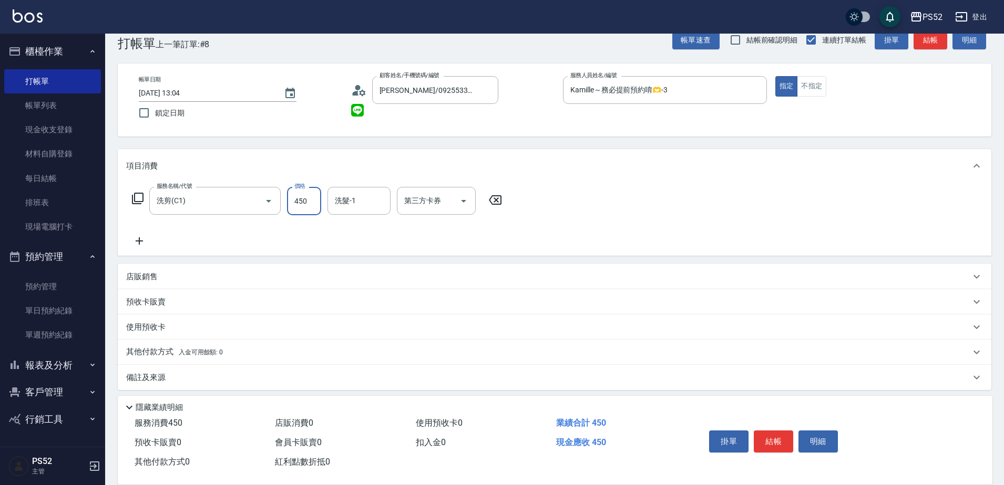
type input "450"
click at [433, 187] on div "服務名稱/代號 洗剪(C1) 服務名稱/代號 價格 450 價格 洗髮-1 洗髮-1 第三方卡券 第三方卡券" at bounding box center [554, 219] width 873 height 73
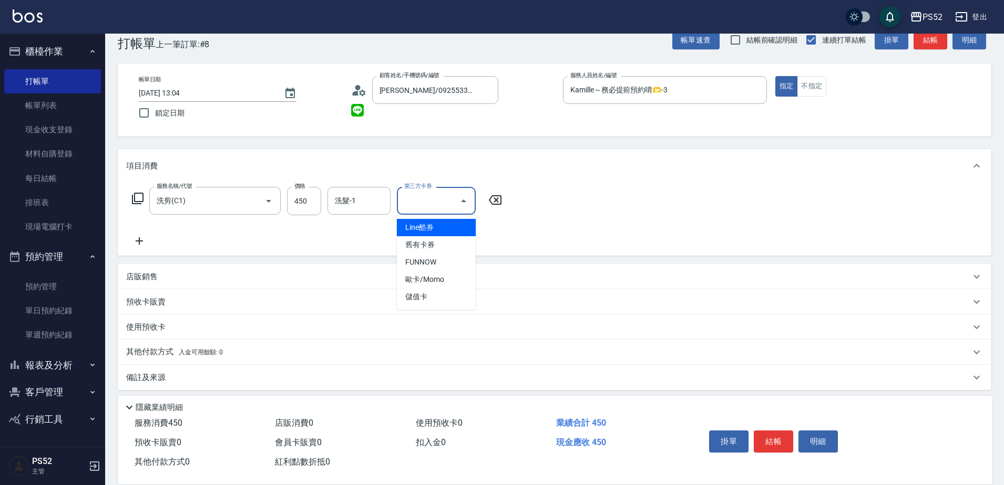
click at [422, 204] on input "第三方卡券" at bounding box center [428, 201] width 54 height 18
click at [428, 299] on span "儲值卡" at bounding box center [436, 296] width 79 height 17
type input "儲值卡"
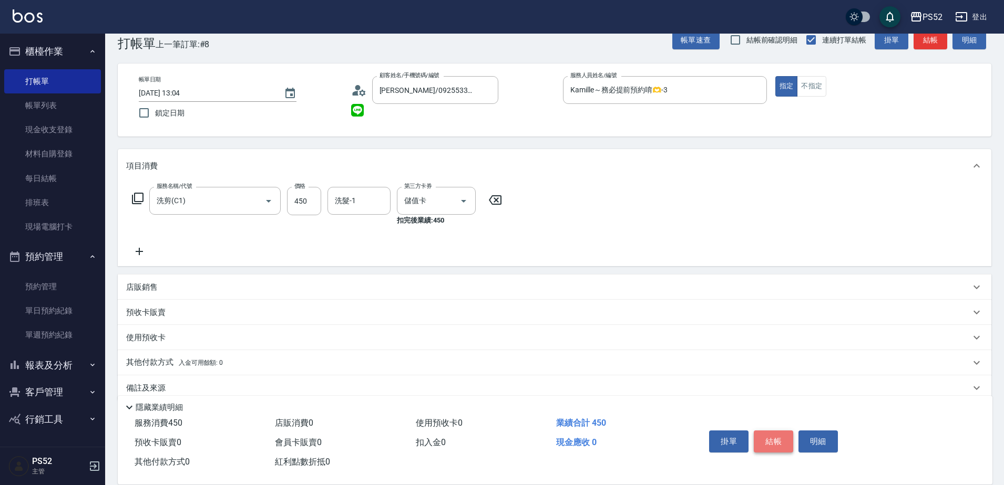
click at [774, 438] on button "結帳" at bounding box center [772, 442] width 39 height 22
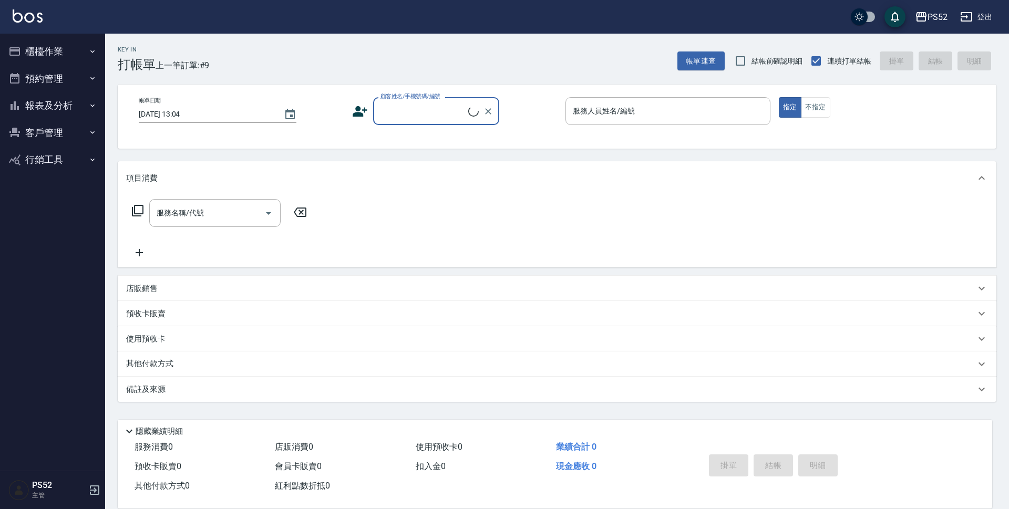
click at [42, 134] on button "客戶管理" at bounding box center [52, 132] width 97 height 27
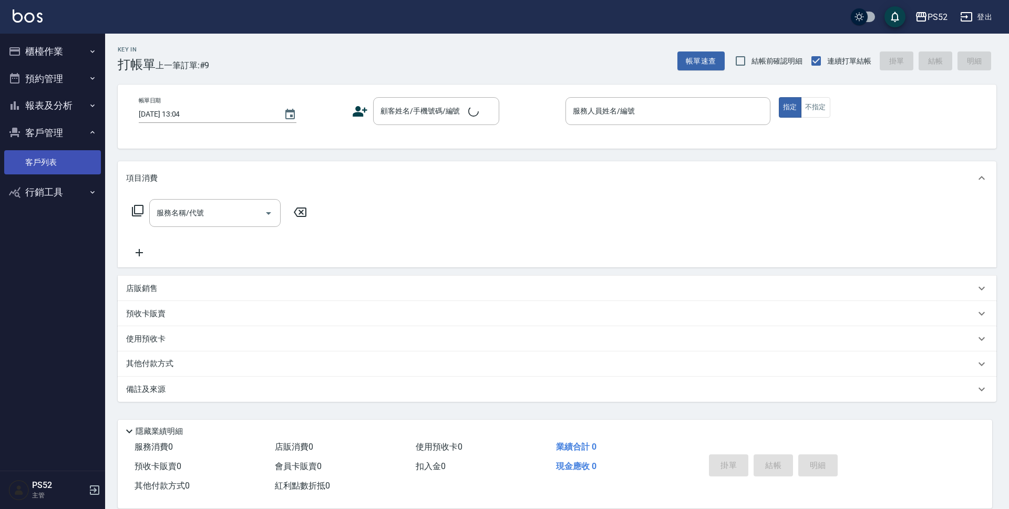
click at [51, 166] on link "客戶列表" at bounding box center [52, 162] width 97 height 24
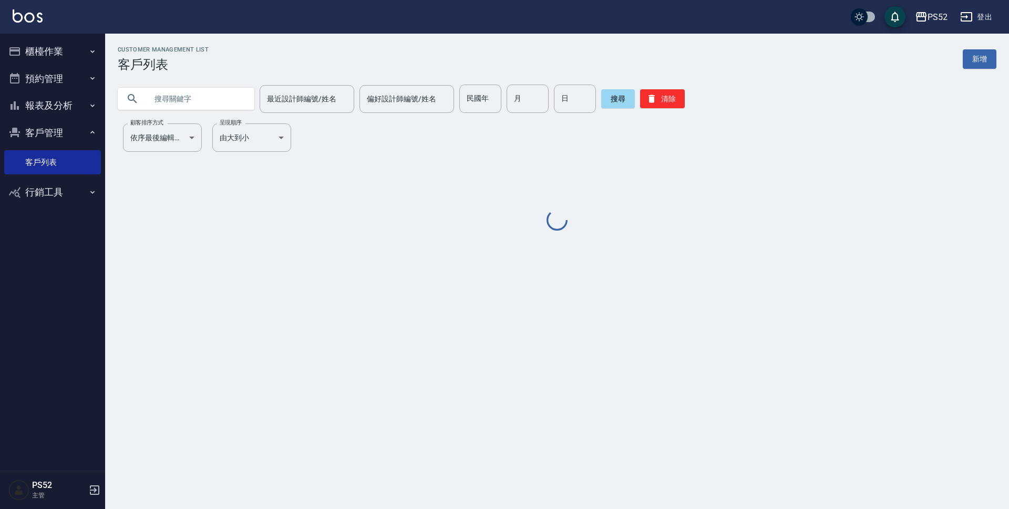
click at [206, 104] on input "text" at bounding box center [196, 99] width 99 height 28
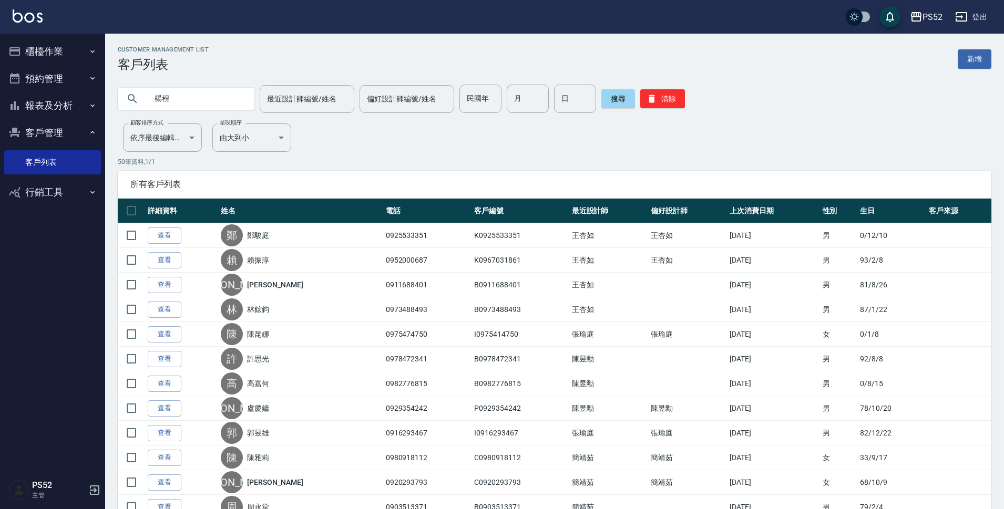
type input "楊程"
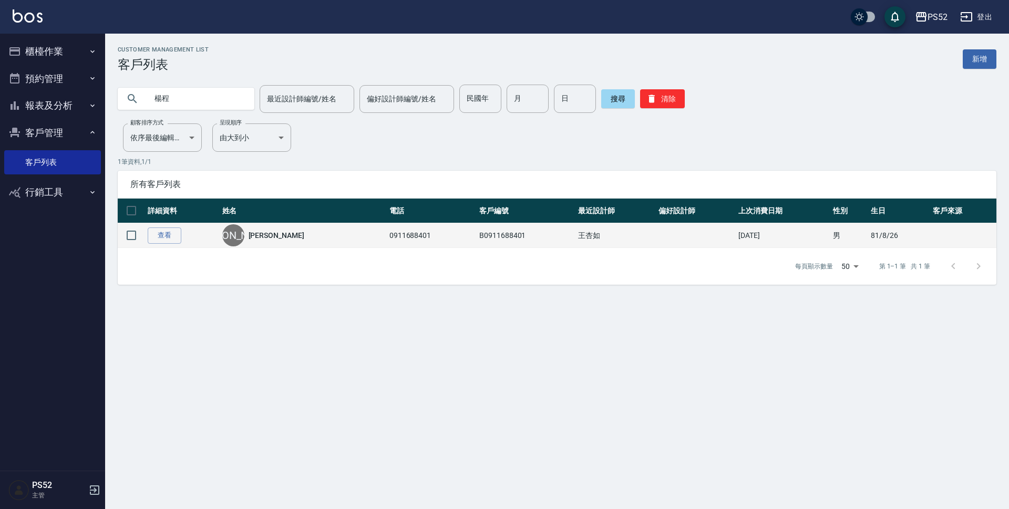
click at [262, 234] on link "[PERSON_NAME]" at bounding box center [277, 235] width 56 height 11
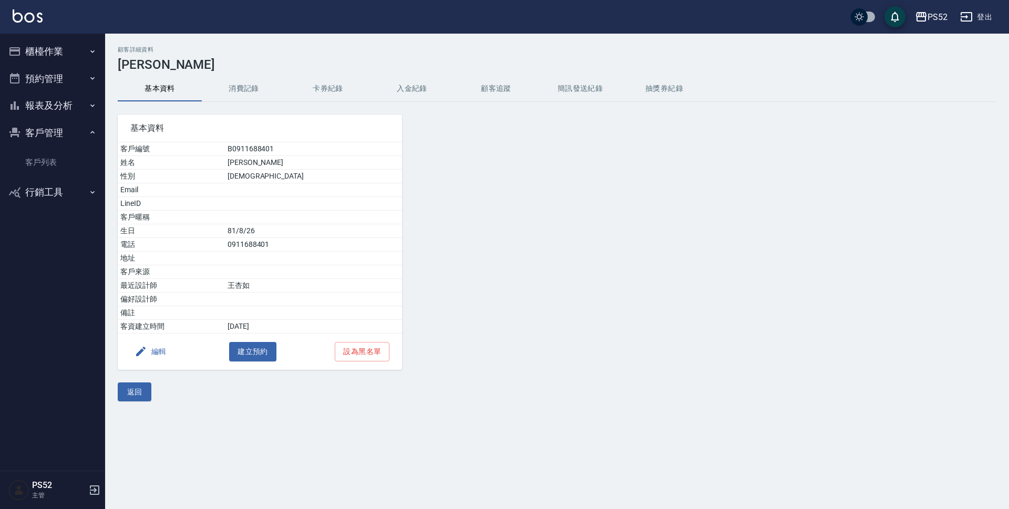
click at [241, 89] on button "消費記錄" at bounding box center [244, 88] width 84 height 25
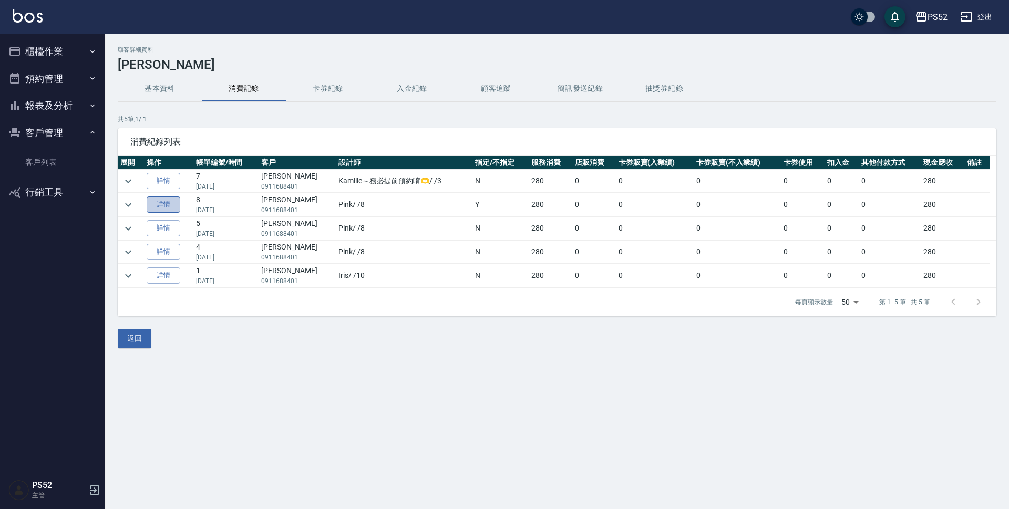
click at [178, 206] on link "詳情" at bounding box center [164, 205] width 34 height 16
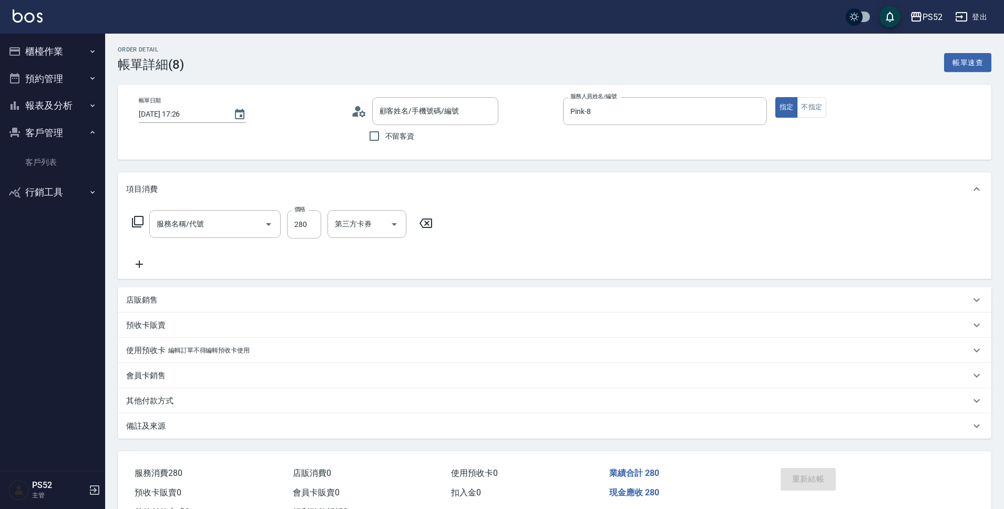
type input "2025/07/13 17:26"
type input "Pink-8"
type input "洗剪(C1)"
type input "[PERSON_NAME]/0911688401/B0911688401"
click at [809, 111] on button "不指定" at bounding box center [811, 107] width 29 height 20
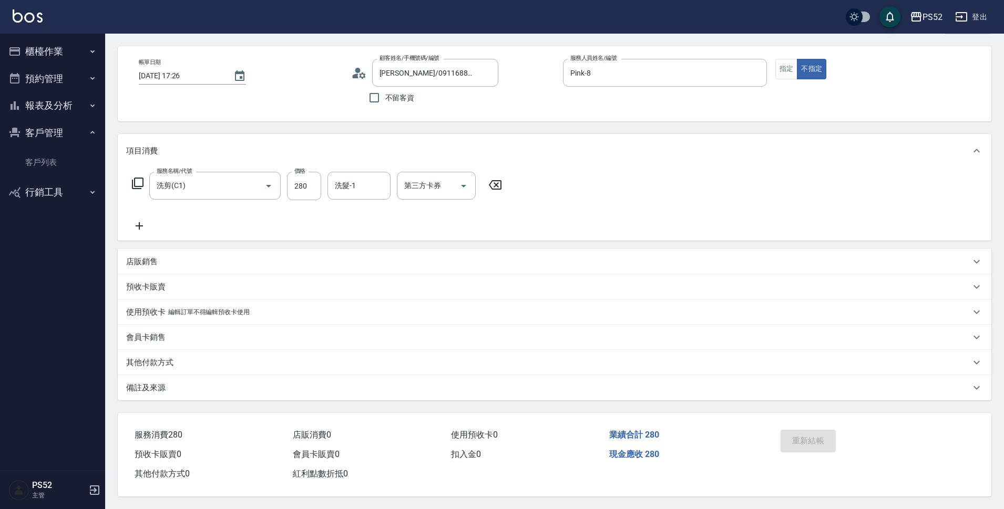
scroll to position [43, 0]
click at [48, 58] on button "櫃檯作業" at bounding box center [52, 51] width 97 height 27
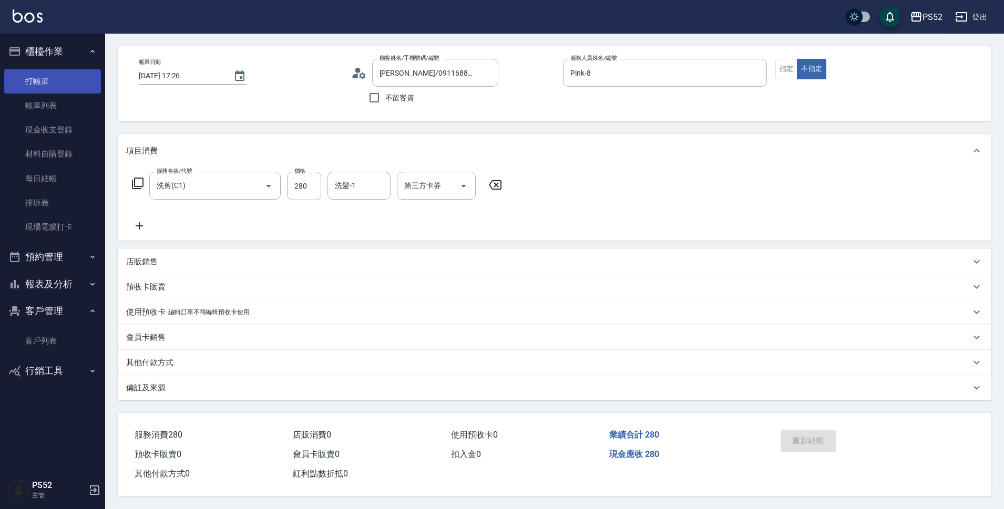
click at [57, 85] on link "打帳單" at bounding box center [52, 81] width 97 height 24
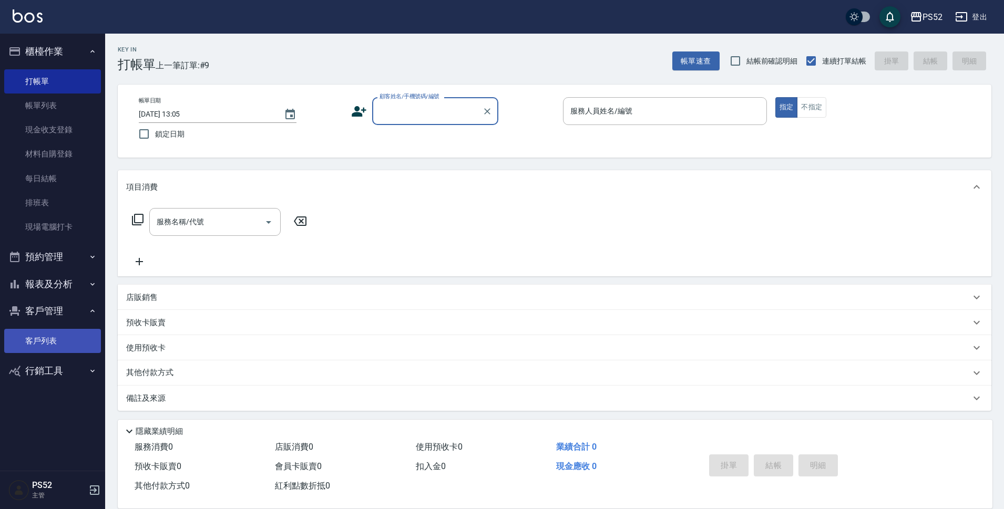
click at [51, 337] on link "客戶列表" at bounding box center [52, 341] width 97 height 24
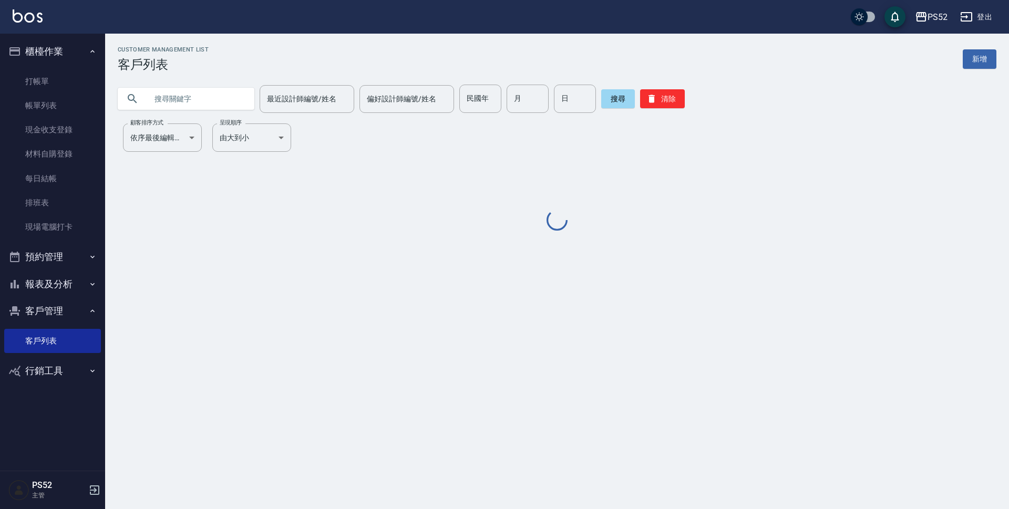
click at [189, 98] on input "text" at bounding box center [196, 99] width 99 height 28
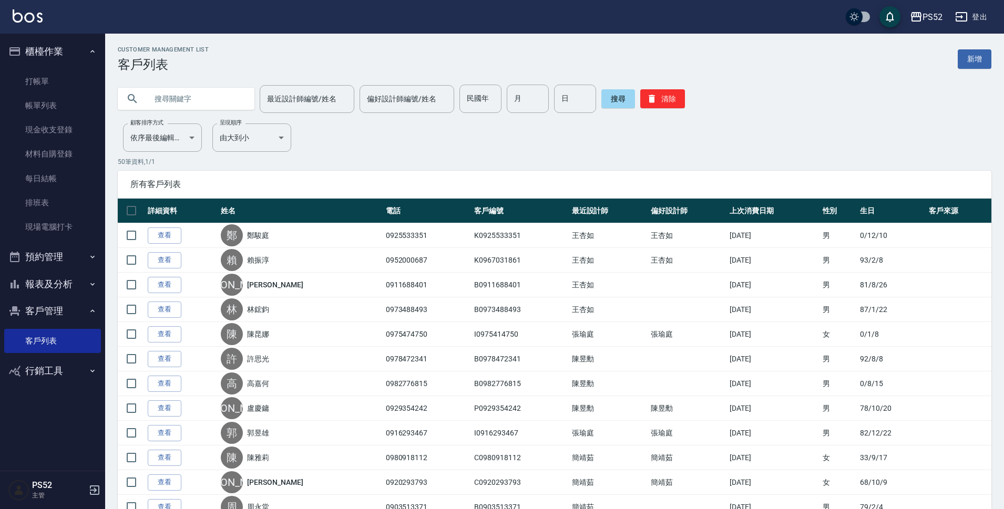
click at [189, 98] on input "text" at bounding box center [196, 99] width 99 height 28
type input "0936660"
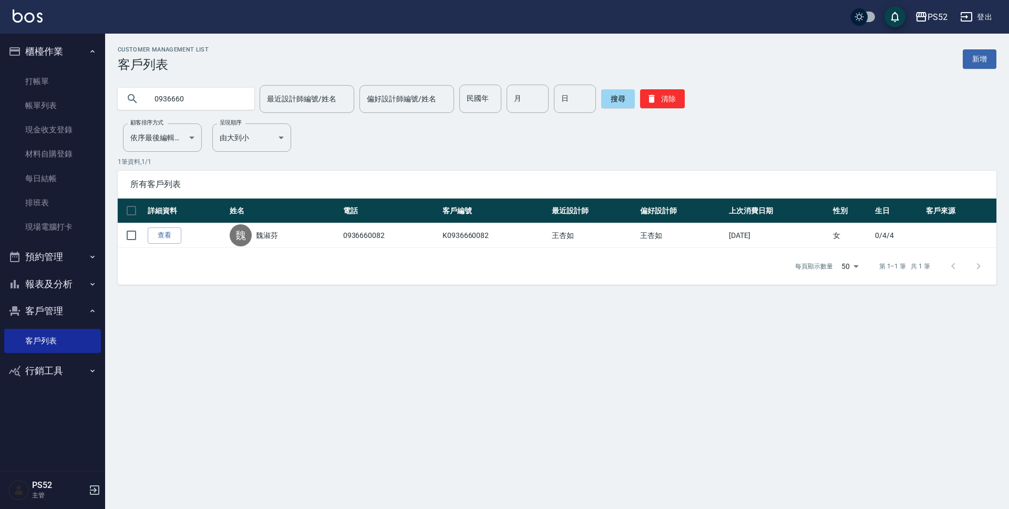
click at [50, 291] on button "報表及分析" at bounding box center [52, 284] width 97 height 27
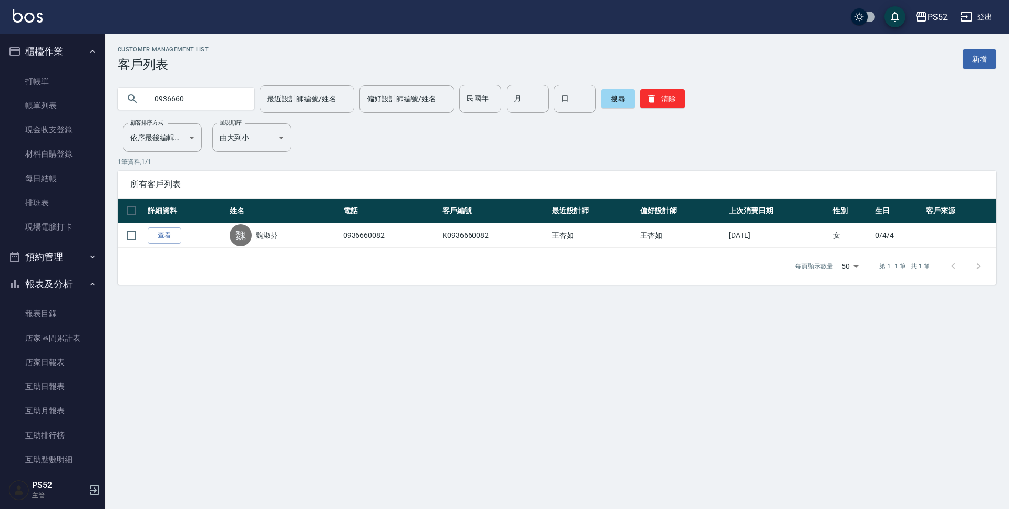
click at [35, 251] on button "預約管理" at bounding box center [52, 256] width 97 height 27
click at [48, 319] on link "單日預約紀錄" at bounding box center [52, 311] width 97 height 24
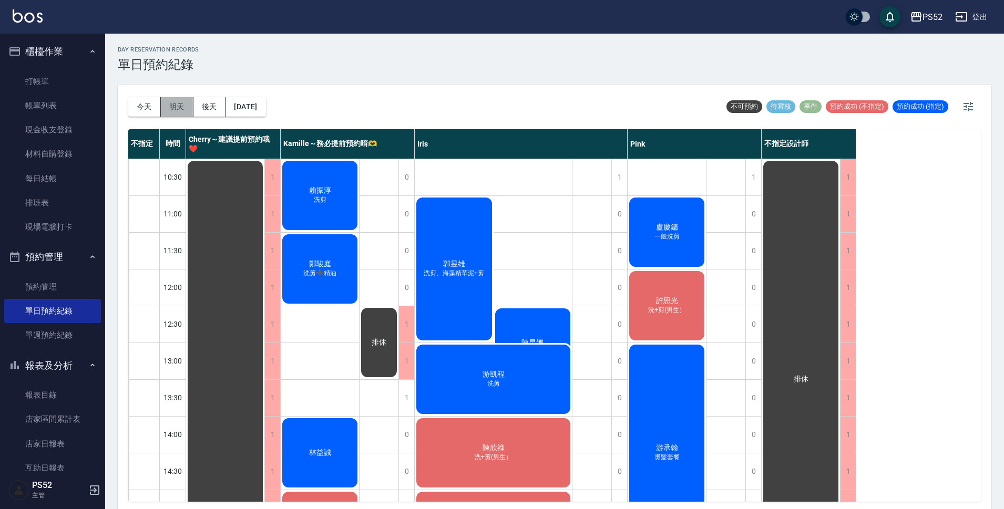
click at [172, 108] on button "明天" at bounding box center [177, 106] width 33 height 19
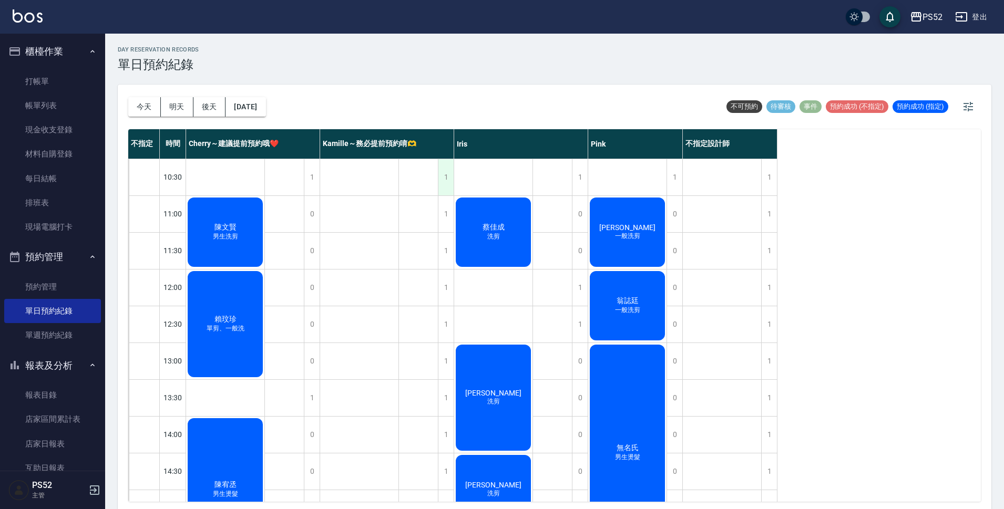
click at [448, 191] on div "1" at bounding box center [446, 177] width 16 height 36
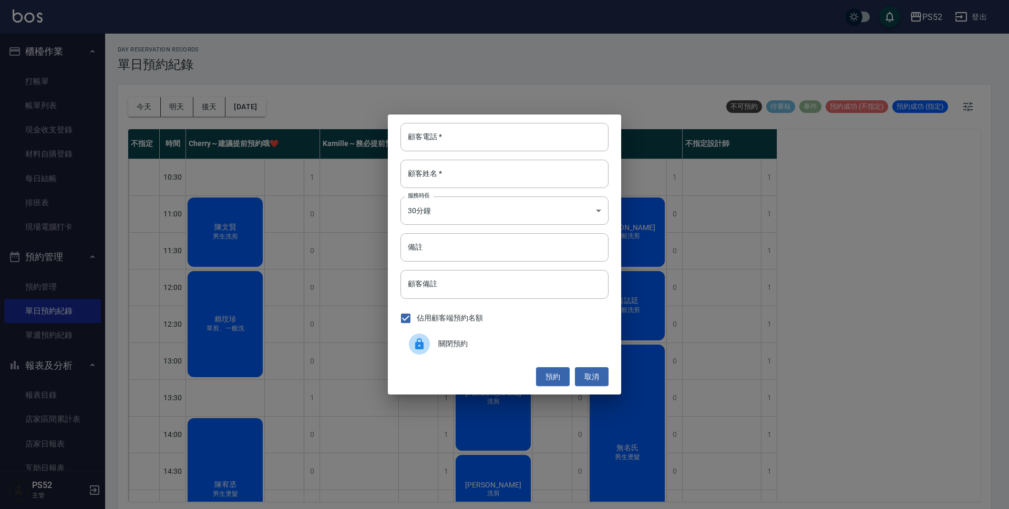
click at [898, 285] on div "顧客電話   * 顧客電話   * 顧客姓名   * 顧客姓名   * 服務時長 30分鐘 1 服務時長 備註 備註 顧客備註 顧客備註 佔用顧客端預約名額 …" at bounding box center [504, 254] width 1009 height 509
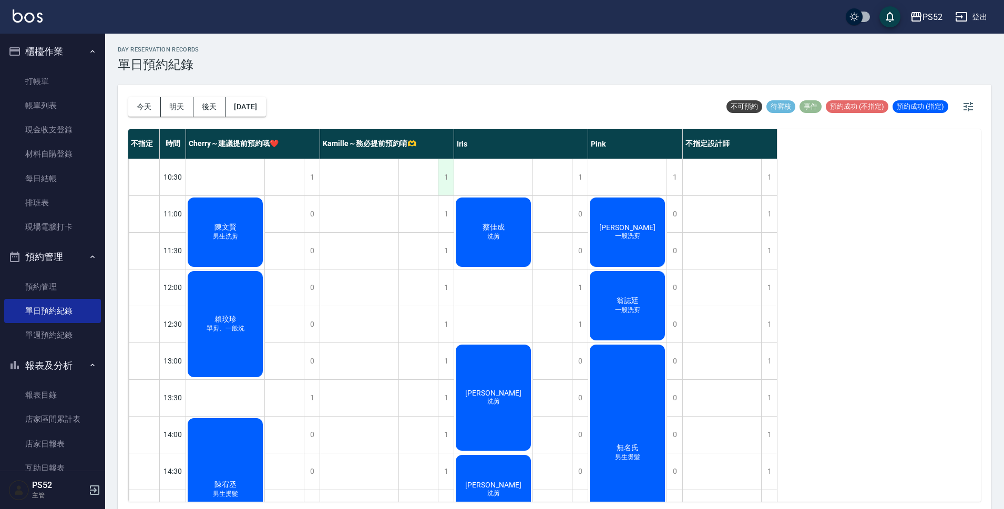
click at [445, 182] on div "1" at bounding box center [446, 177] width 16 height 36
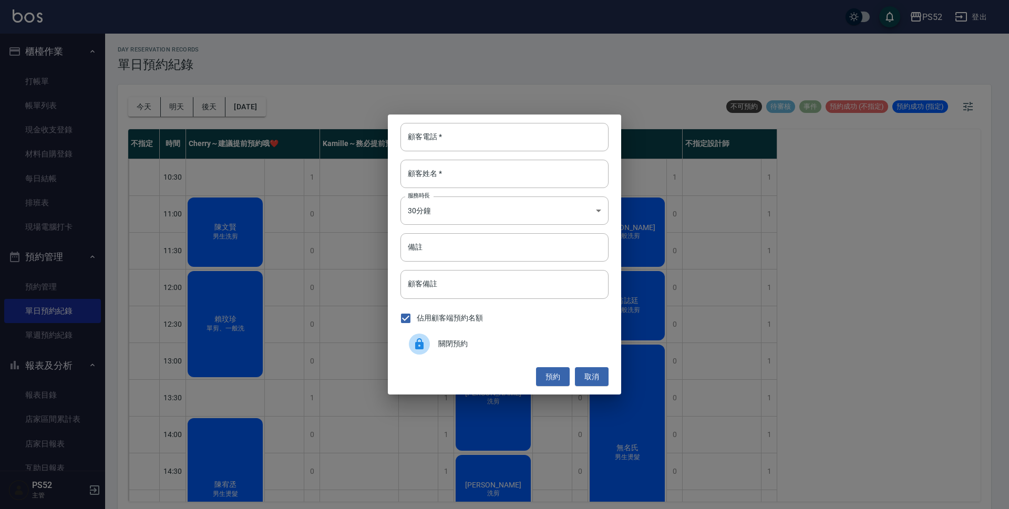
click at [326, 191] on div "顧客電話   * 顧客電話   * 顧客姓名   * 顧客姓名   * 服務時長 30分鐘 1 服務時長 備註 備註 顧客備註 顧客備註 佔用顧客端預約名額 …" at bounding box center [504, 254] width 1009 height 509
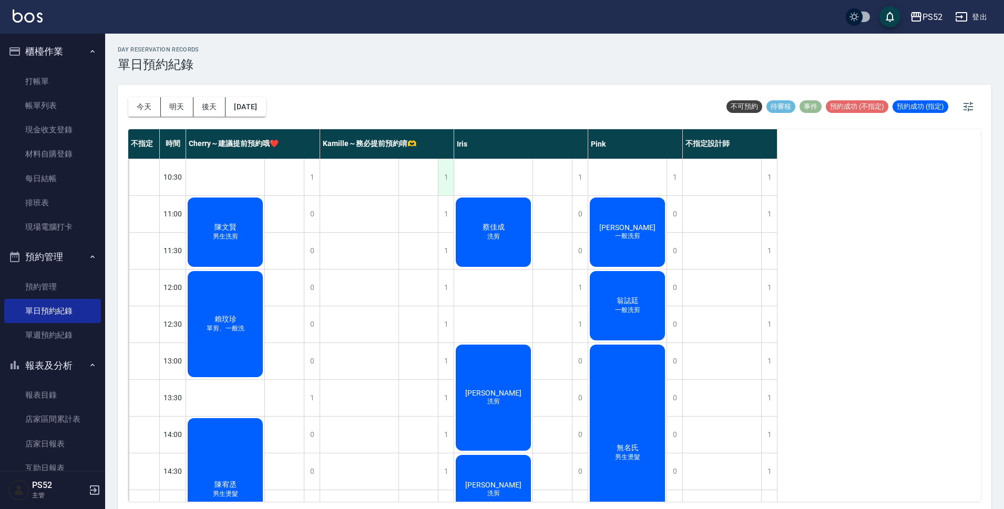
click at [447, 163] on div "1" at bounding box center [446, 177] width 16 height 36
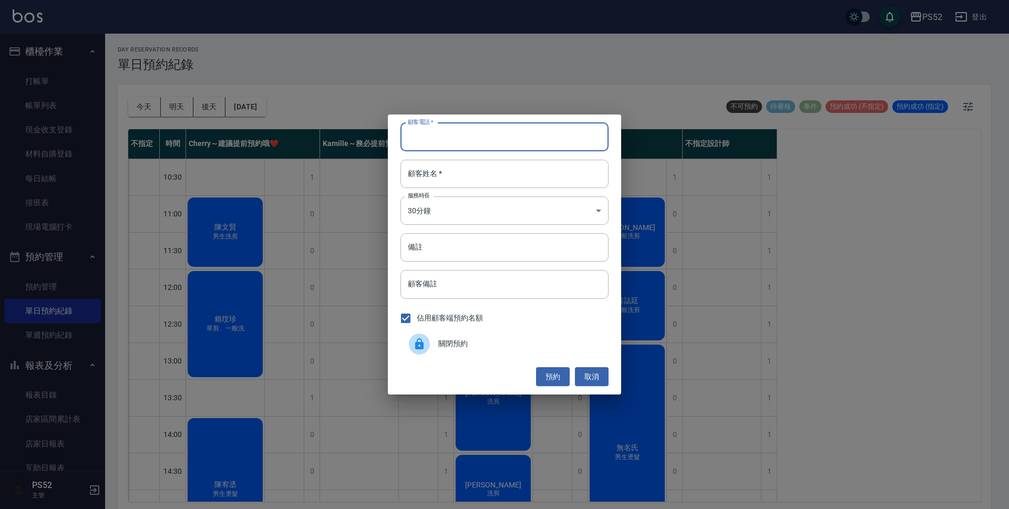
click at [427, 132] on input "顧客電話   *" at bounding box center [504, 137] width 208 height 28
type input "0936660082"
click at [446, 227] on div "顧客電話   * 0936660082 顧客電話   * 顧客姓名   * 顧客姓名   * 服務時長 30分鐘 1 服務時長 備註 備註 顧客備註 顧客備註…" at bounding box center [504, 255] width 233 height 280
click at [446, 209] on body "PS52 登出 櫃檯作業 打帳單 帳單列表 現金收支登錄 材料自購登錄 每日結帳 排班表 現場電腦打卡 預約管理 預約管理 單日預約紀錄 單週預約紀錄 報表及…" at bounding box center [504, 256] width 1009 height 512
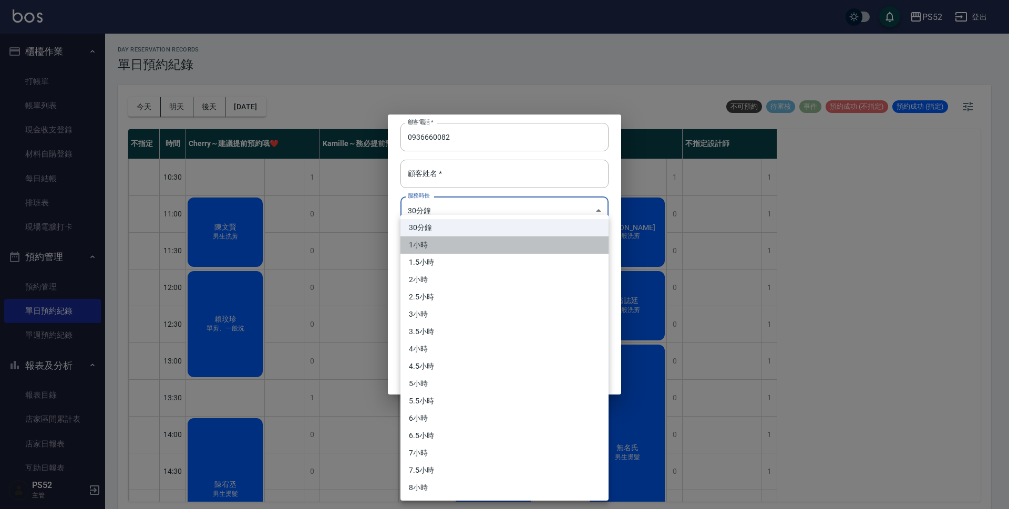
click at [427, 244] on li "1小時" at bounding box center [504, 244] width 208 height 17
type input "2"
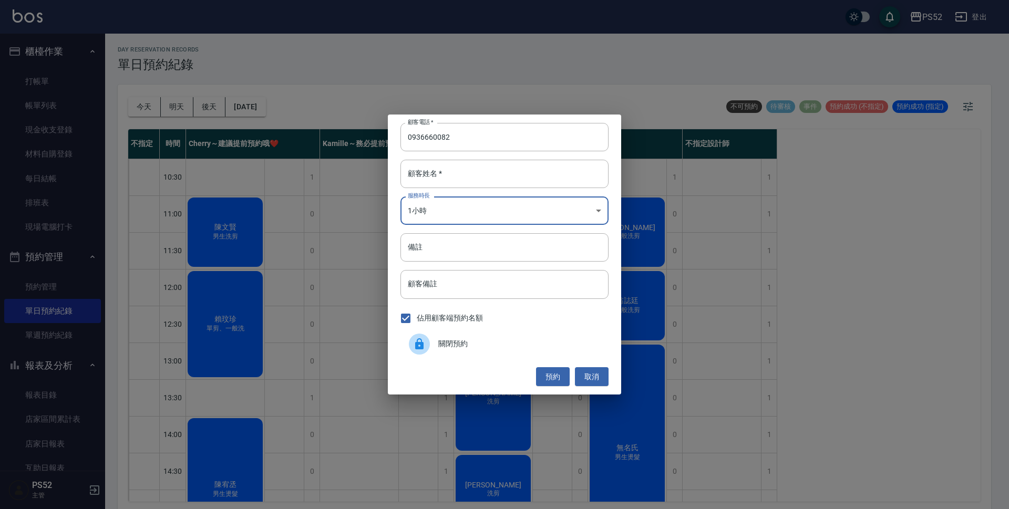
click at [447, 191] on div "顧客電話   * 0936660082 顧客電話   * 顧客姓名   * 顧客姓名   * 服務時長 1小時 2 服務時長 備註 備註 顧客備註 顧客備註 …" at bounding box center [504, 255] width 233 height 280
click at [449, 180] on input "顧客姓名   *" at bounding box center [504, 174] width 208 height 28
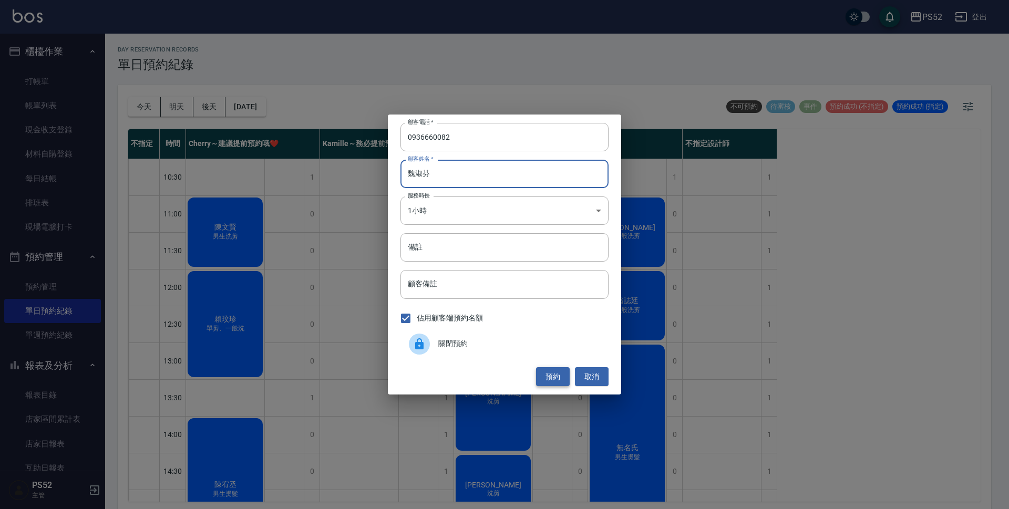
type input "魏淑芬"
click at [543, 377] on button "預約" at bounding box center [553, 376] width 34 height 19
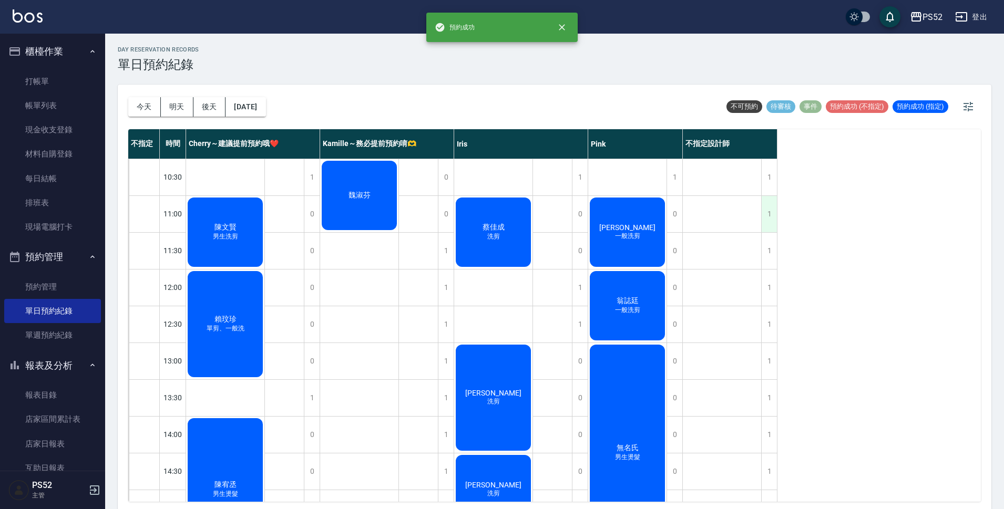
click at [764, 202] on div "1" at bounding box center [769, 214] width 16 height 36
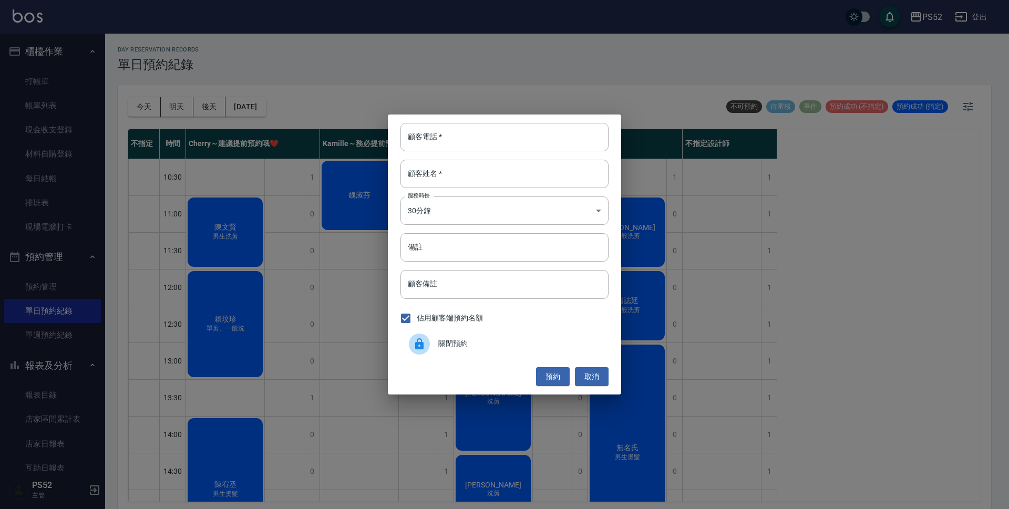
click at [465, 343] on span "關閉預約" at bounding box center [519, 343] width 162 height 11
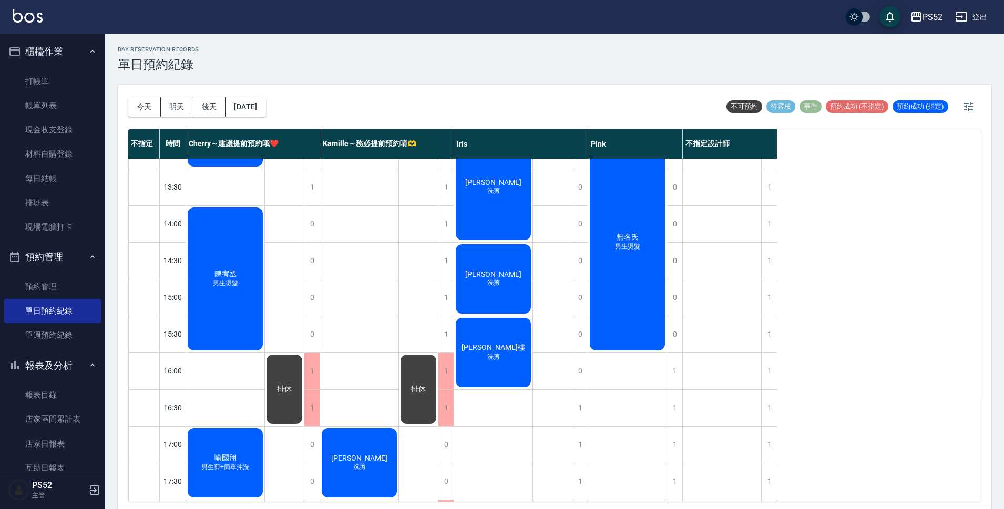
scroll to position [210, 0]
click at [789, 361] on div "不指定 時間 Cherry～建議提前預約哦❤️ Kamille～務必提前預約唷🫶 Iris Pink 不指定設計師 10:30 11:00 11:30 12:…" at bounding box center [554, 315] width 852 height 373
click at [771, 377] on div "1" at bounding box center [769, 372] width 16 height 36
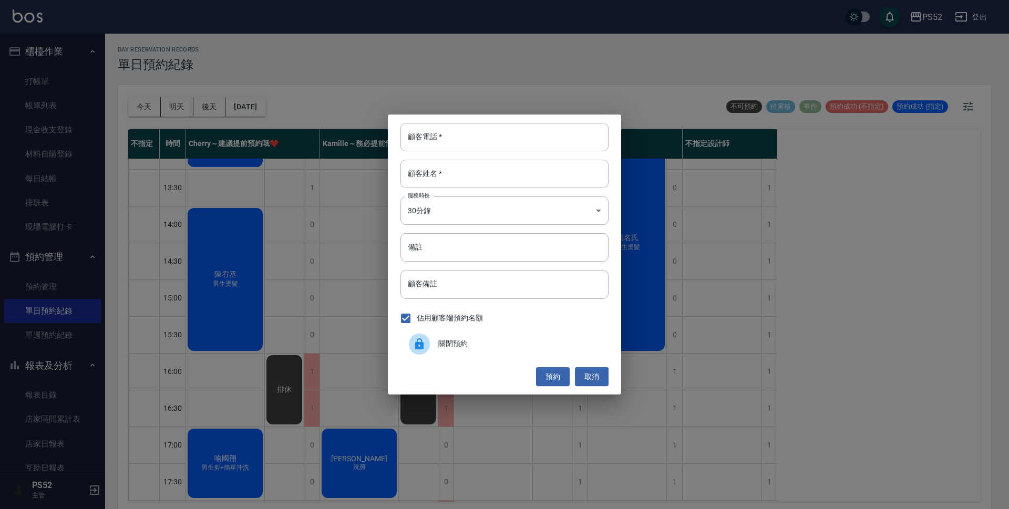
click at [439, 348] on span "關閉預約" at bounding box center [519, 343] width 162 height 11
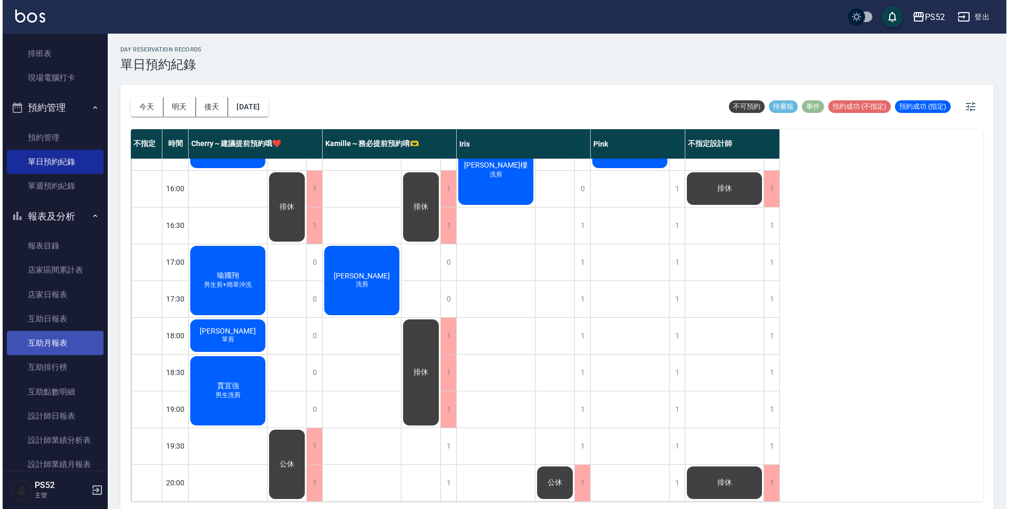
scroll to position [158, 0]
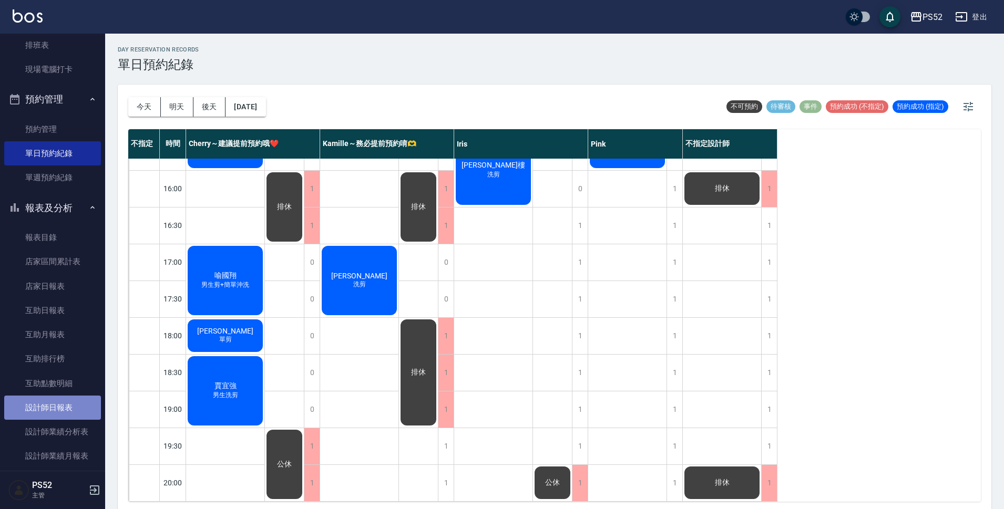
click at [53, 413] on link "設計師日報表" at bounding box center [52, 408] width 97 height 24
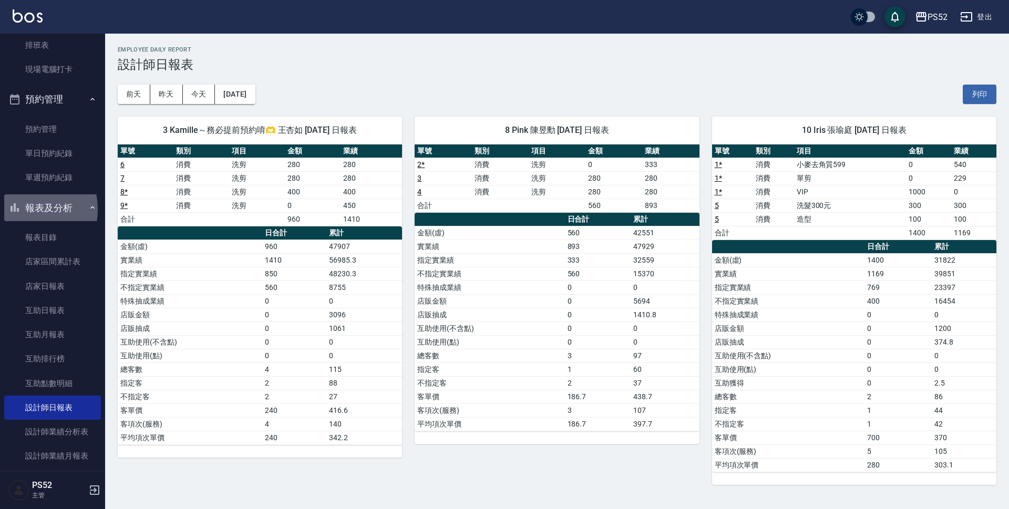
click at [19, 209] on icon "button" at bounding box center [14, 207] width 13 height 13
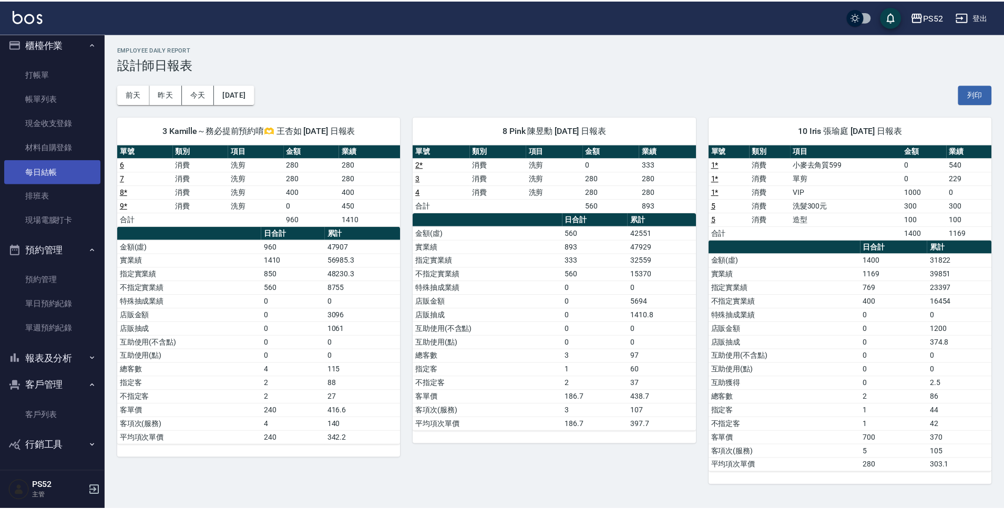
scroll to position [7, 0]
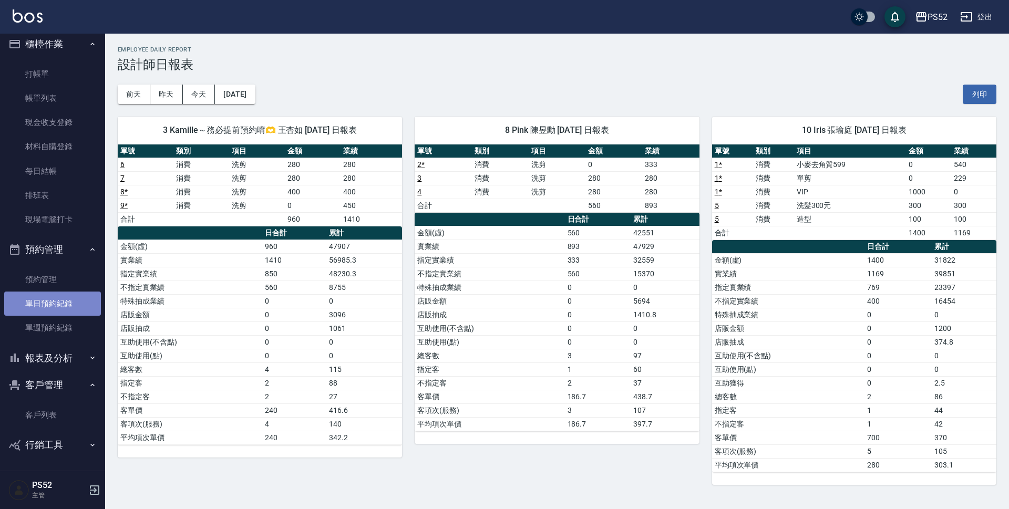
click at [59, 304] on link "單日預約紀錄" at bounding box center [52, 304] width 97 height 24
